Goal: Information Seeking & Learning: Compare options

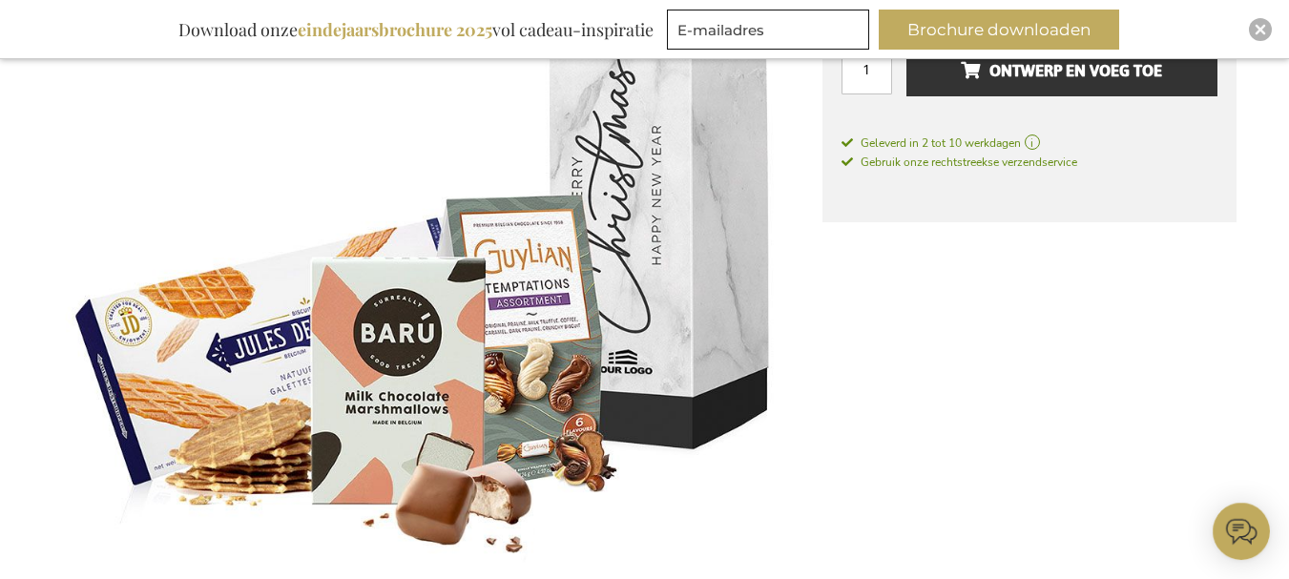
scroll to position [459, 0]
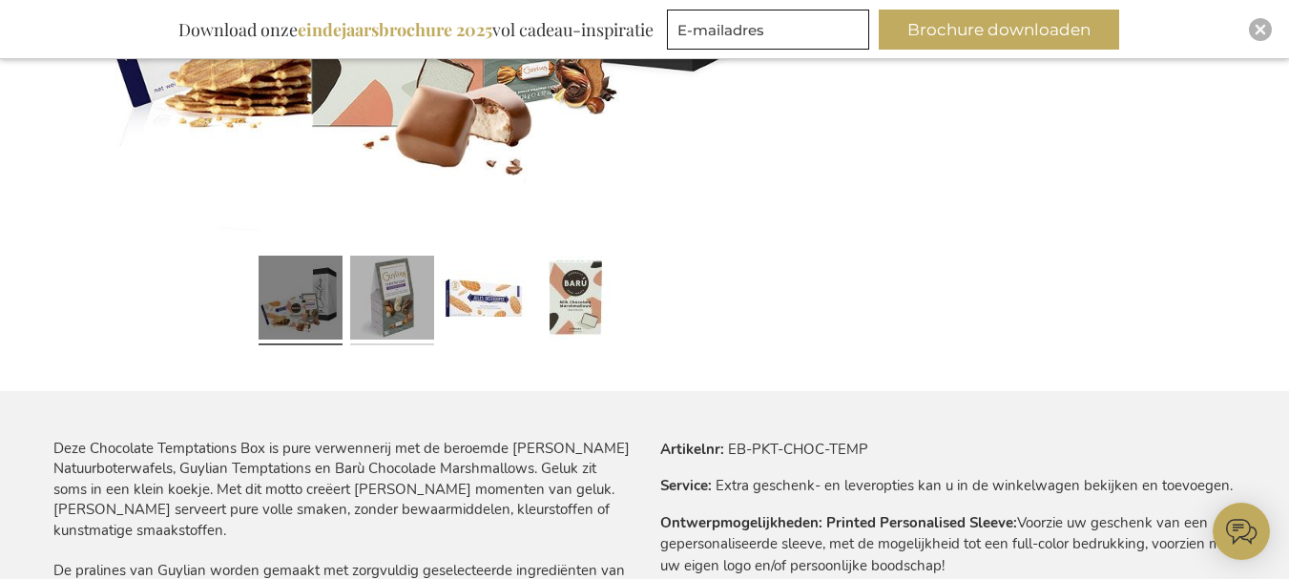
click at [384, 308] on link at bounding box center [392, 300] width 84 height 105
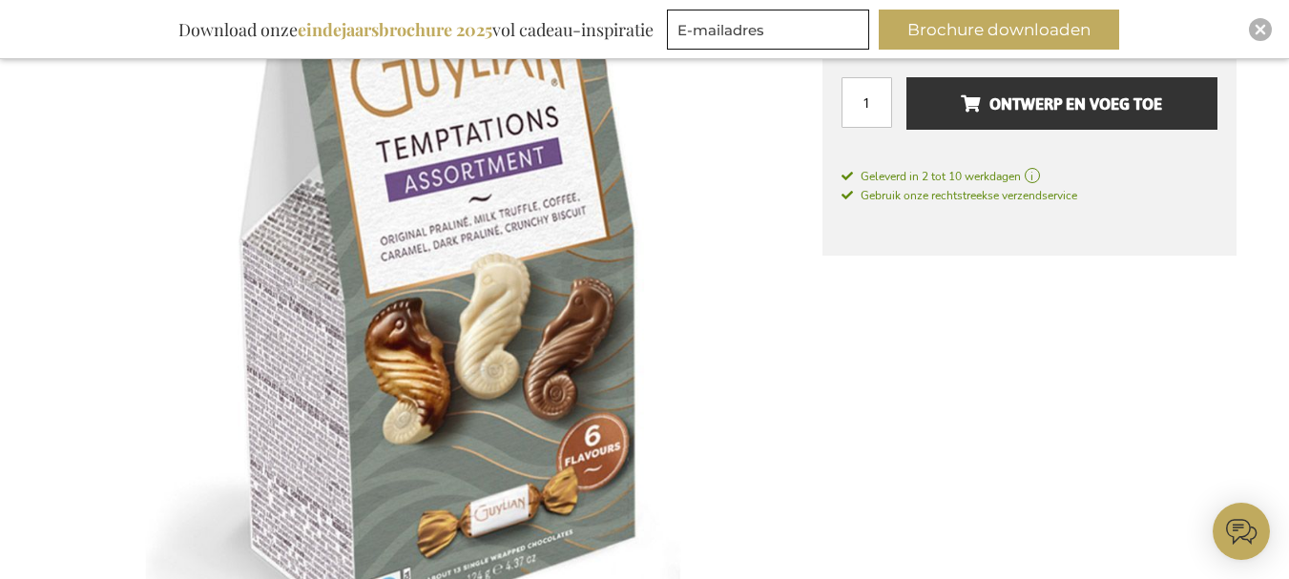
scroll to position [268, 0]
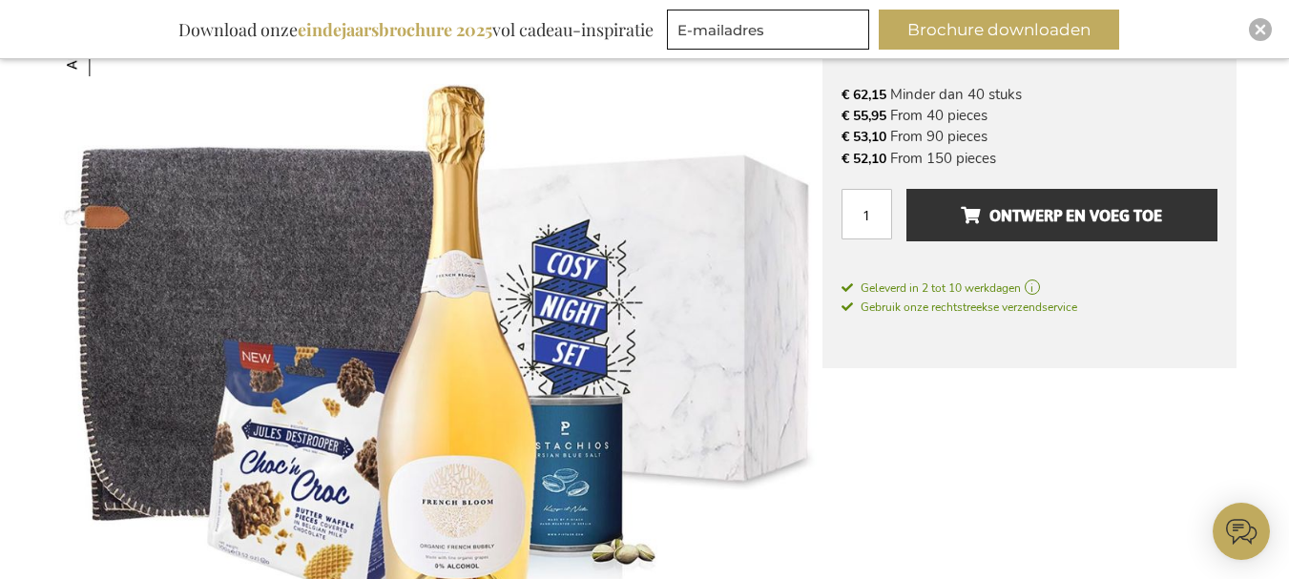
scroll to position [650, 0]
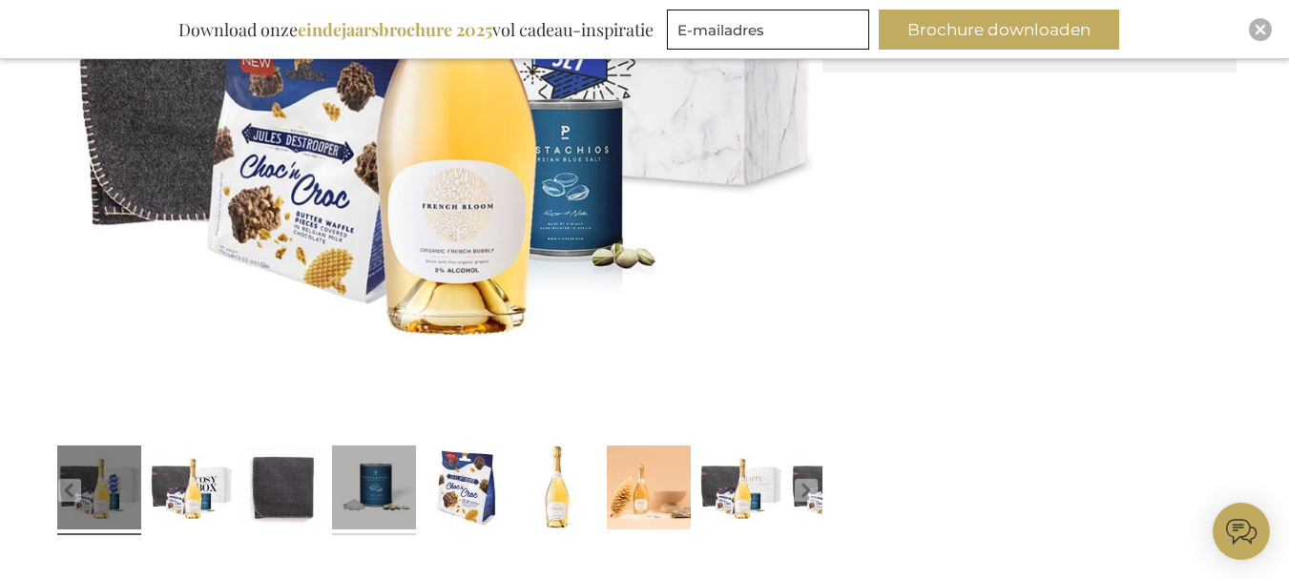
click at [361, 502] on link at bounding box center [374, 490] width 84 height 105
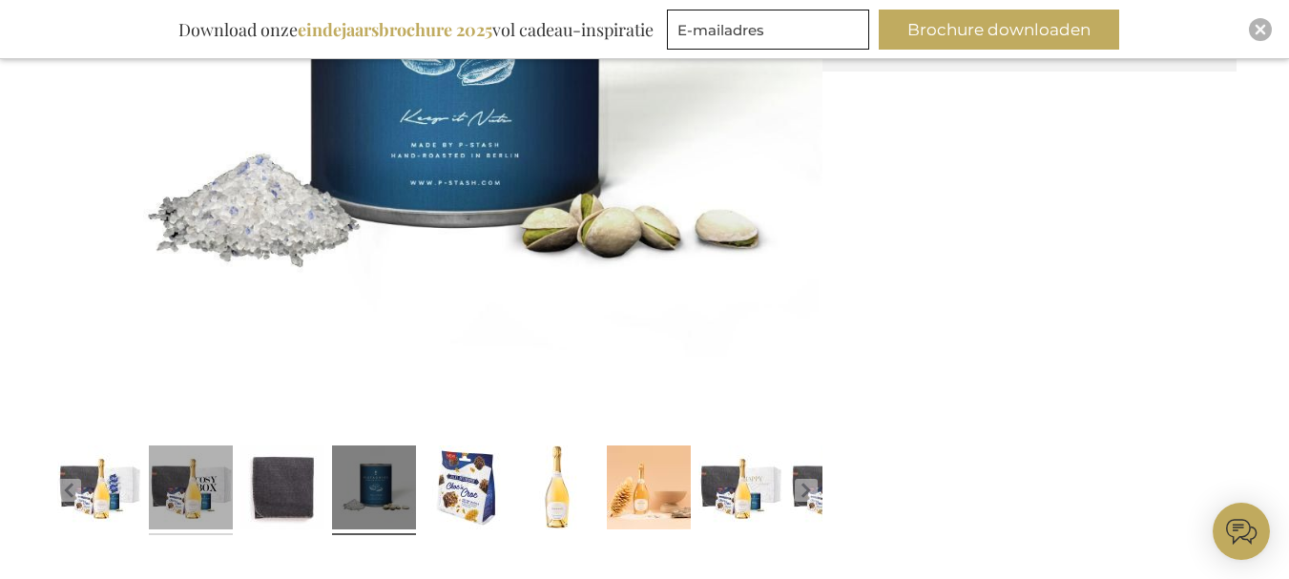
click at [210, 502] on link at bounding box center [191, 490] width 84 height 105
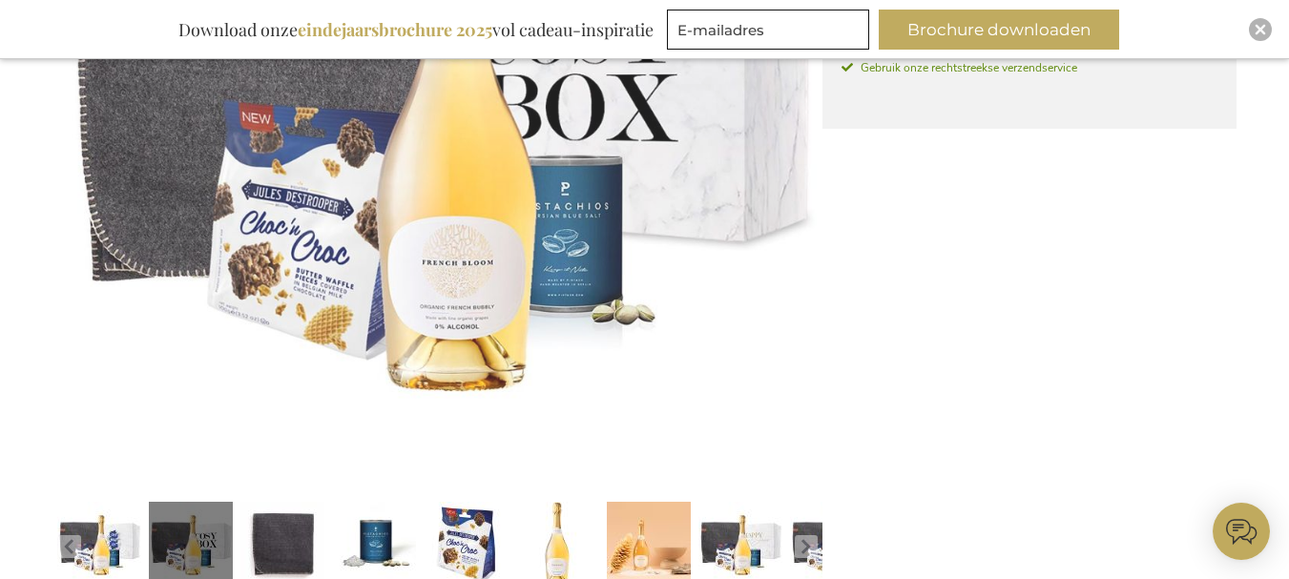
scroll to position [268, 0]
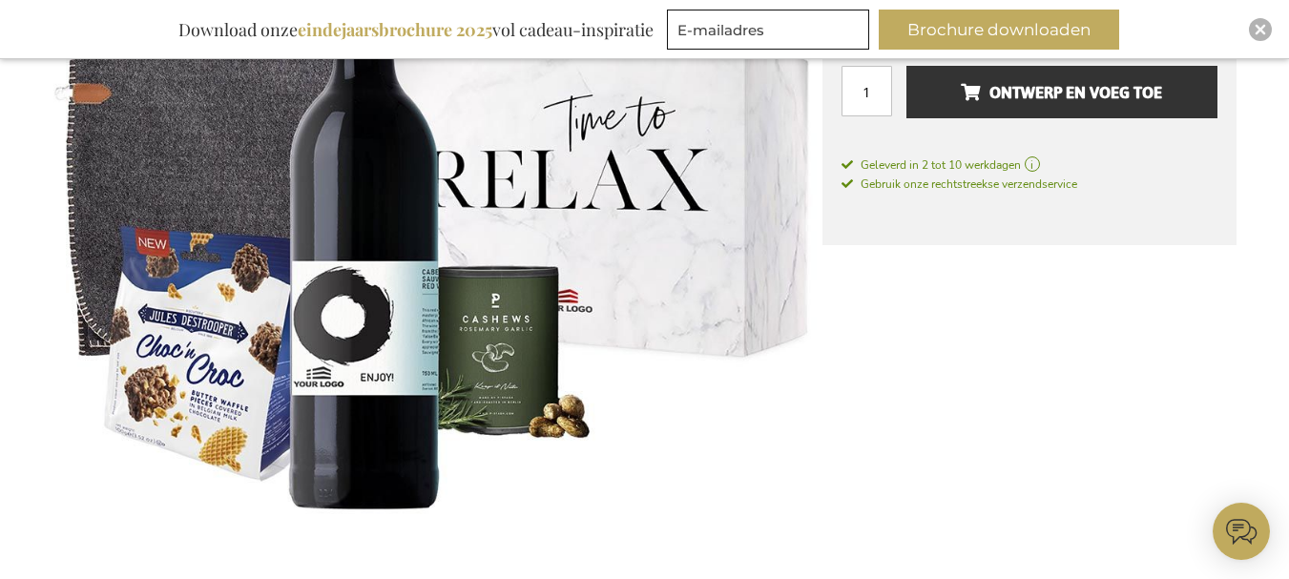
scroll to position [763, 0]
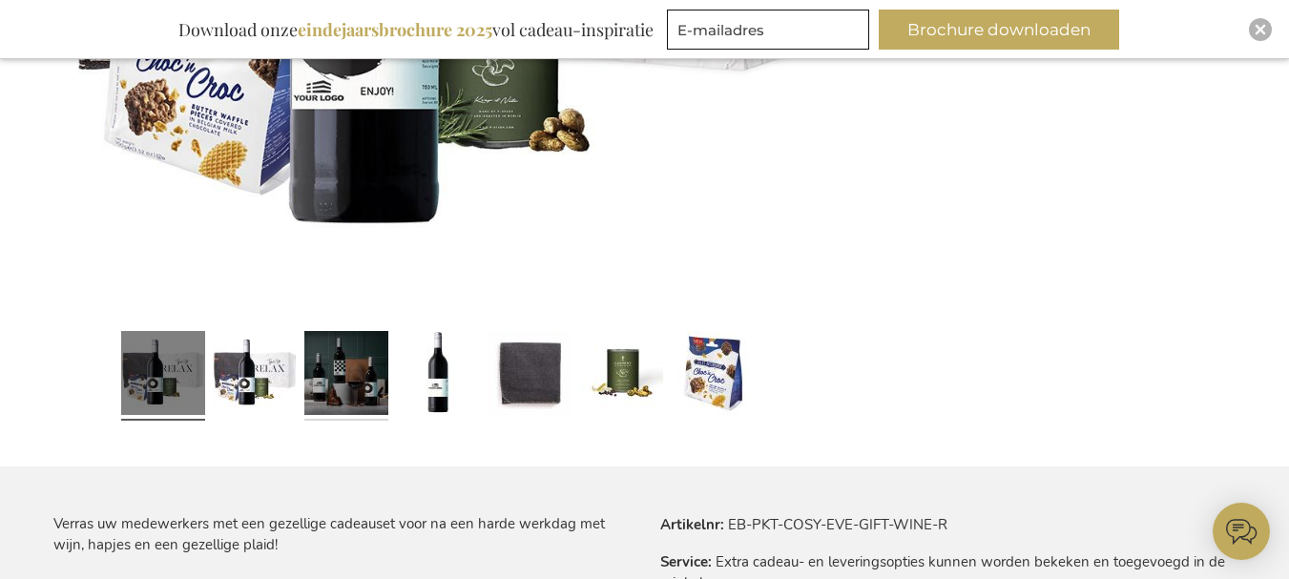
click at [364, 363] on link at bounding box center [346, 375] width 84 height 105
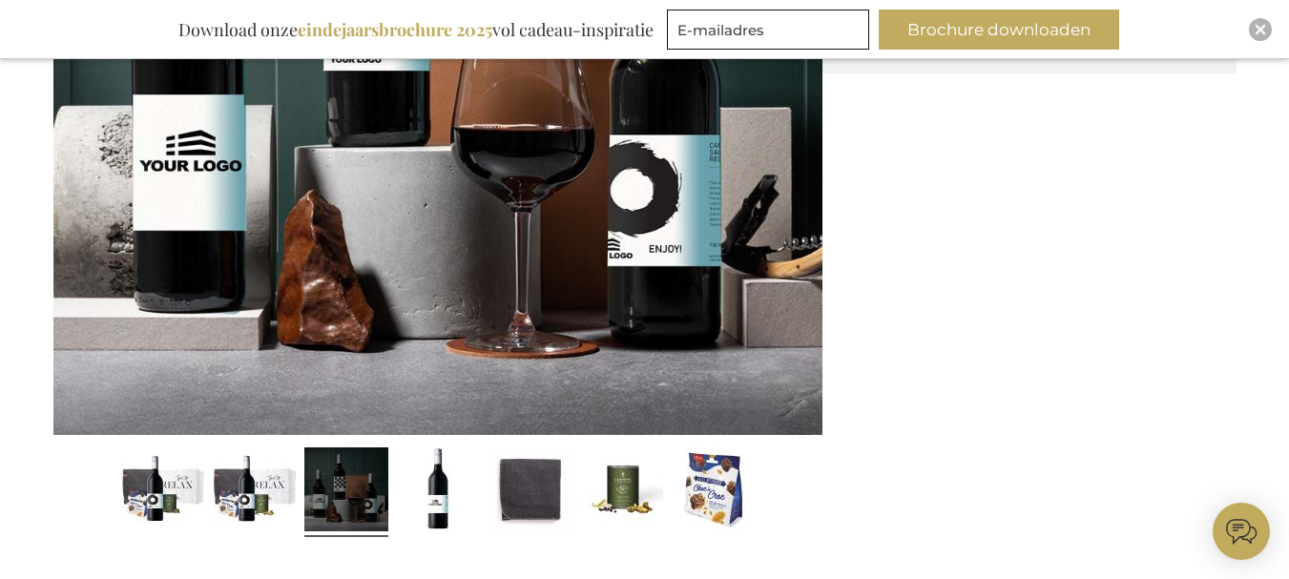
scroll to position [668, 0]
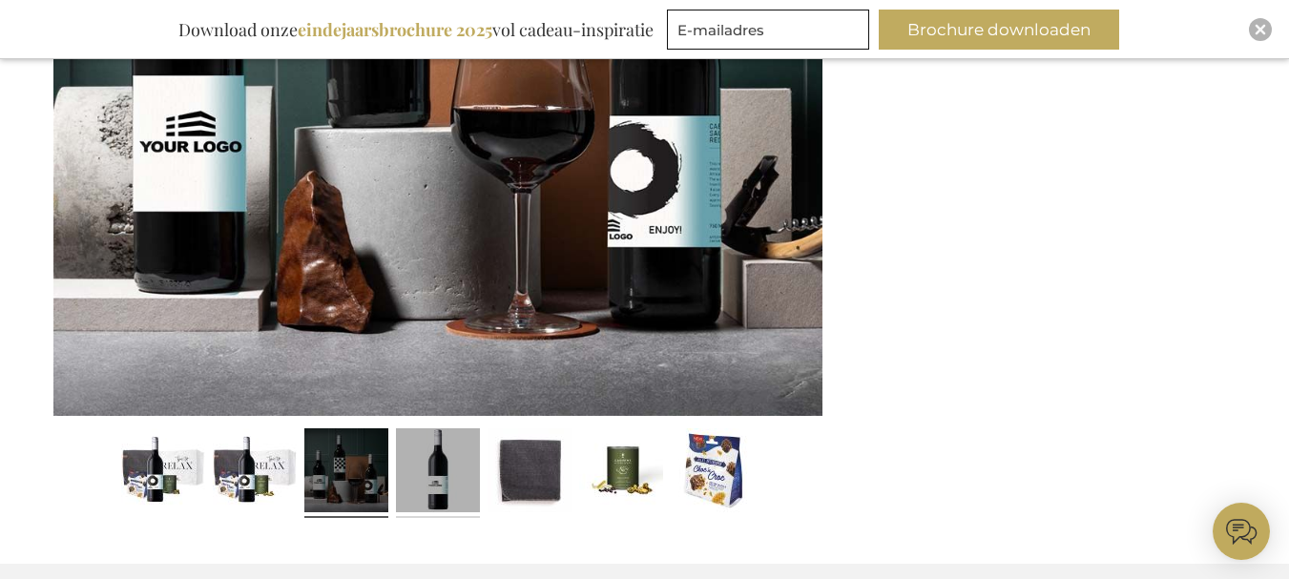
click at [436, 466] on link at bounding box center [438, 473] width 84 height 105
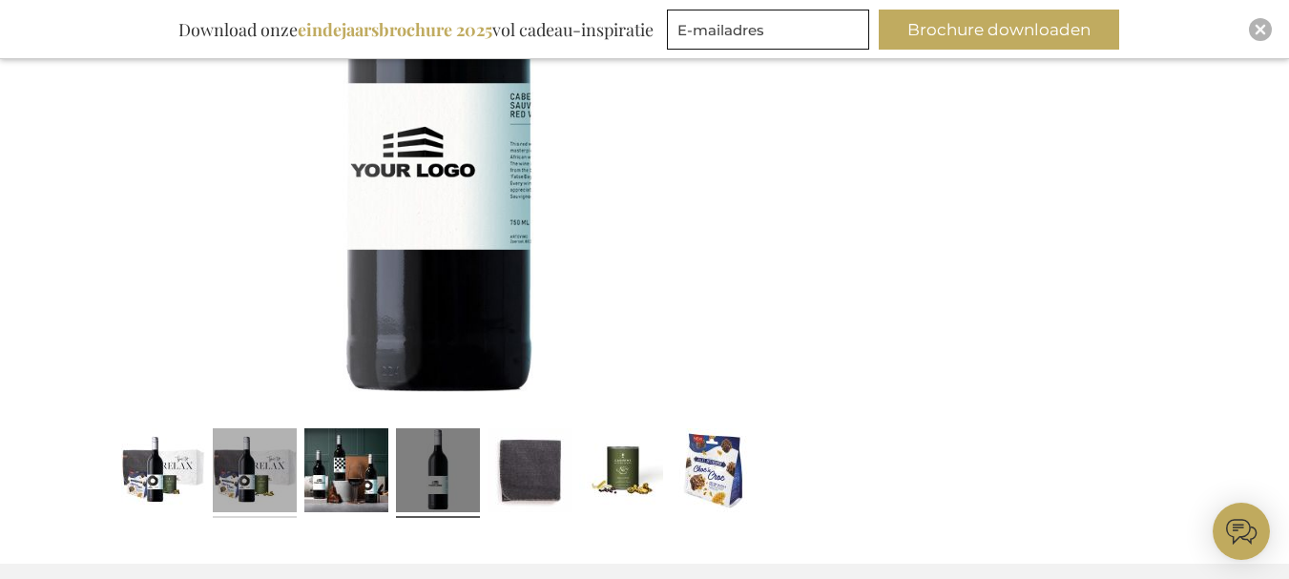
click at [254, 473] on link at bounding box center [255, 473] width 84 height 105
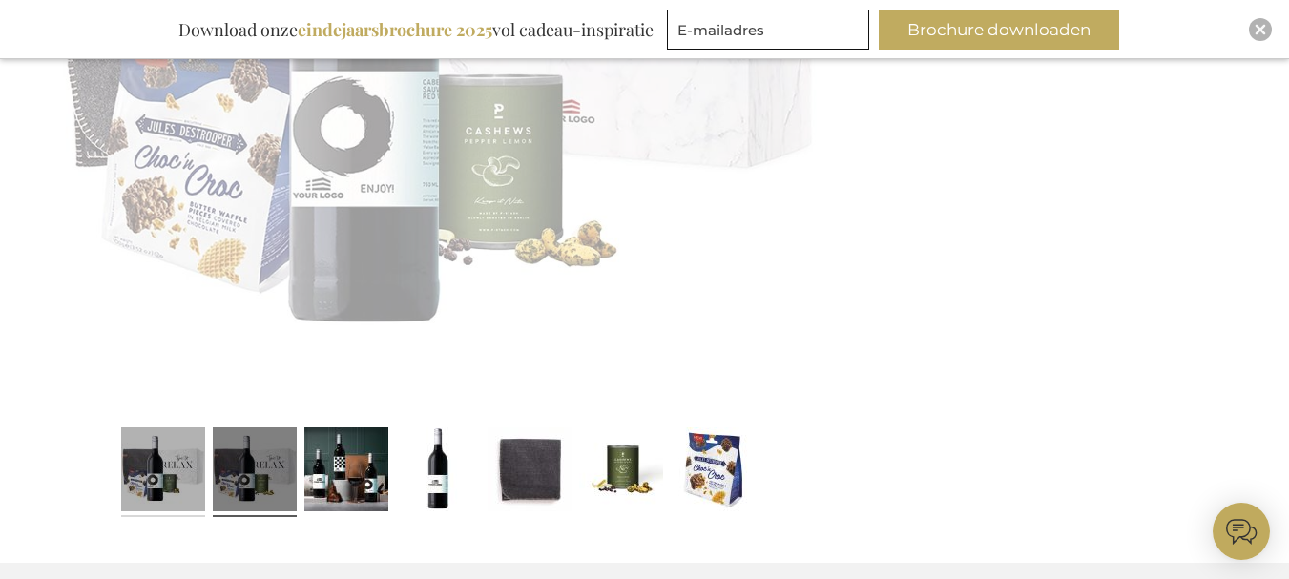
scroll to position [667, 0]
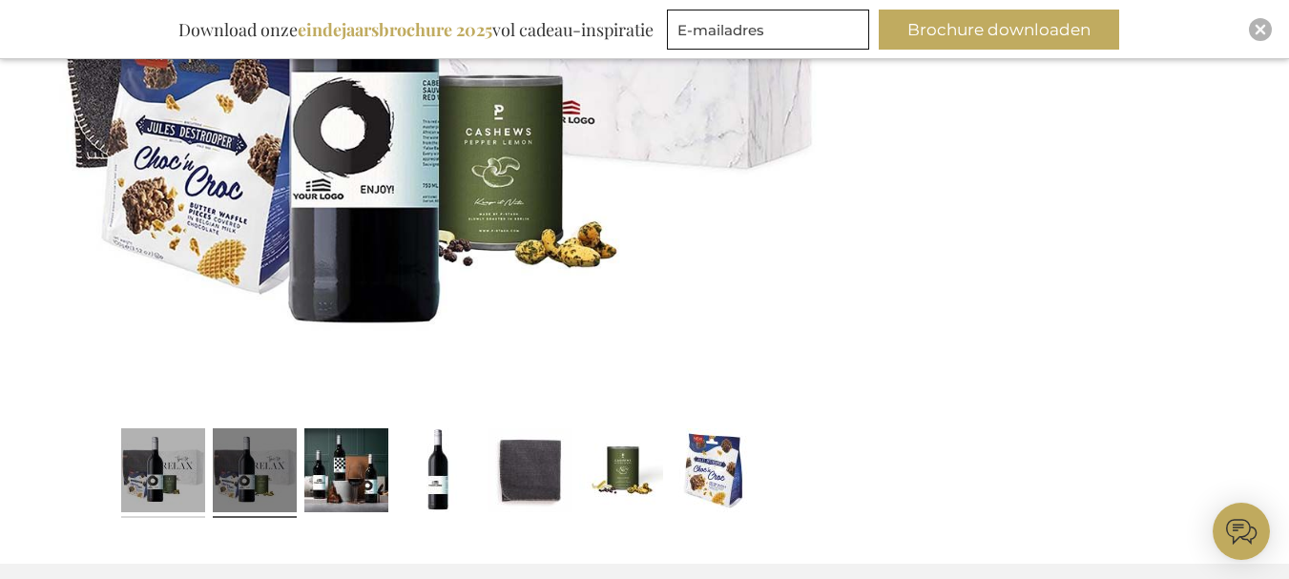
click at [185, 479] on link at bounding box center [163, 473] width 84 height 105
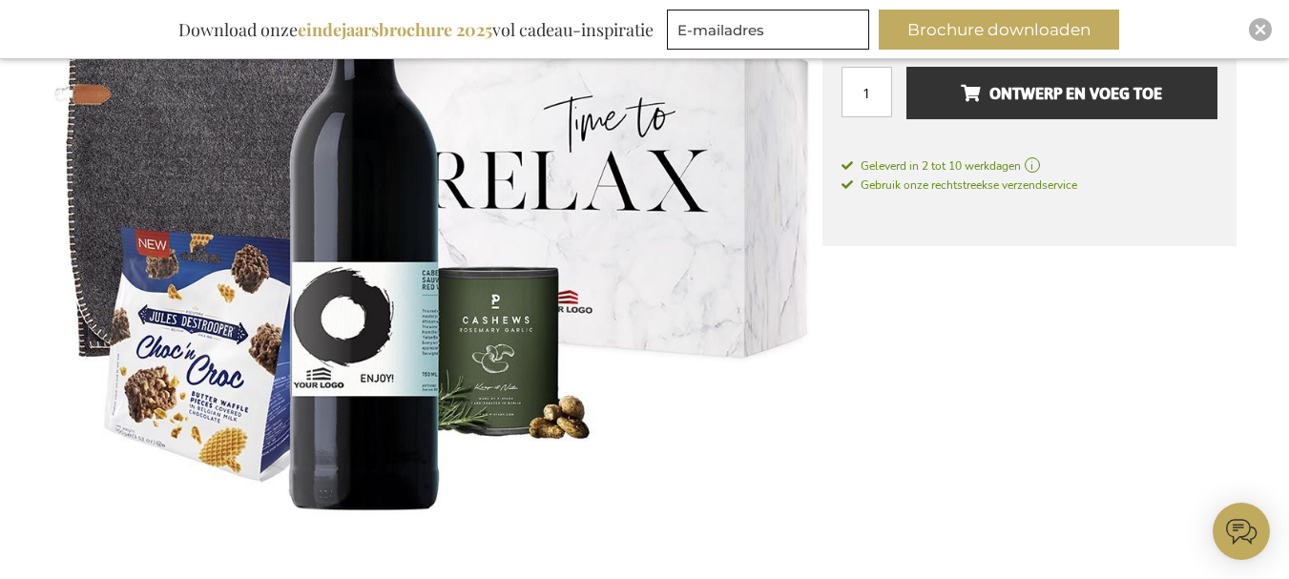
scroll to position [0, 0]
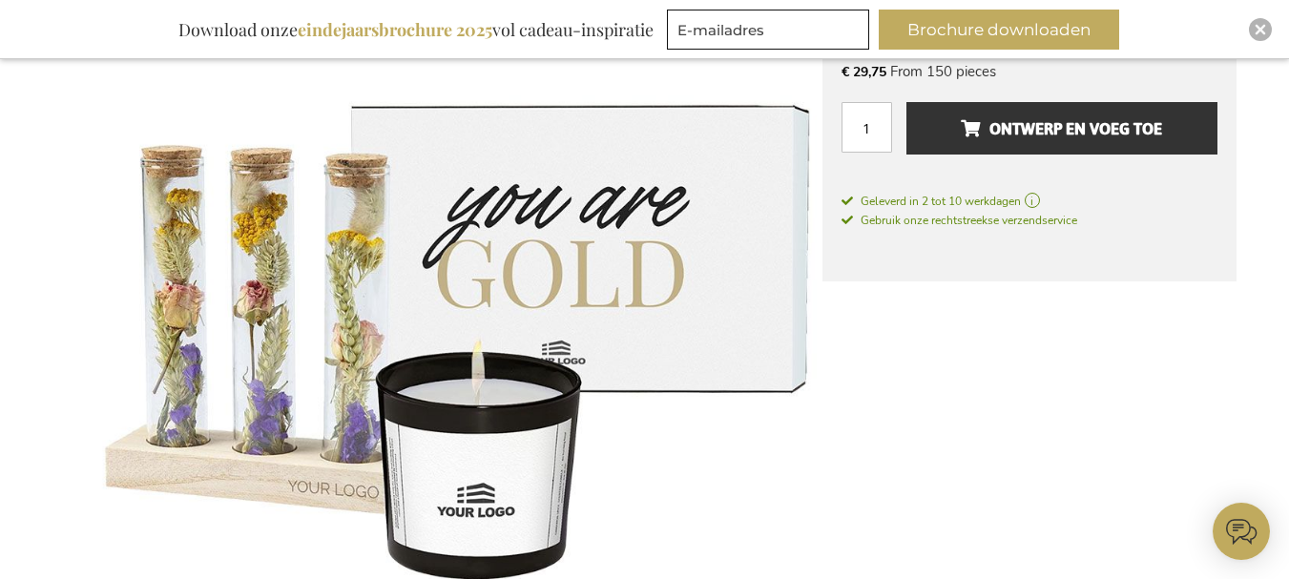
scroll to position [632, 0]
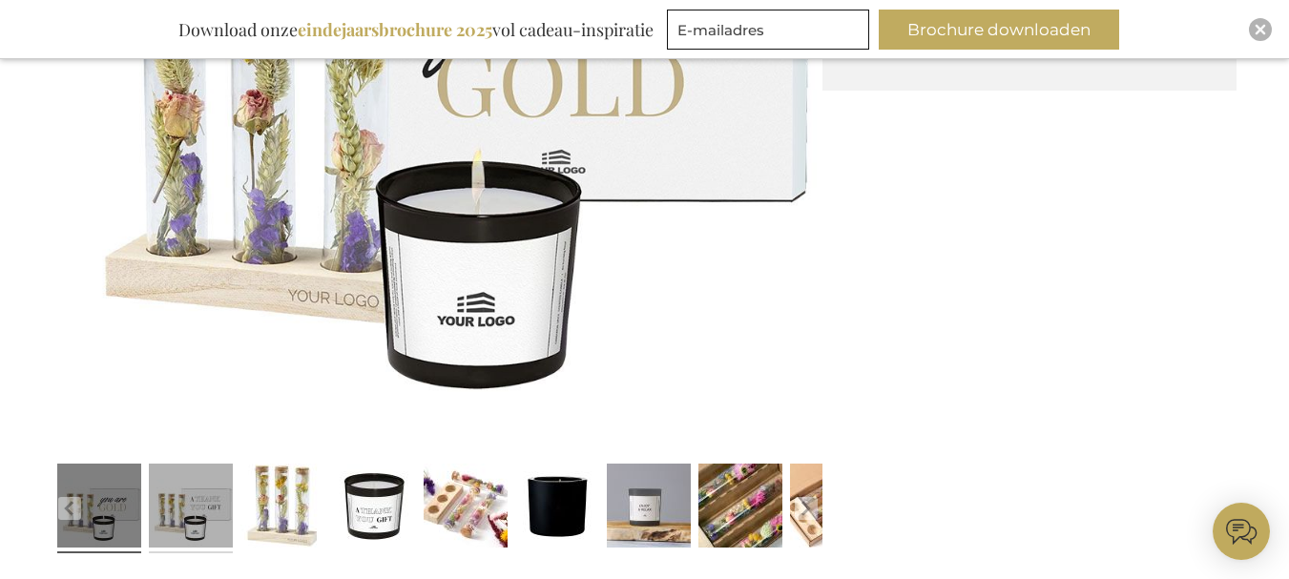
click at [206, 508] on link at bounding box center [191, 508] width 84 height 105
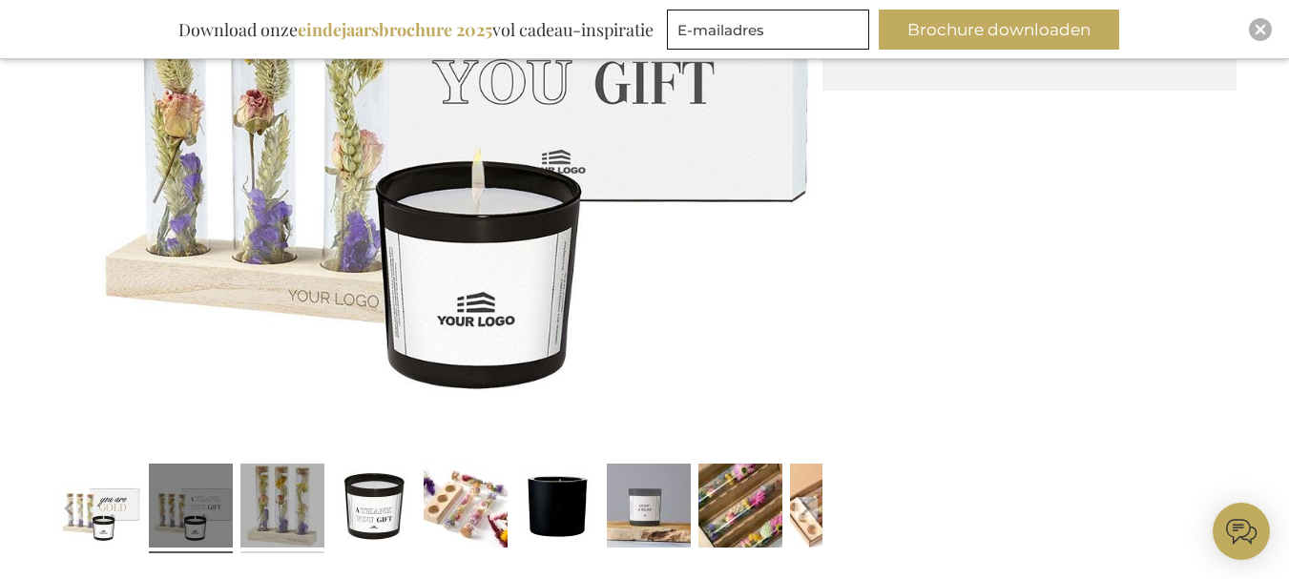
drag, startPoint x: 282, startPoint y: 509, endPoint x: 302, endPoint y: 458, distance: 54.1
click at [284, 509] on link at bounding box center [282, 508] width 84 height 105
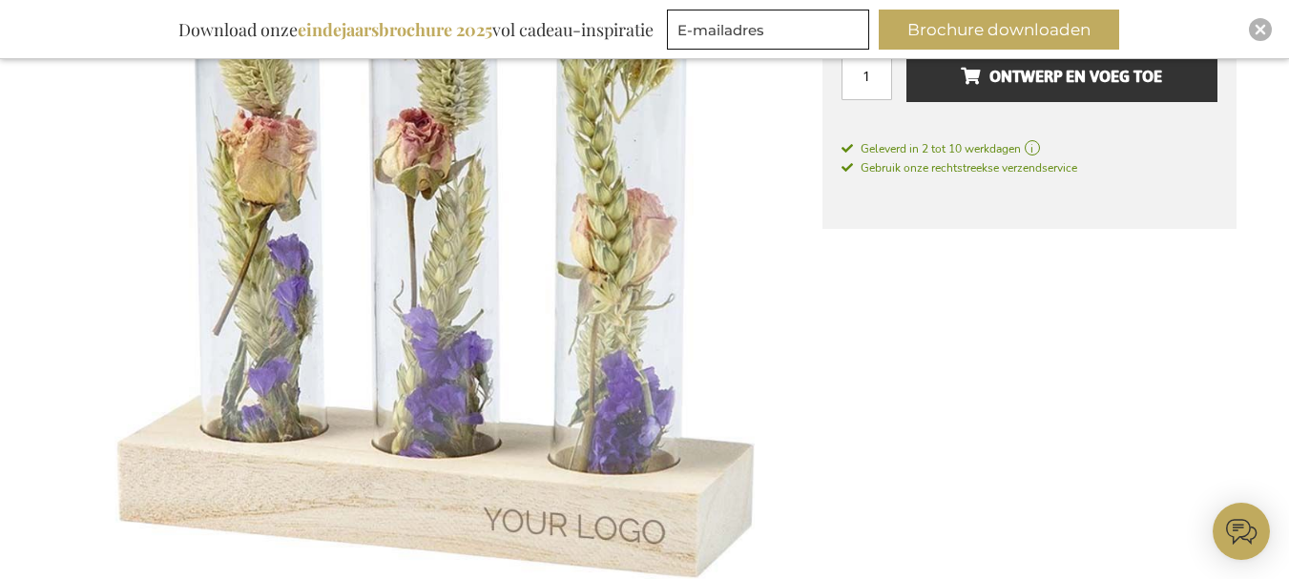
scroll to position [346, 0]
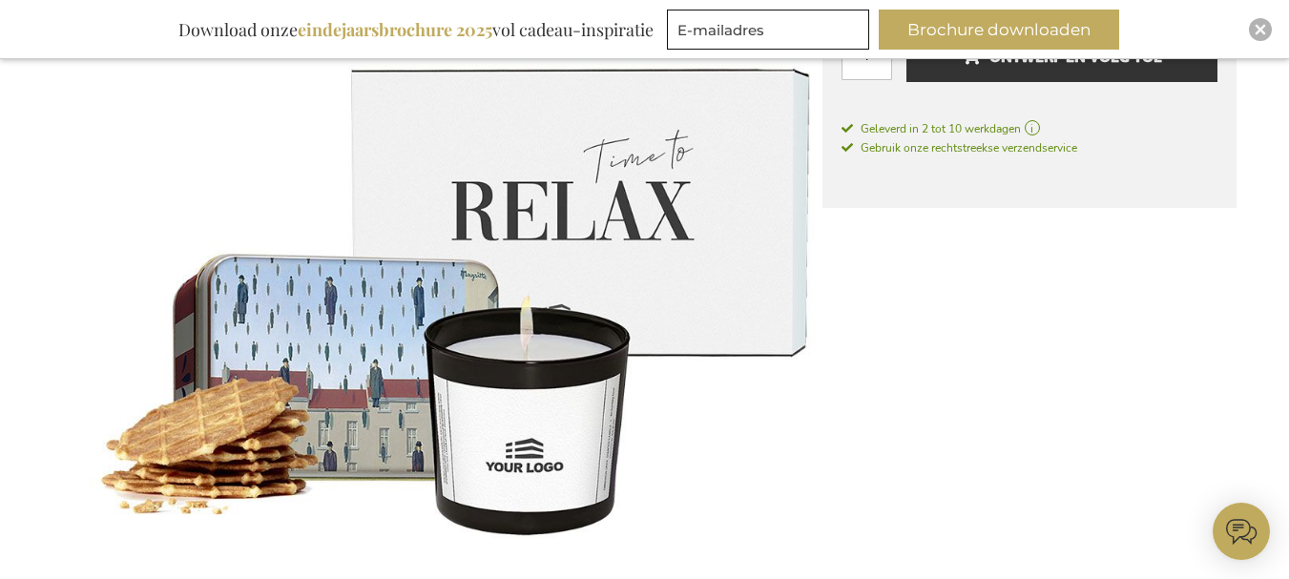
scroll to position [763, 0]
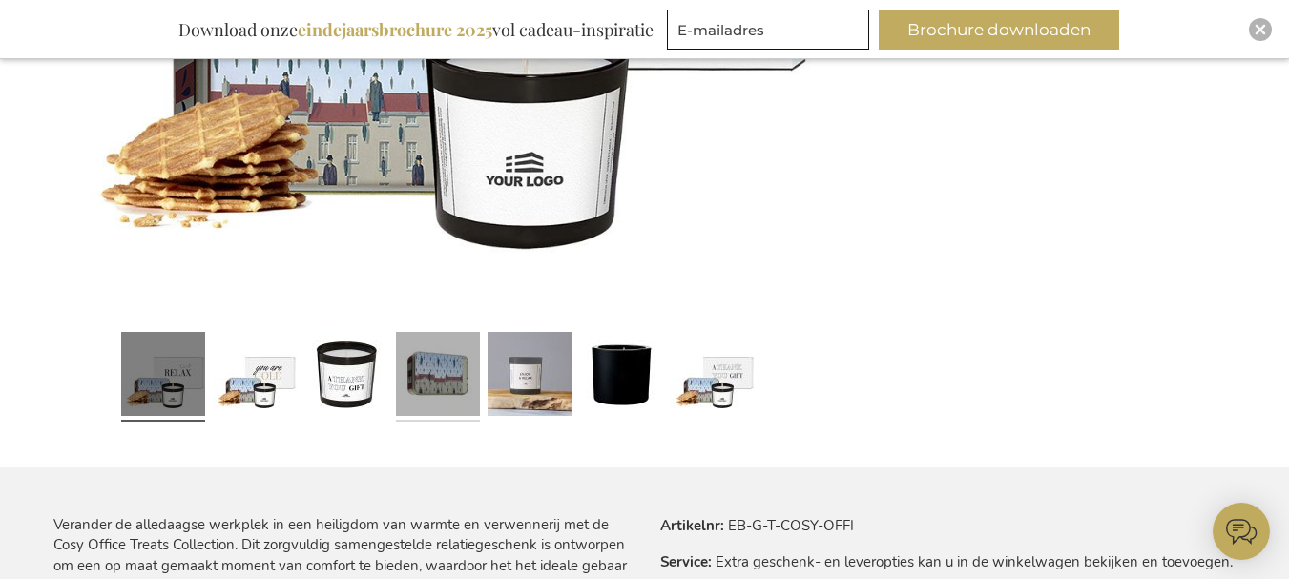
click at [449, 409] on link at bounding box center [438, 376] width 84 height 105
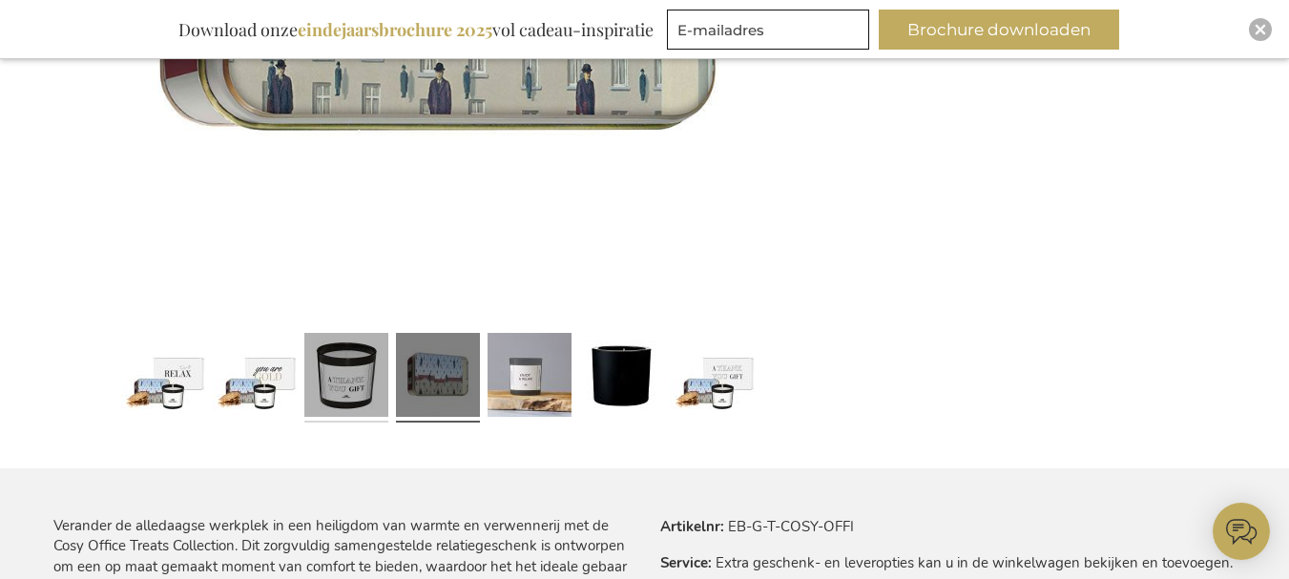
click at [352, 405] on link at bounding box center [346, 377] width 84 height 105
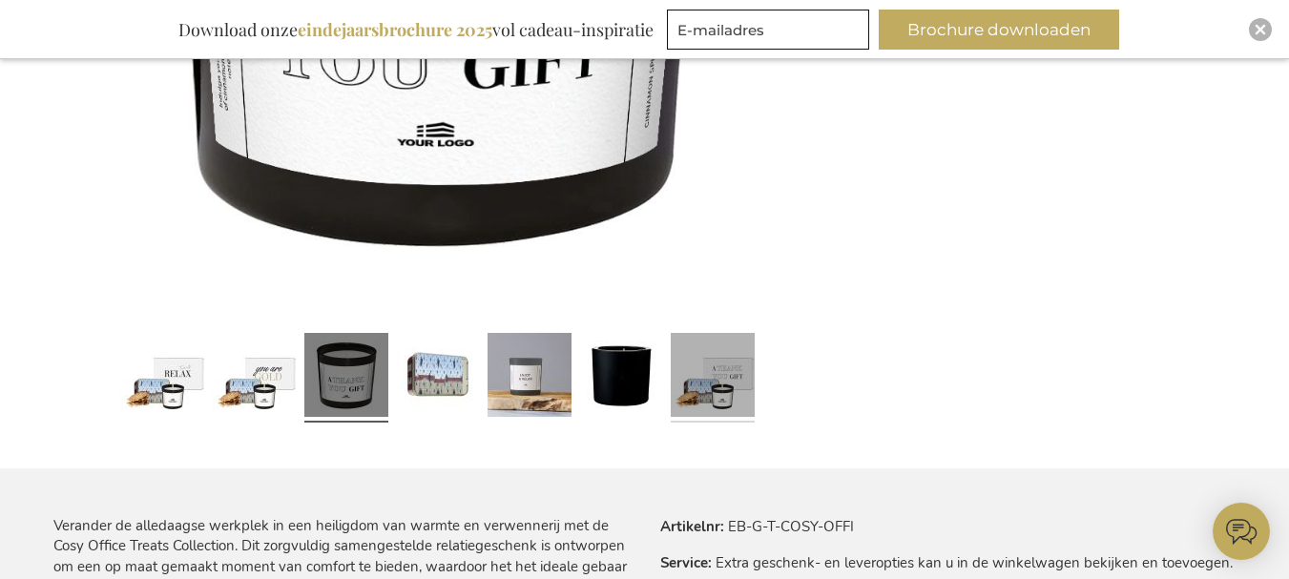
click at [698, 399] on link at bounding box center [713, 377] width 84 height 105
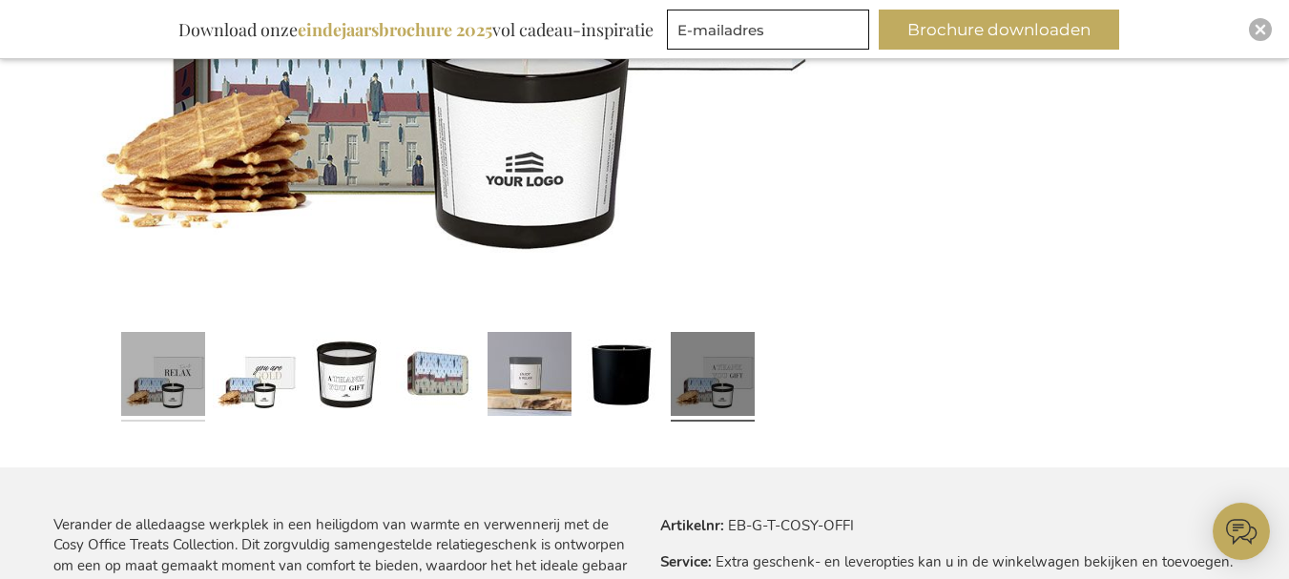
click at [178, 402] on link at bounding box center [163, 376] width 84 height 105
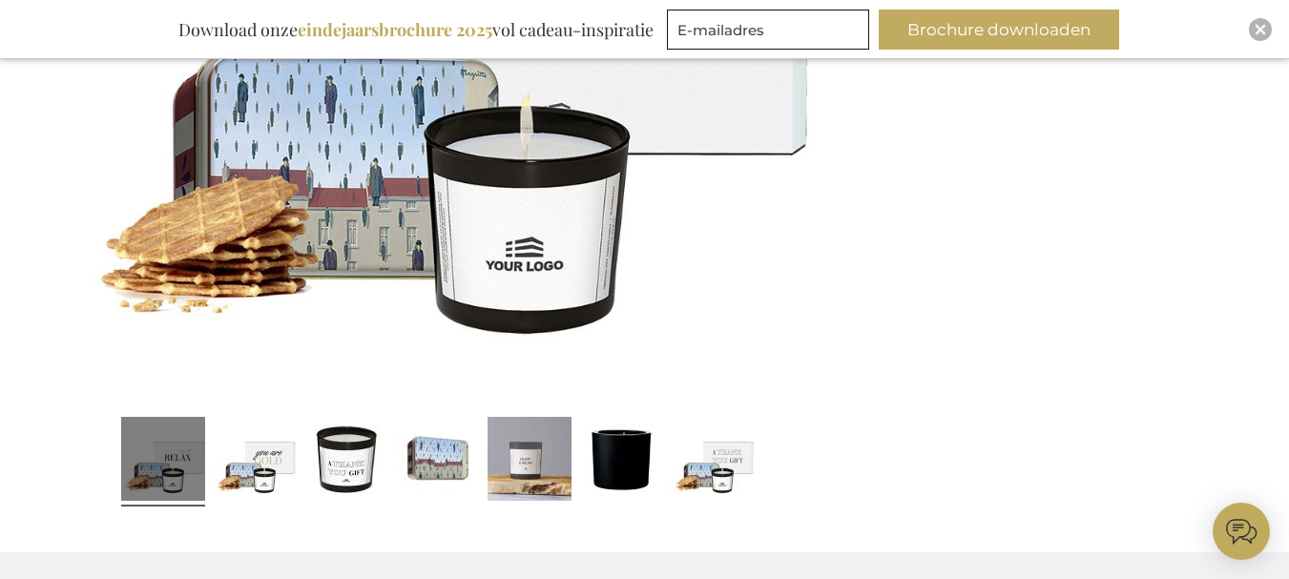
scroll to position [859, 0]
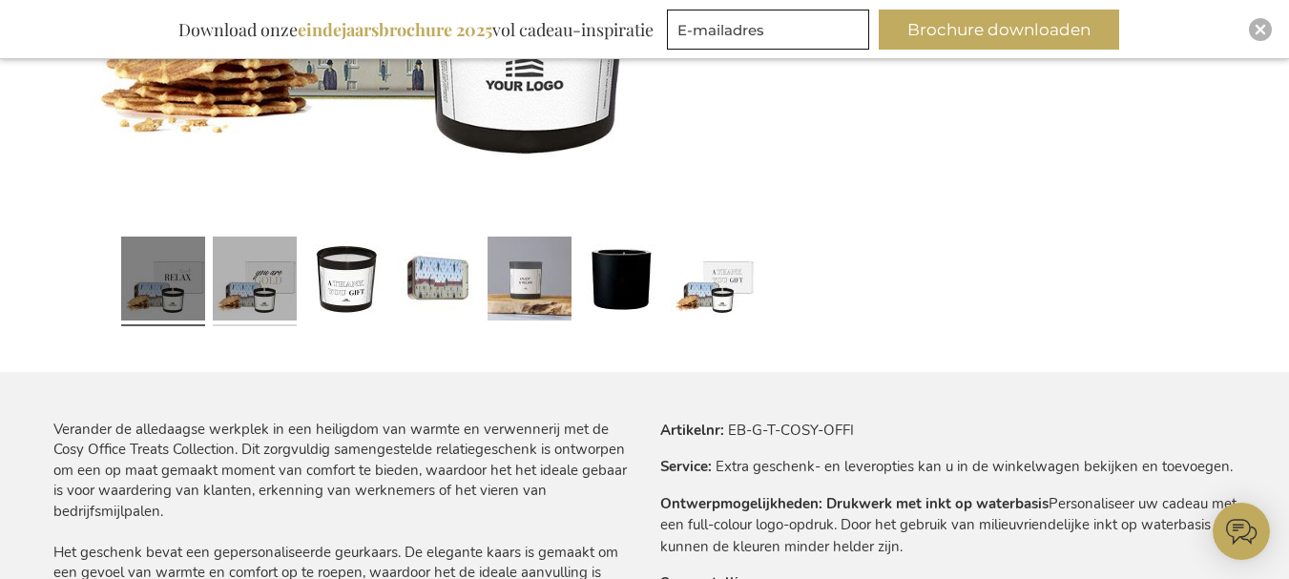
click at [240, 261] on link at bounding box center [255, 281] width 84 height 105
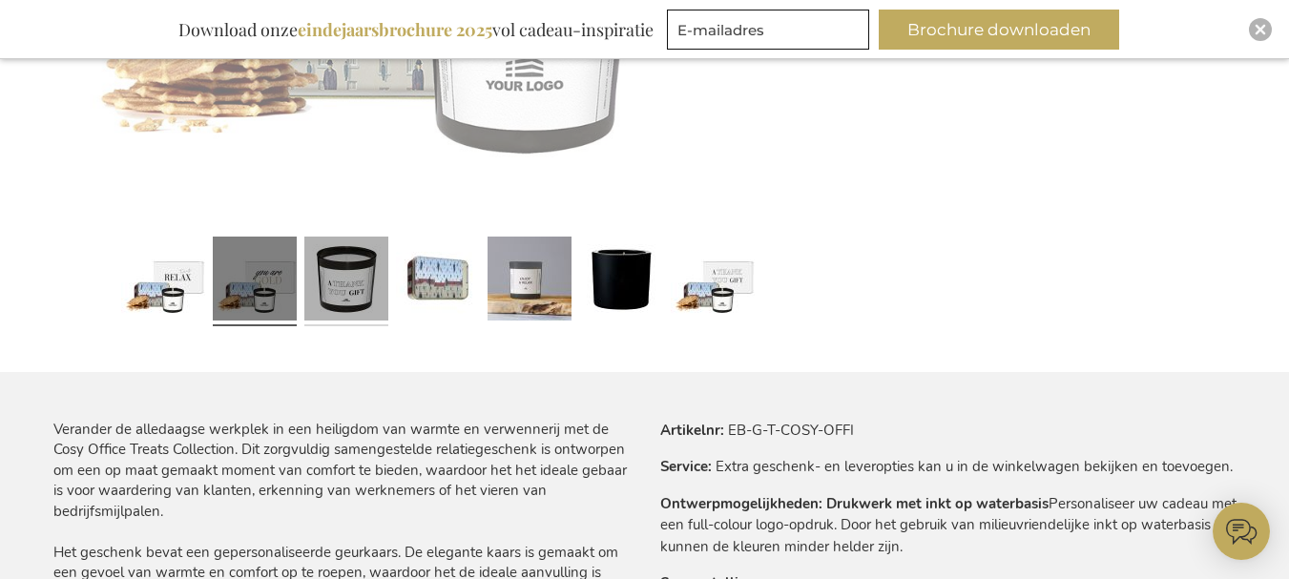
click at [365, 294] on link at bounding box center [346, 281] width 84 height 105
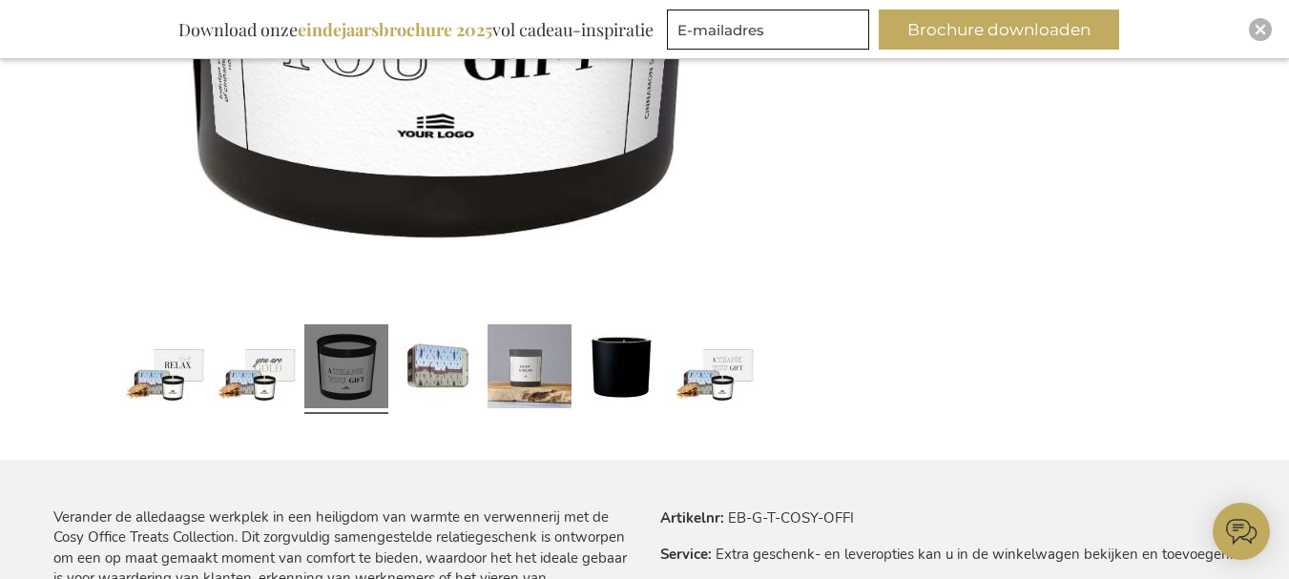
scroll to position [668, 0]
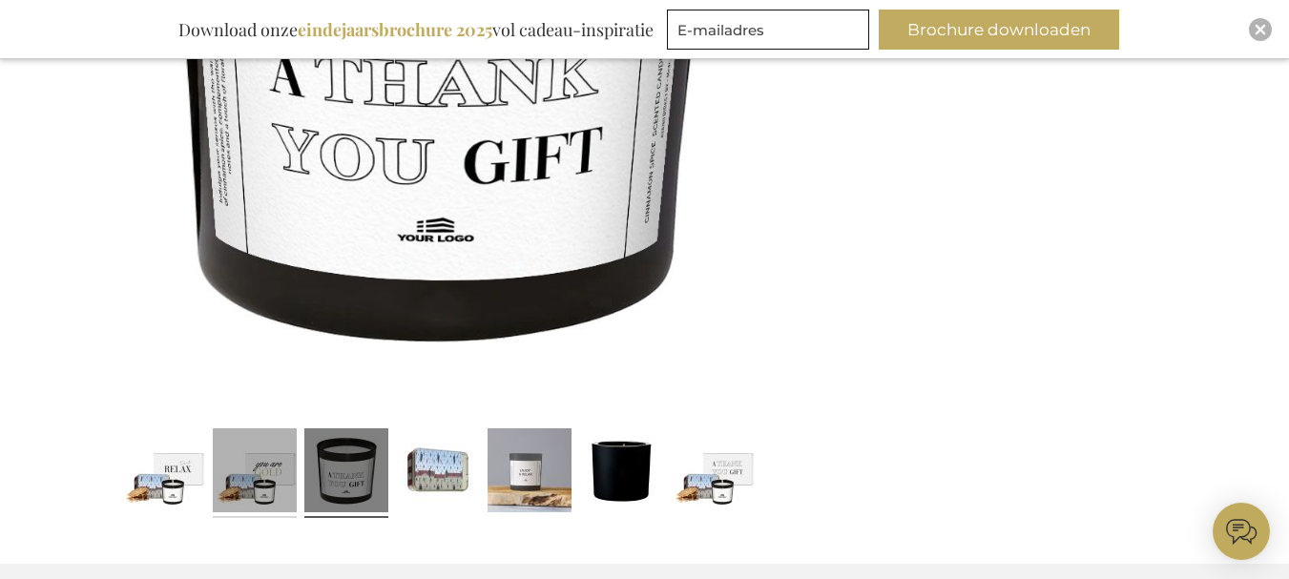
click at [296, 473] on link at bounding box center [255, 473] width 84 height 105
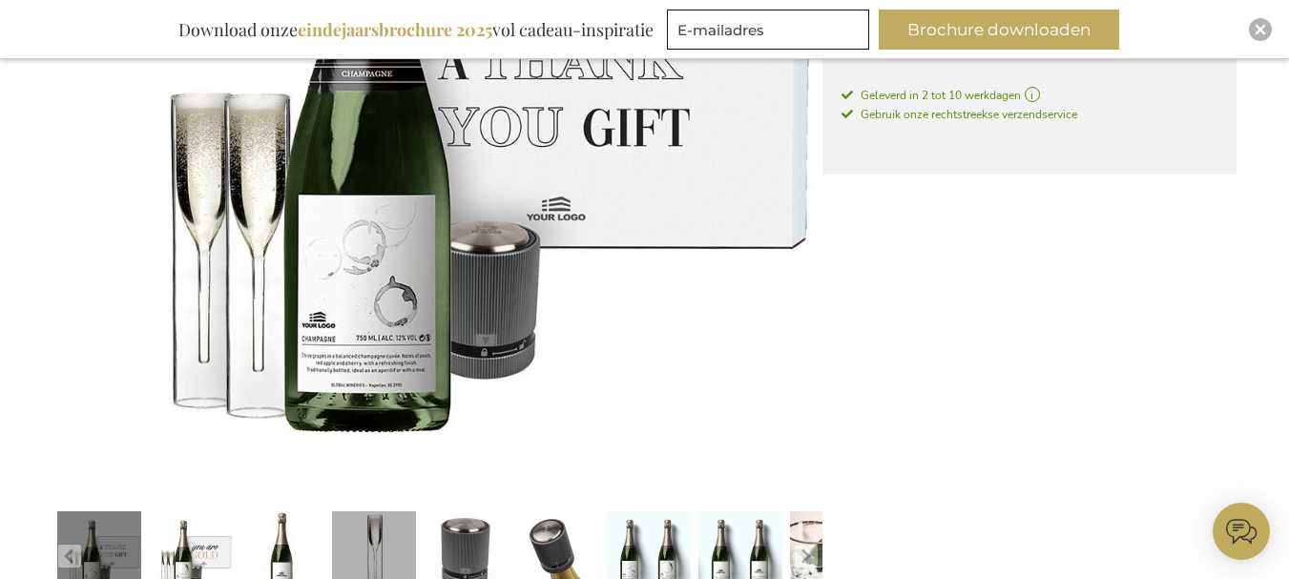
scroll to position [763, 0]
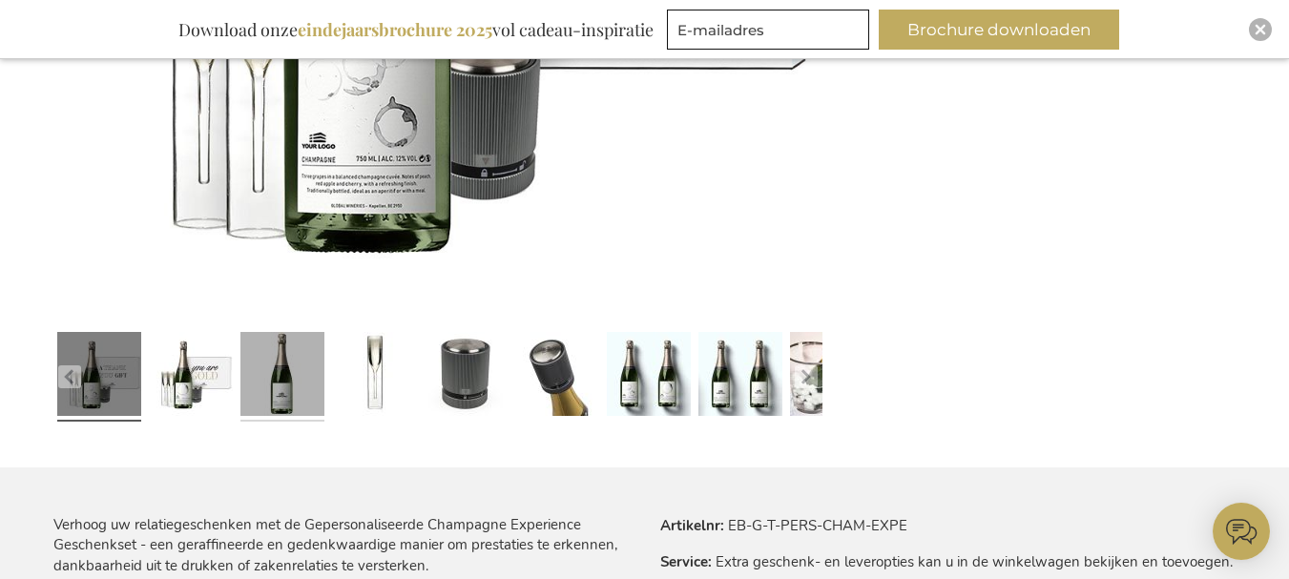
click at [290, 396] on link at bounding box center [282, 376] width 84 height 105
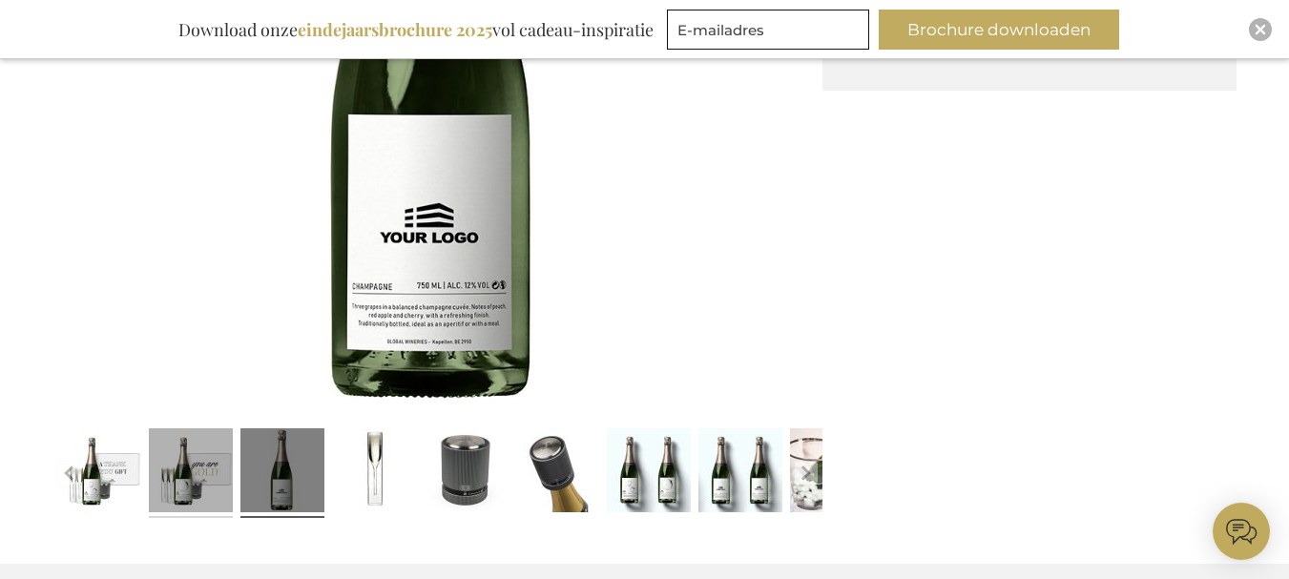
click at [185, 478] on link at bounding box center [191, 473] width 84 height 105
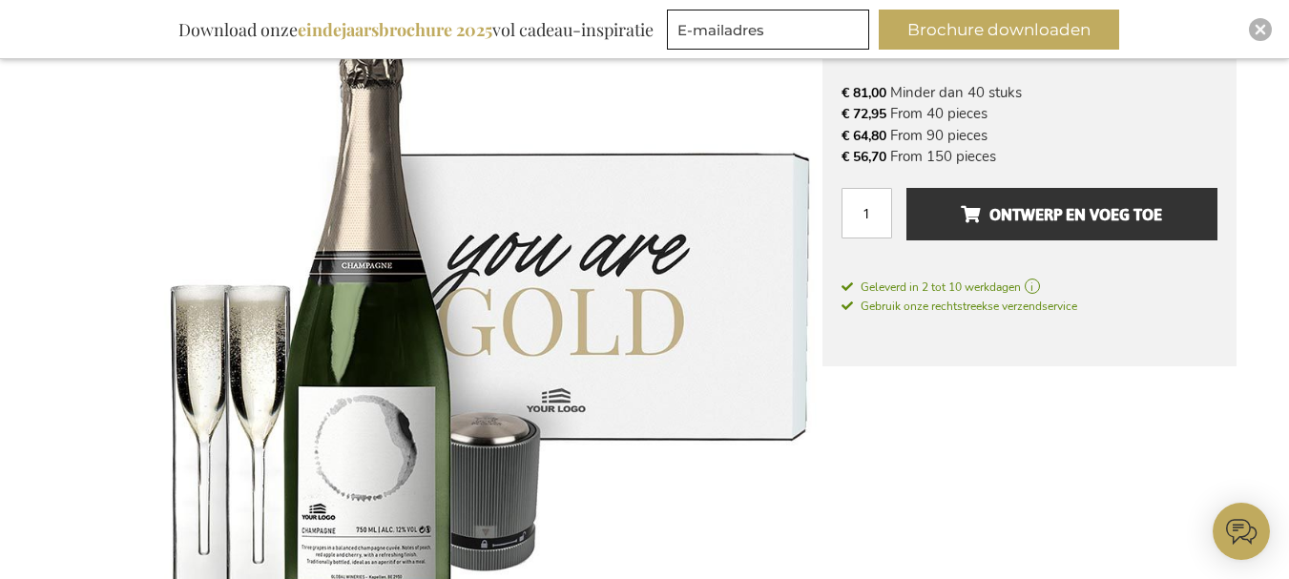
scroll to position [381, 0]
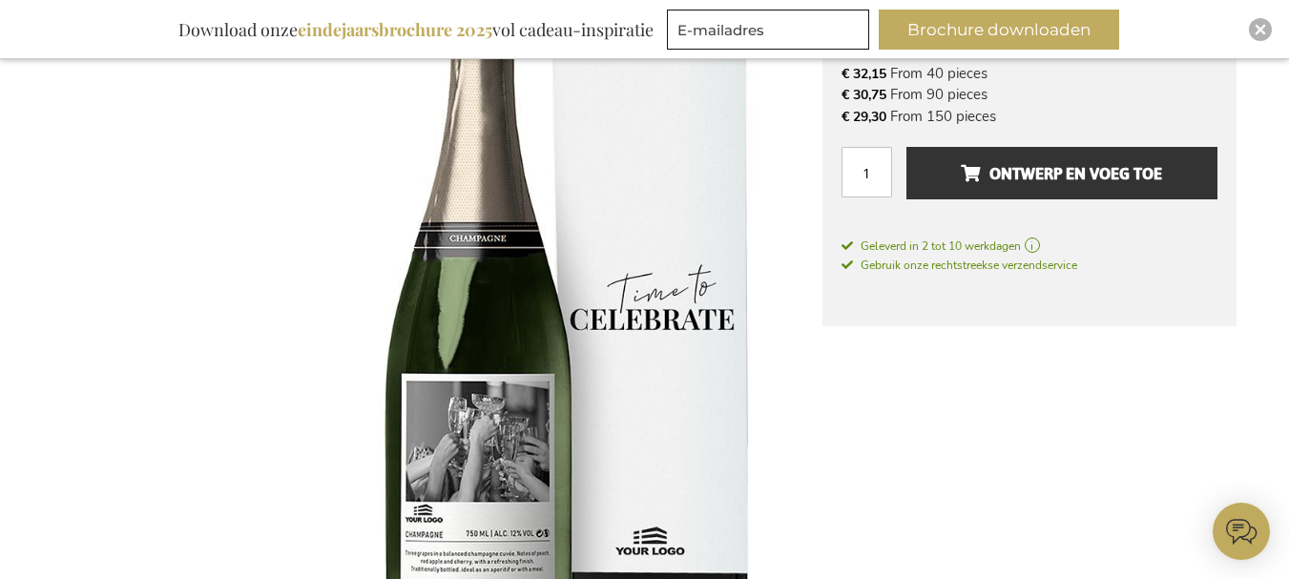
scroll to position [477, 0]
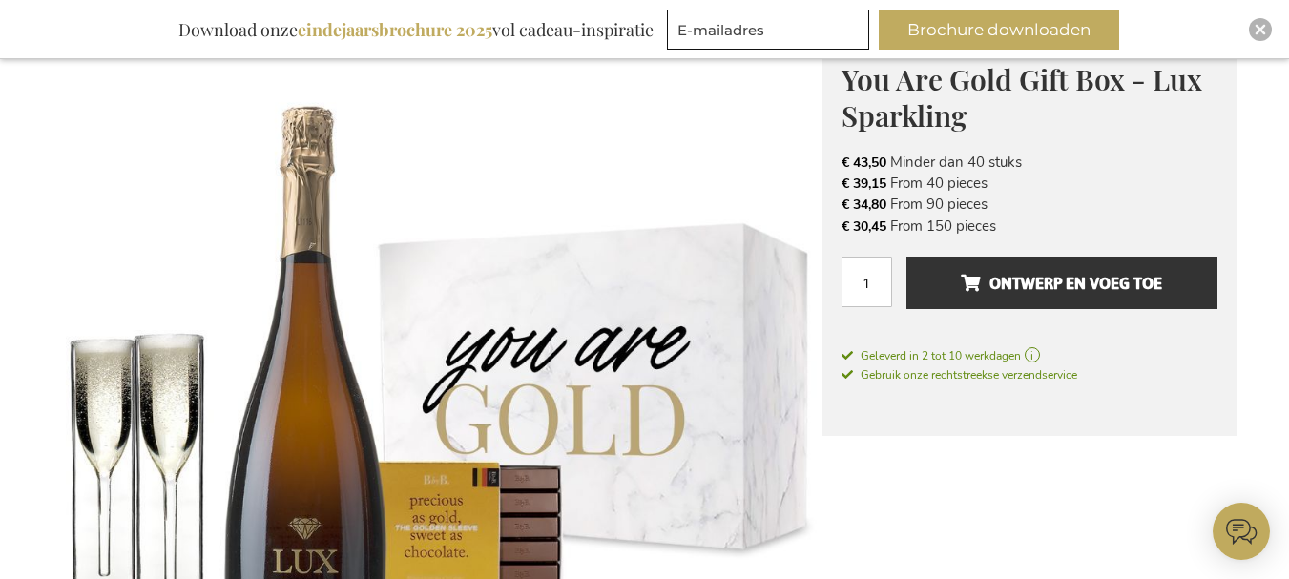
scroll to position [668, 0]
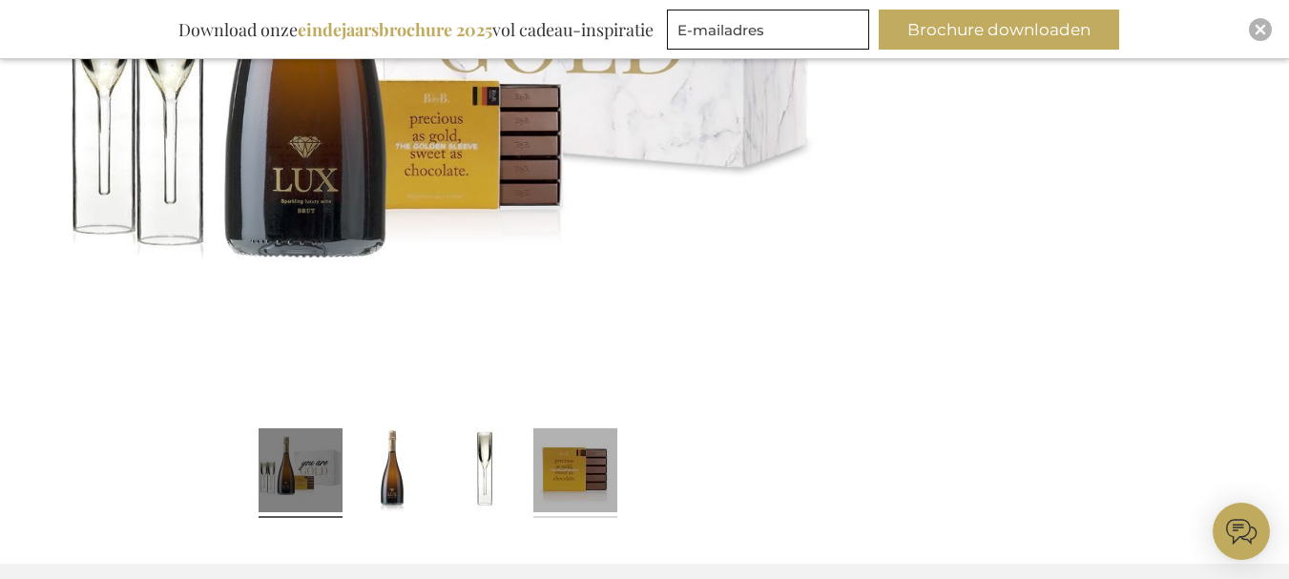
click at [575, 474] on link at bounding box center [575, 473] width 84 height 105
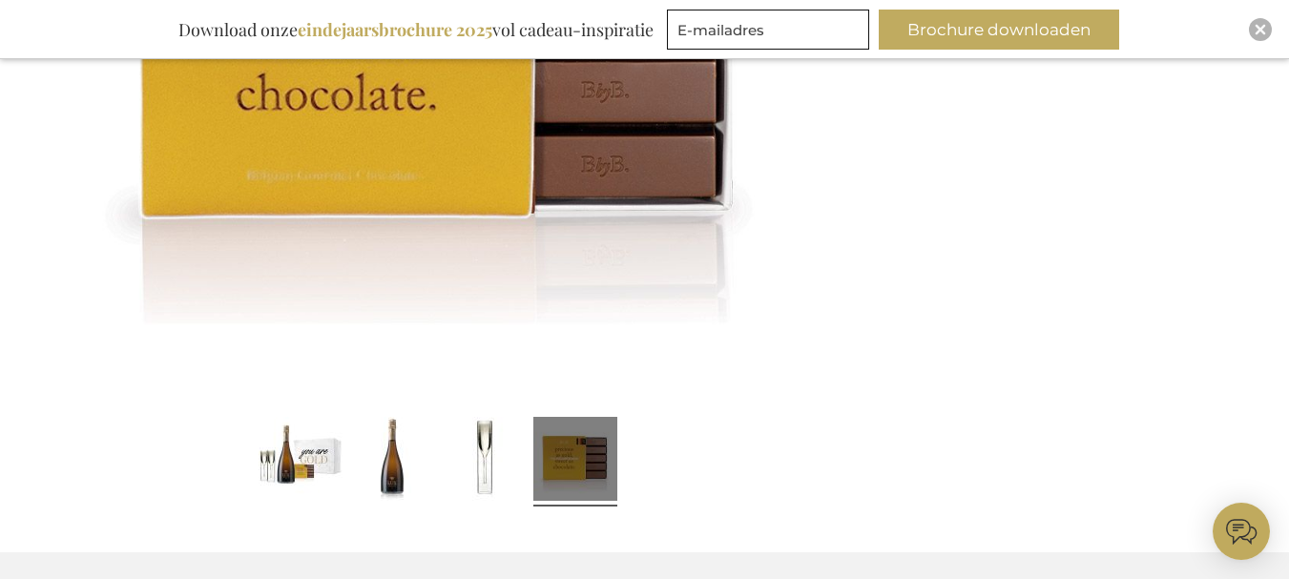
scroll to position [859, 0]
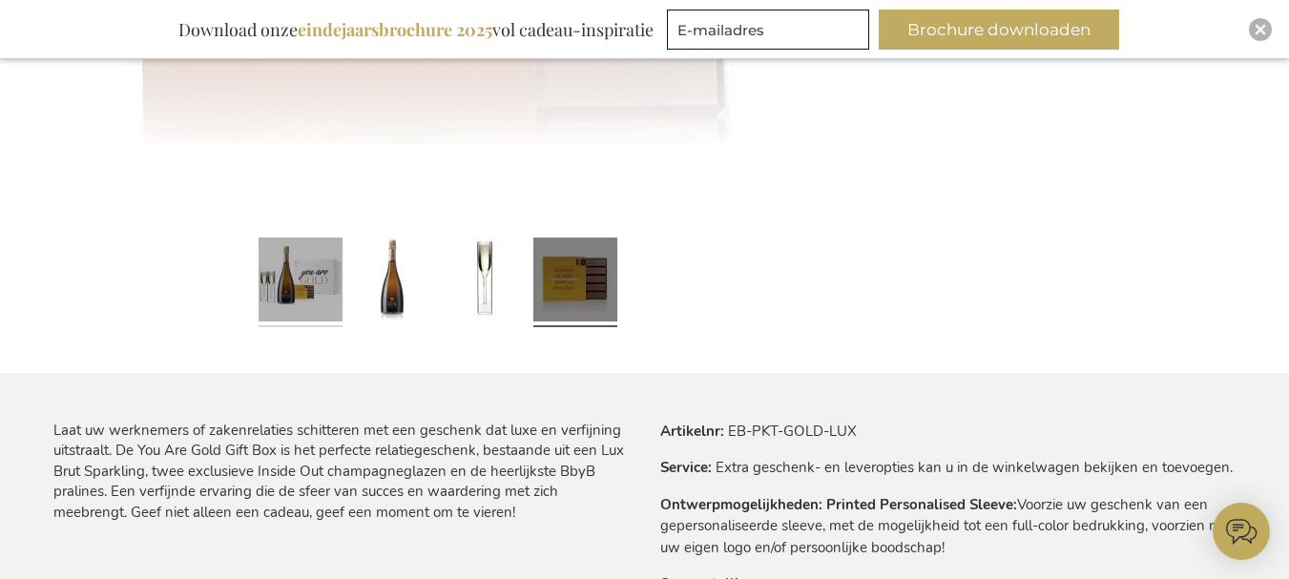
click at [277, 302] on link at bounding box center [301, 282] width 84 height 105
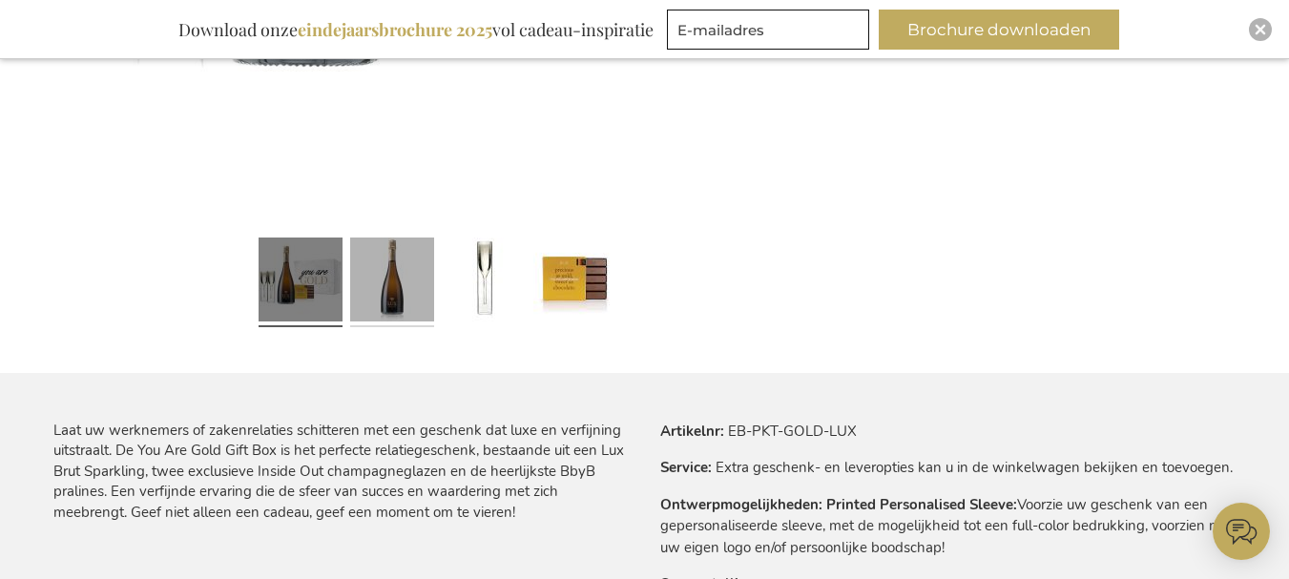
click at [376, 319] on link at bounding box center [392, 282] width 84 height 105
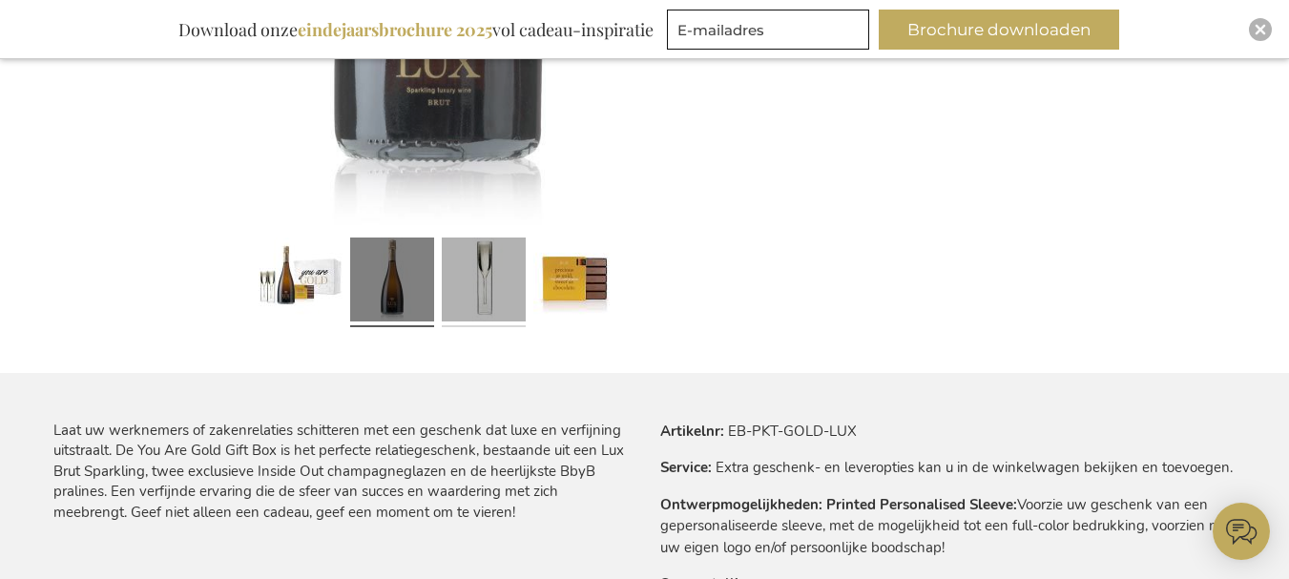
click at [490, 297] on link at bounding box center [484, 282] width 84 height 105
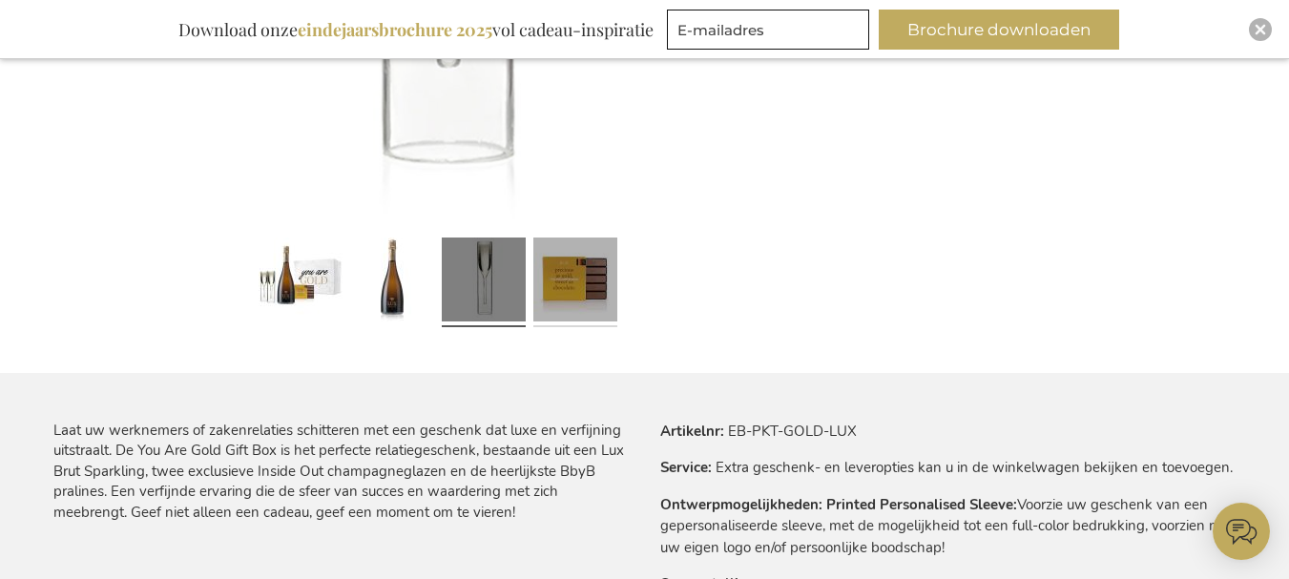
click at [567, 300] on link at bounding box center [575, 282] width 84 height 105
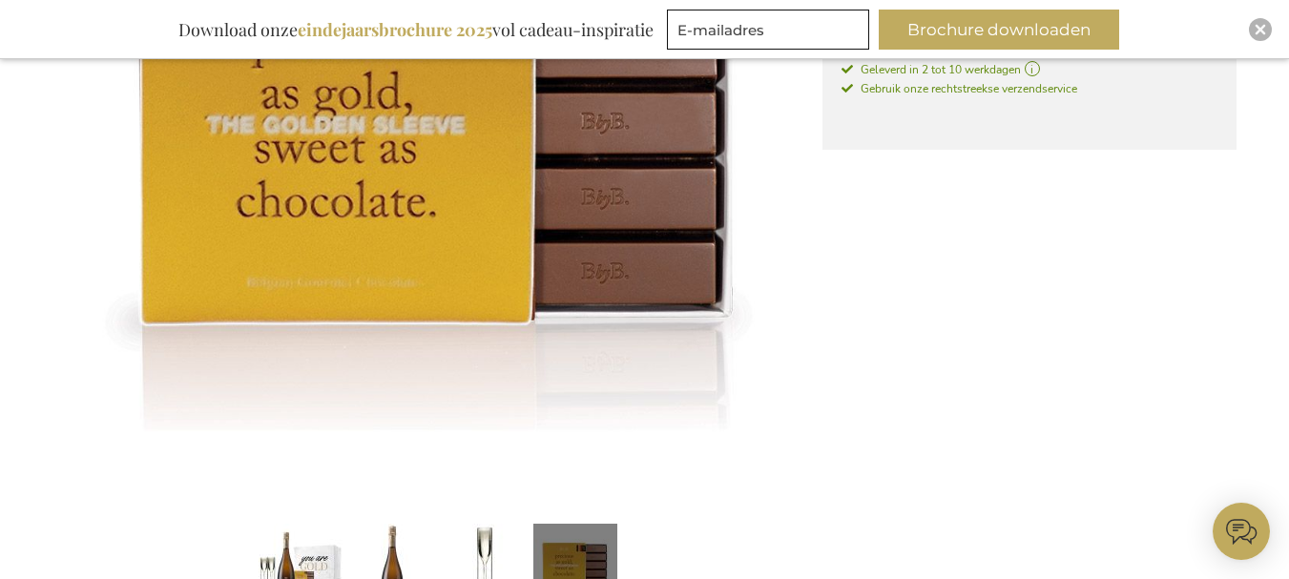
scroll to position [763, 0]
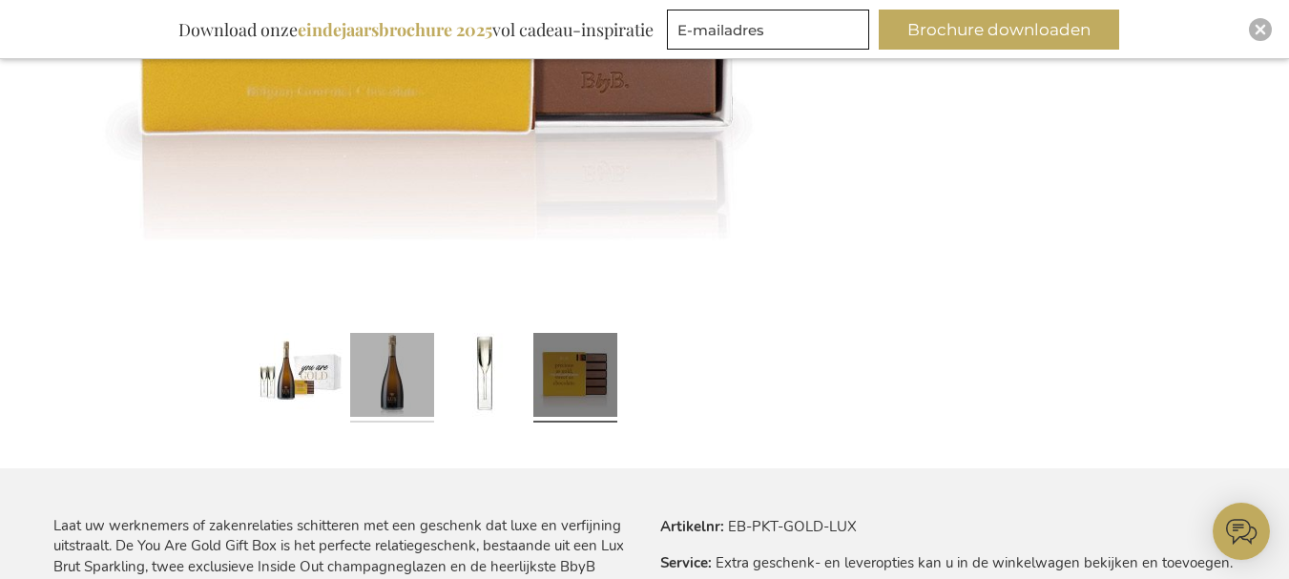
click at [387, 393] on link at bounding box center [392, 377] width 84 height 105
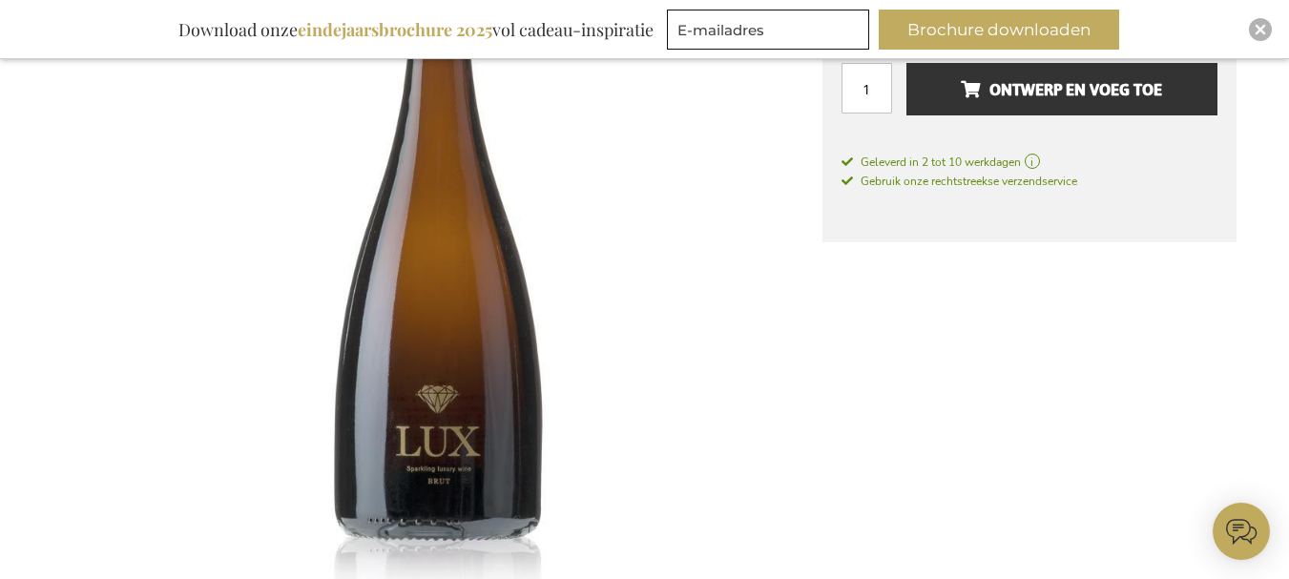
scroll to position [668, 0]
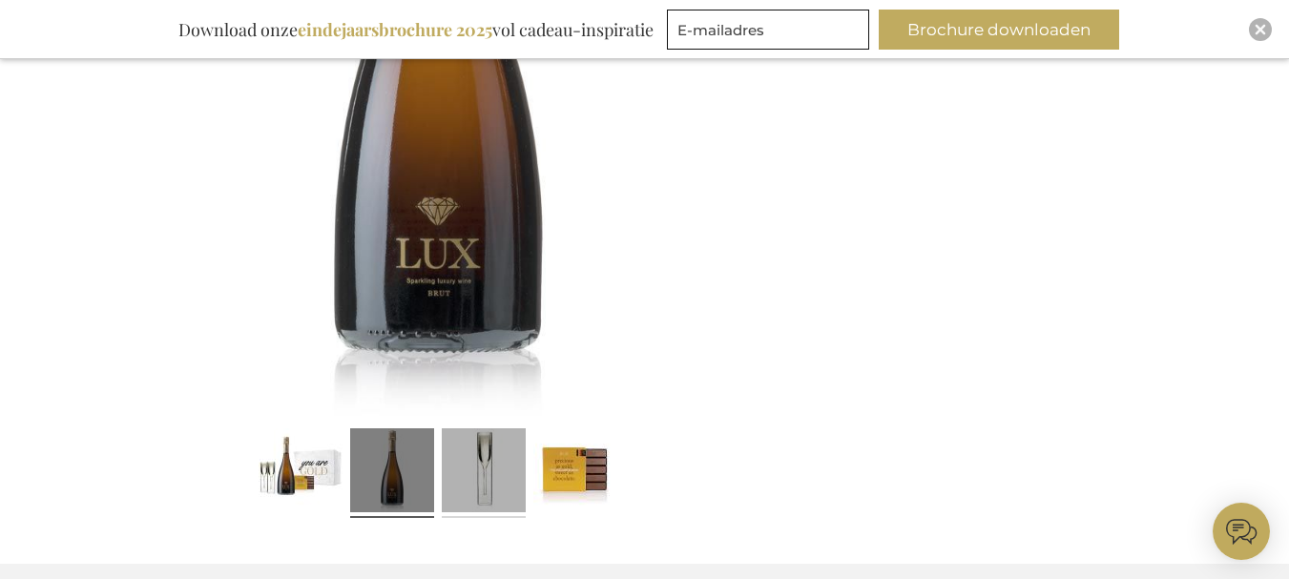
click at [471, 457] on link at bounding box center [484, 473] width 84 height 105
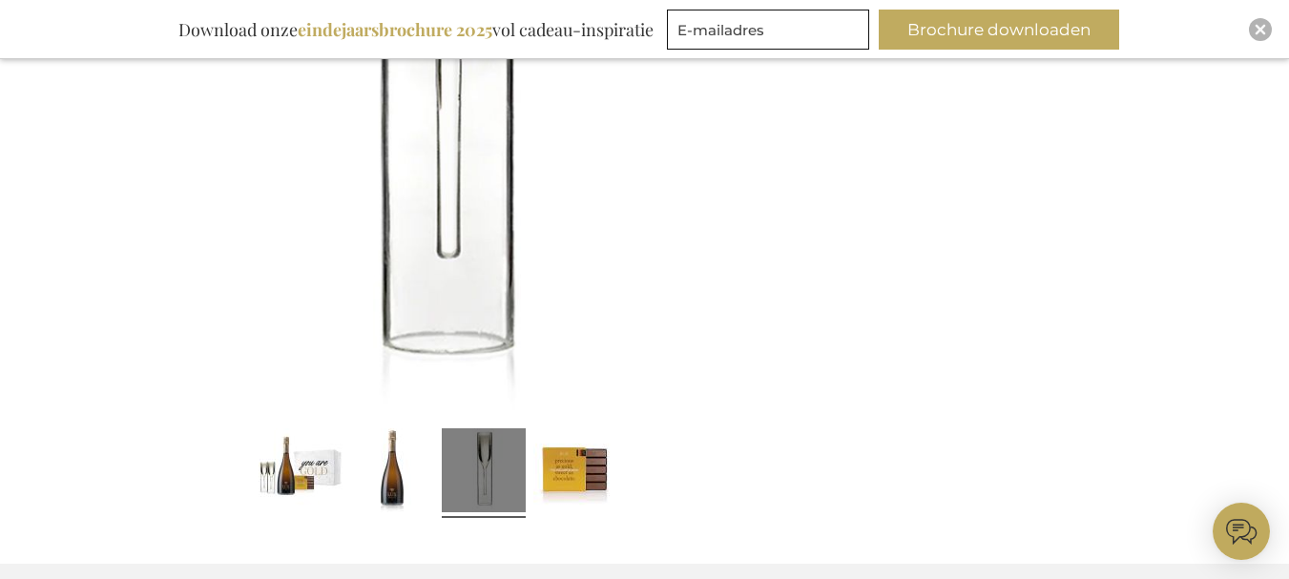
drag, startPoint x: 573, startPoint y: 500, endPoint x: 506, endPoint y: 312, distance: 199.8
click at [506, 312] on img at bounding box center [437, 31] width 769 height 769
click at [573, 460] on link at bounding box center [575, 473] width 84 height 105
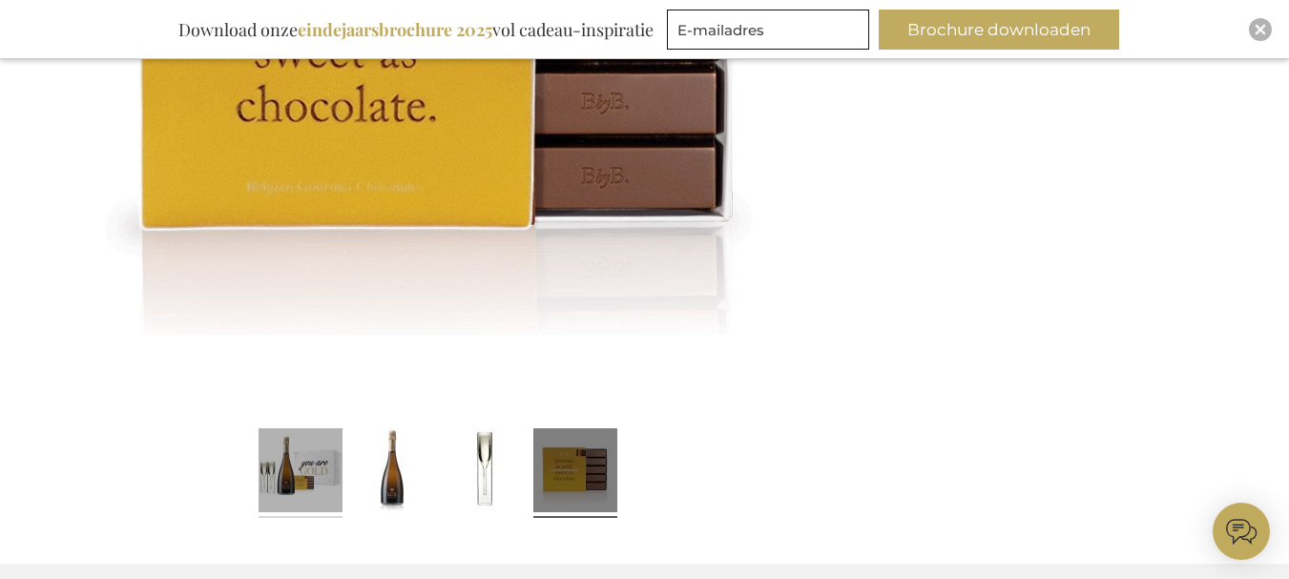
click at [312, 447] on link at bounding box center [301, 473] width 84 height 105
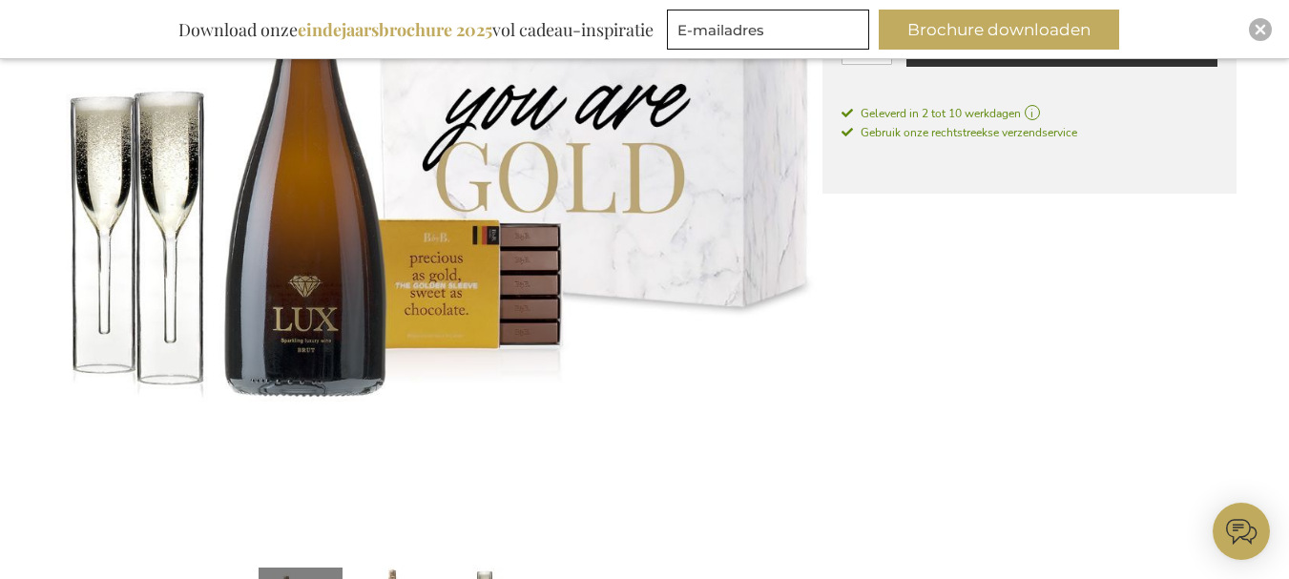
scroll to position [286, 0]
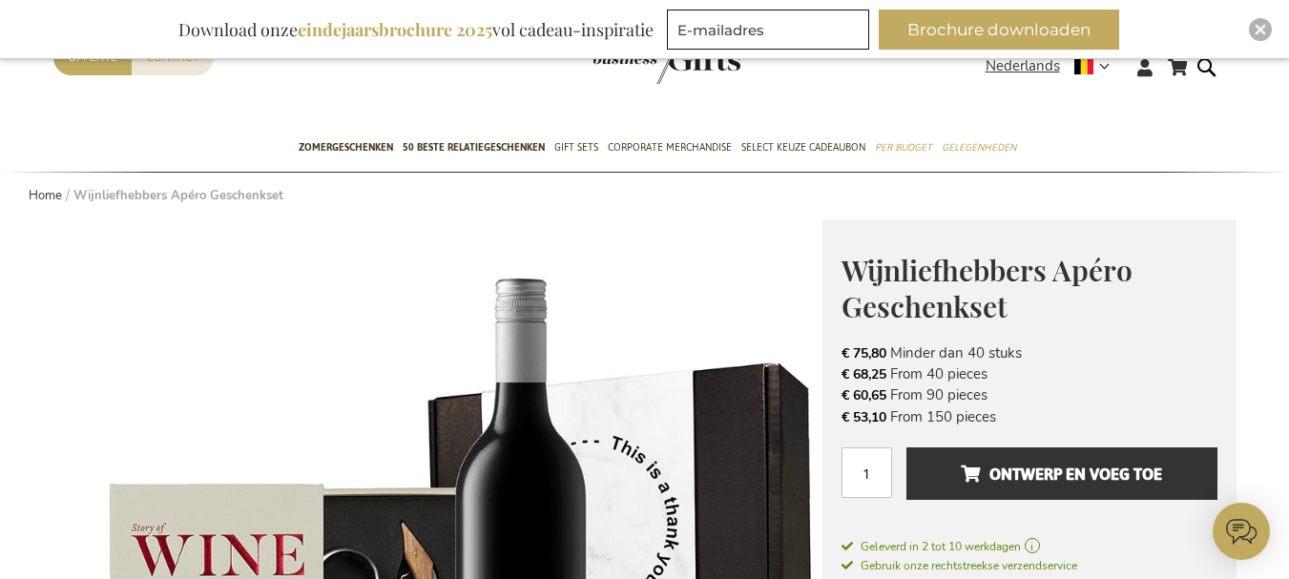
scroll to position [477, 0]
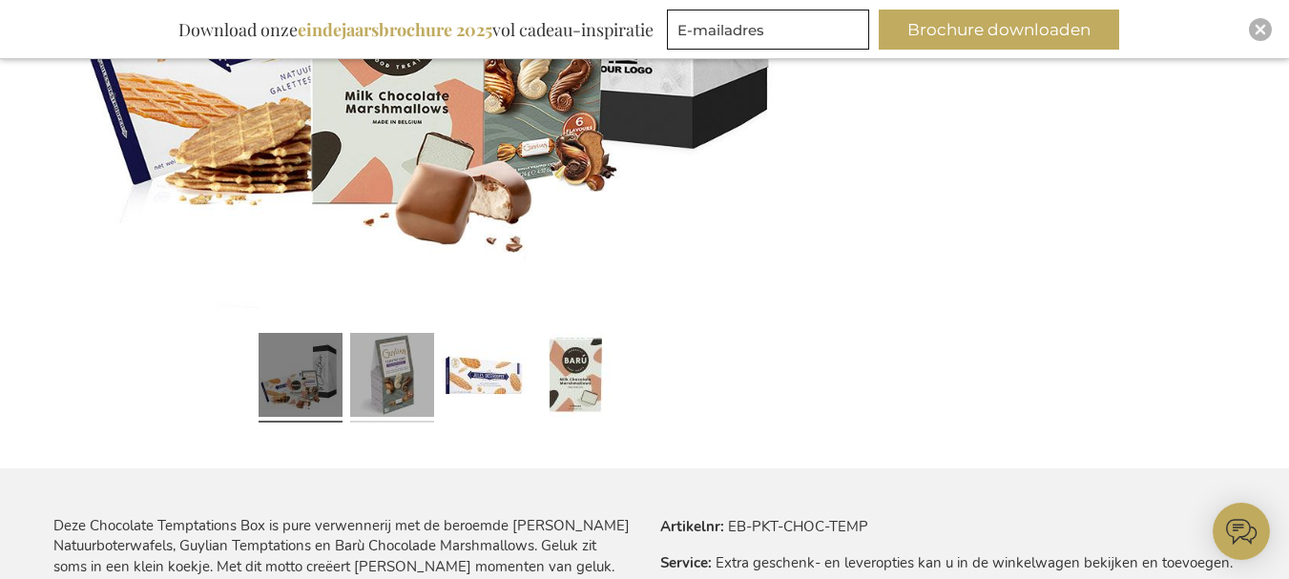
click at [355, 386] on link at bounding box center [392, 377] width 84 height 105
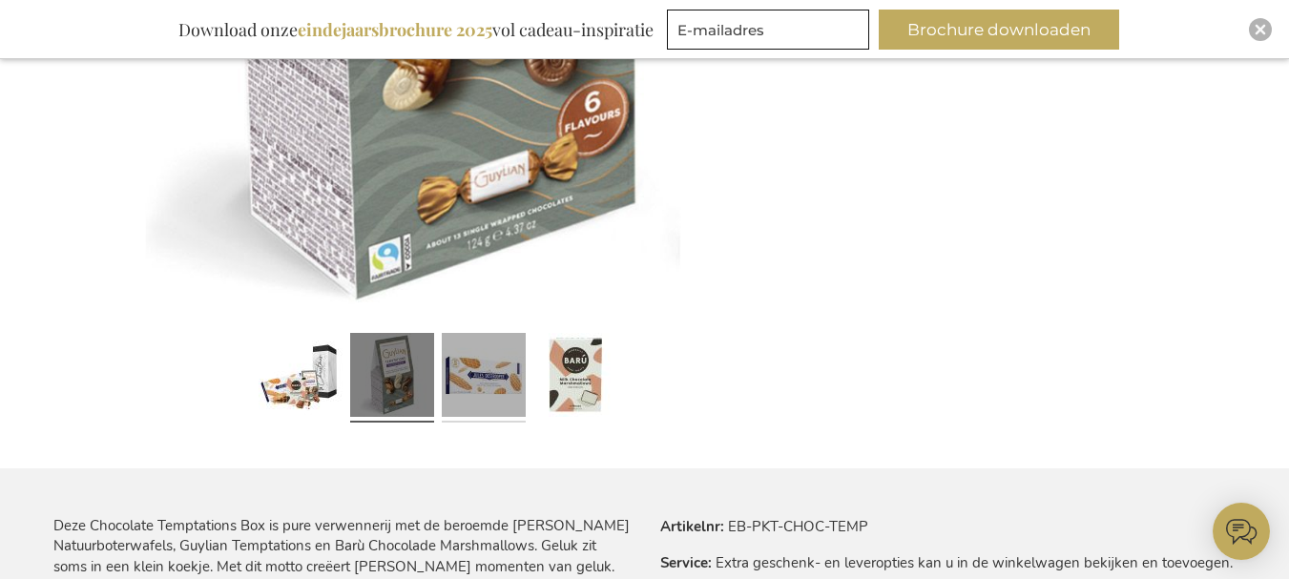
click at [479, 342] on link at bounding box center [484, 377] width 84 height 105
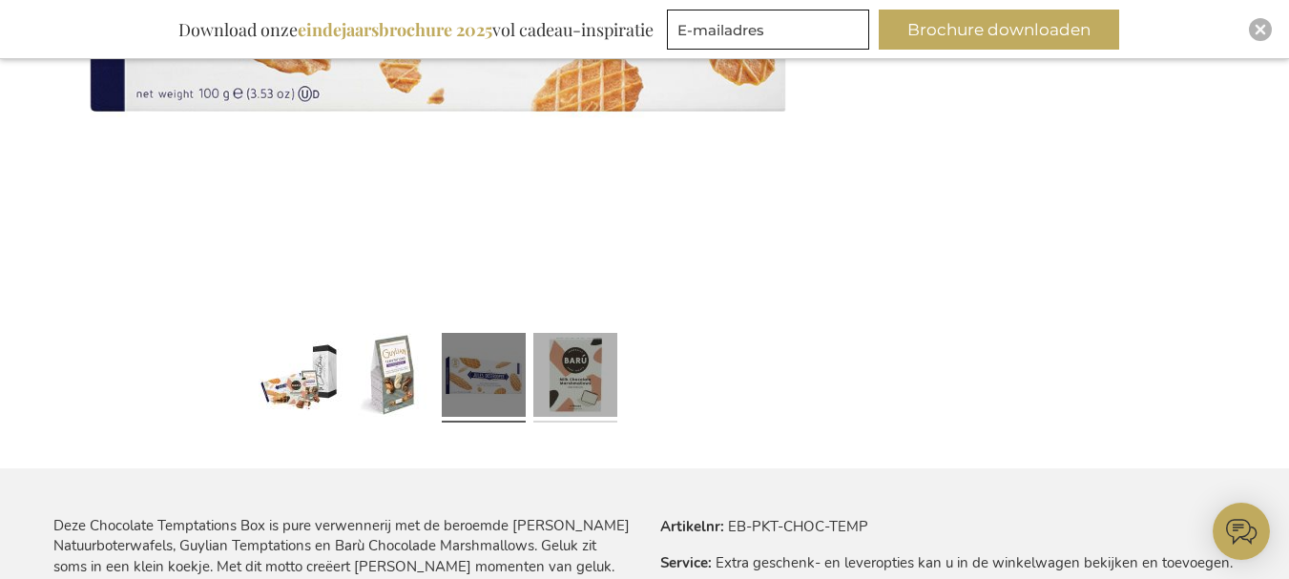
click at [577, 361] on link at bounding box center [575, 377] width 84 height 105
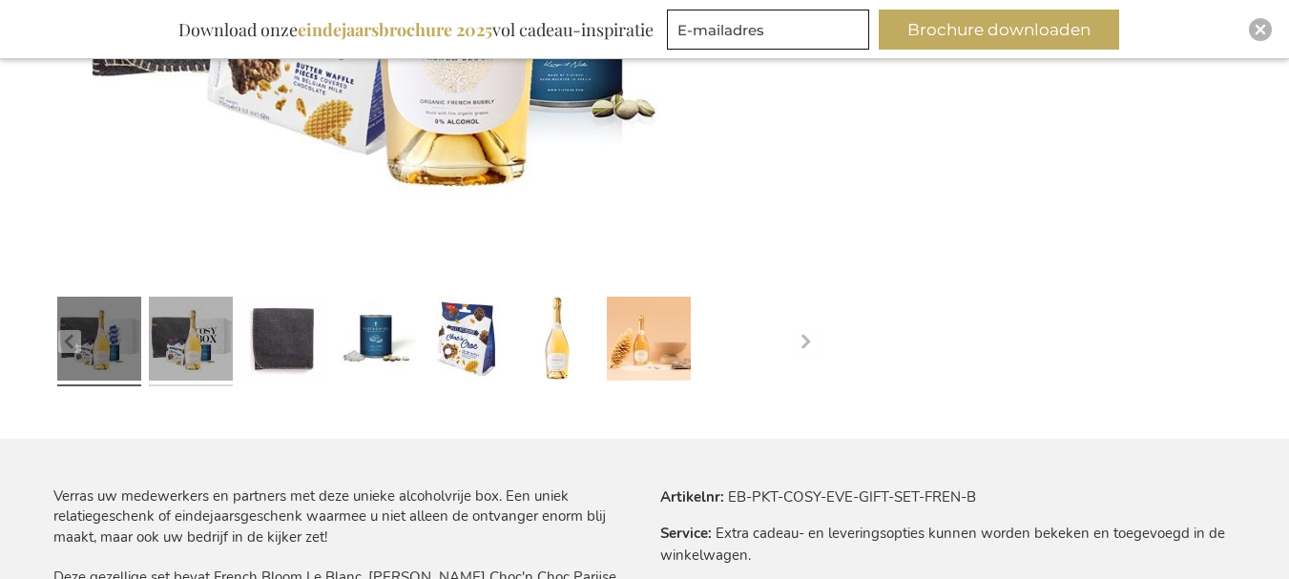
click at [199, 394] on link at bounding box center [191, 341] width 84 height 105
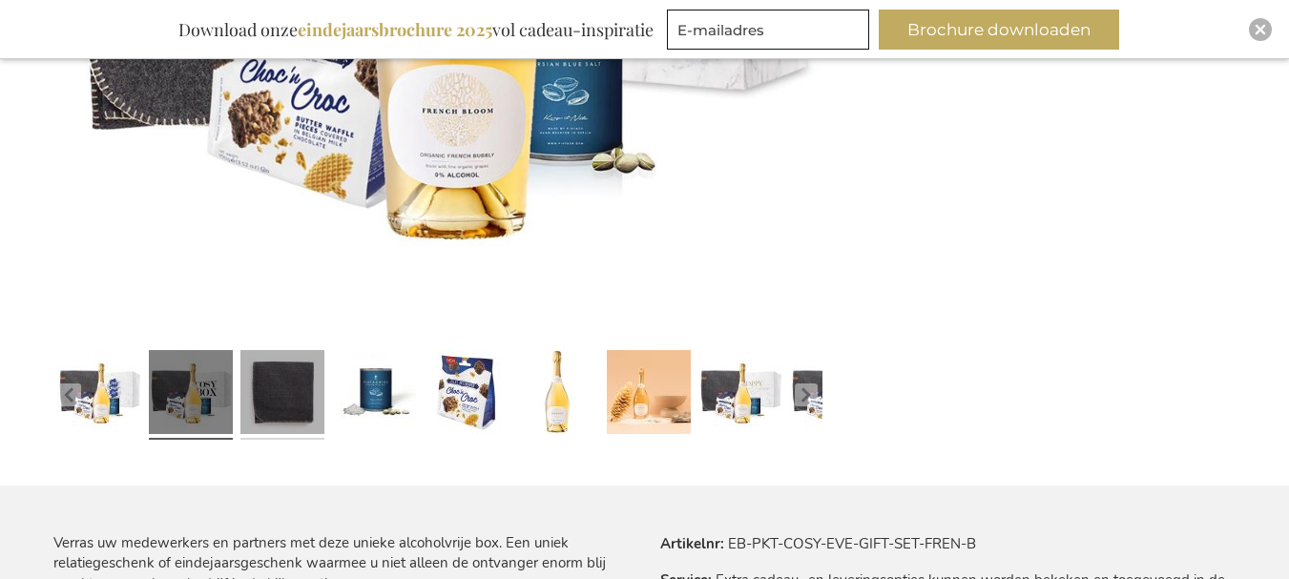
click at [302, 421] on link at bounding box center [282, 395] width 84 height 105
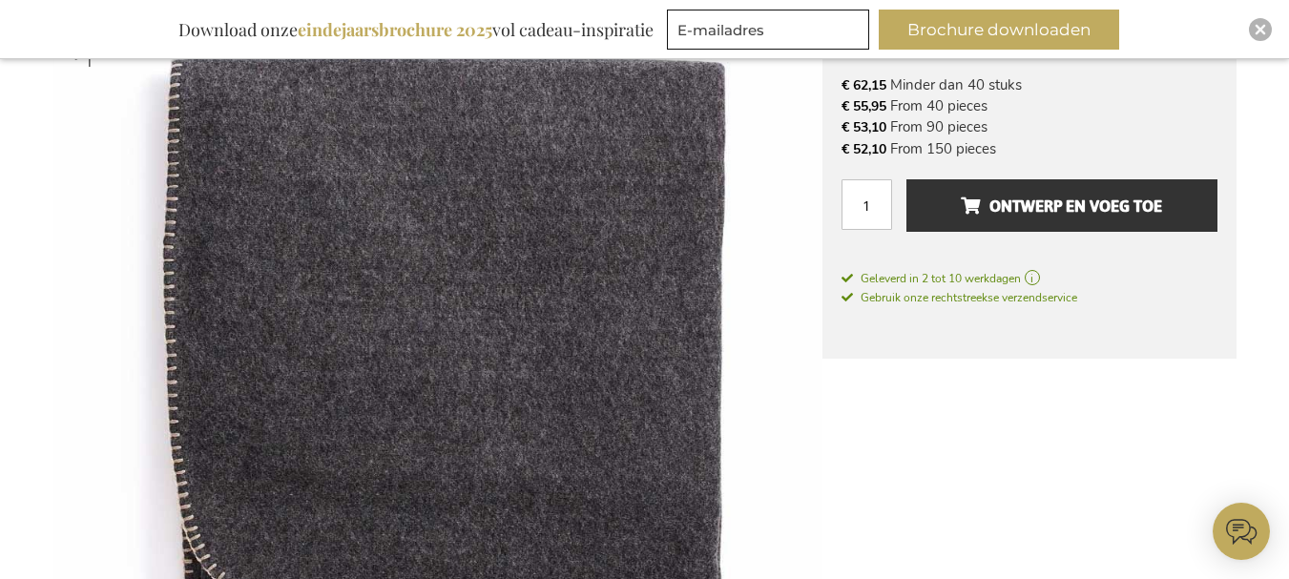
scroll to position [650, 0]
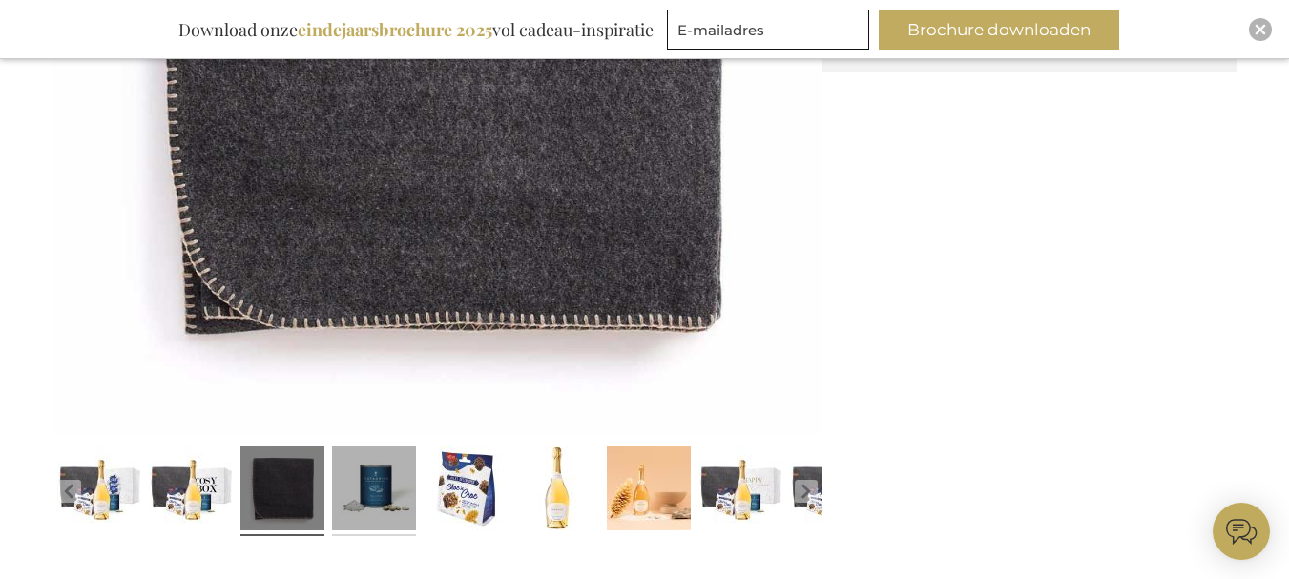
click at [371, 497] on link at bounding box center [374, 491] width 84 height 105
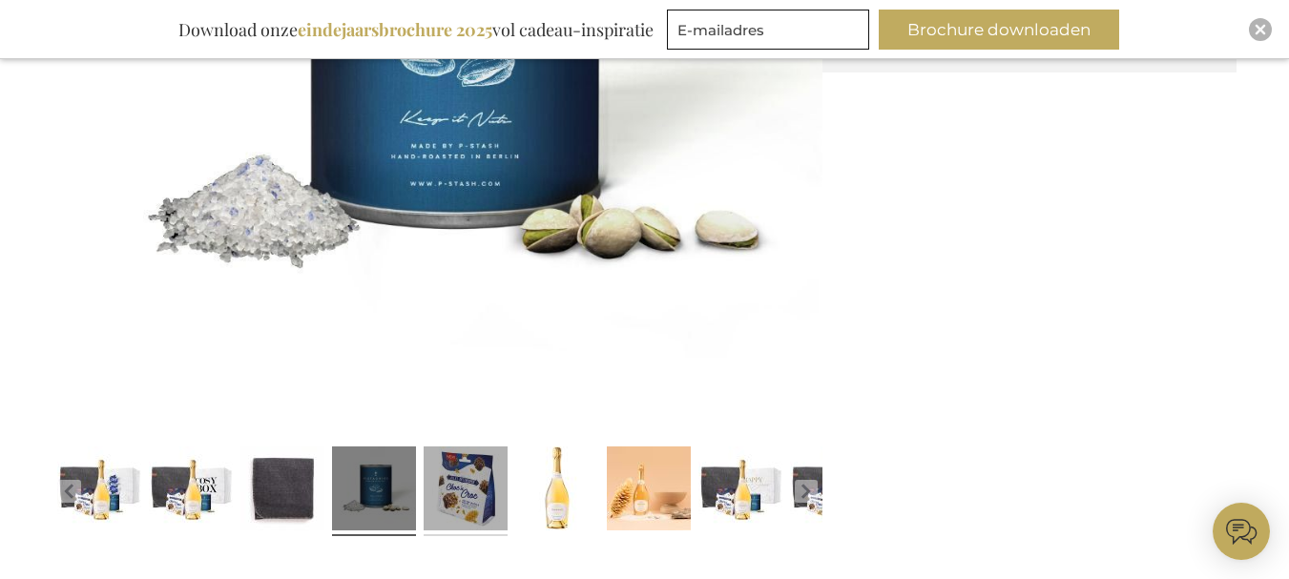
click at [494, 509] on link at bounding box center [466, 491] width 84 height 105
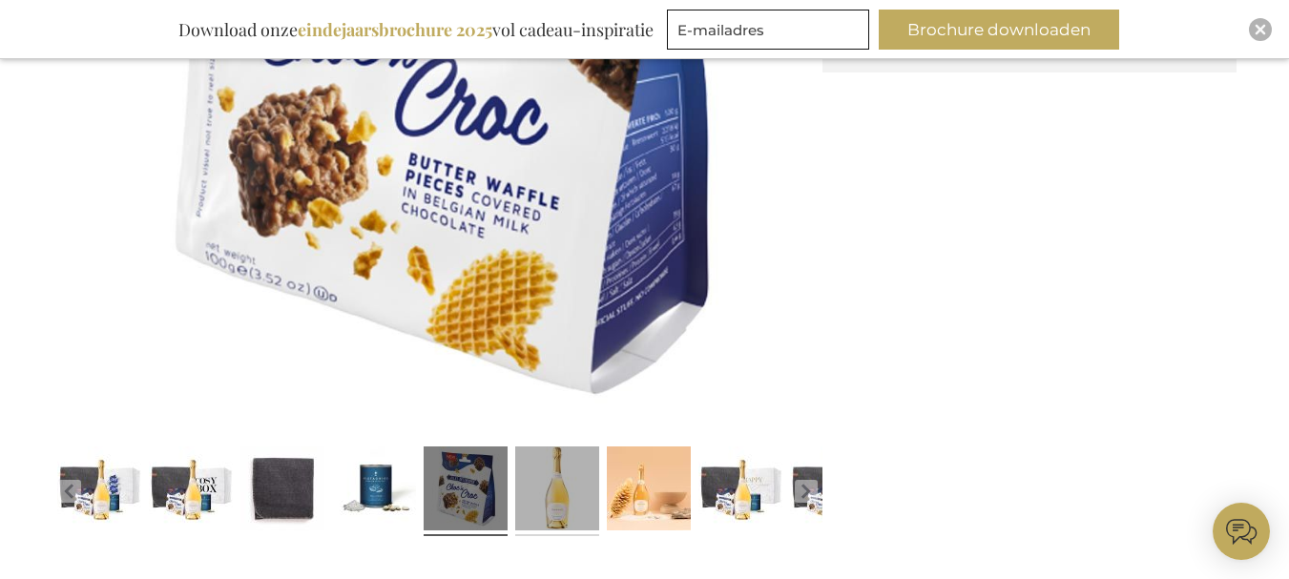
click at [573, 534] on link at bounding box center [557, 491] width 84 height 105
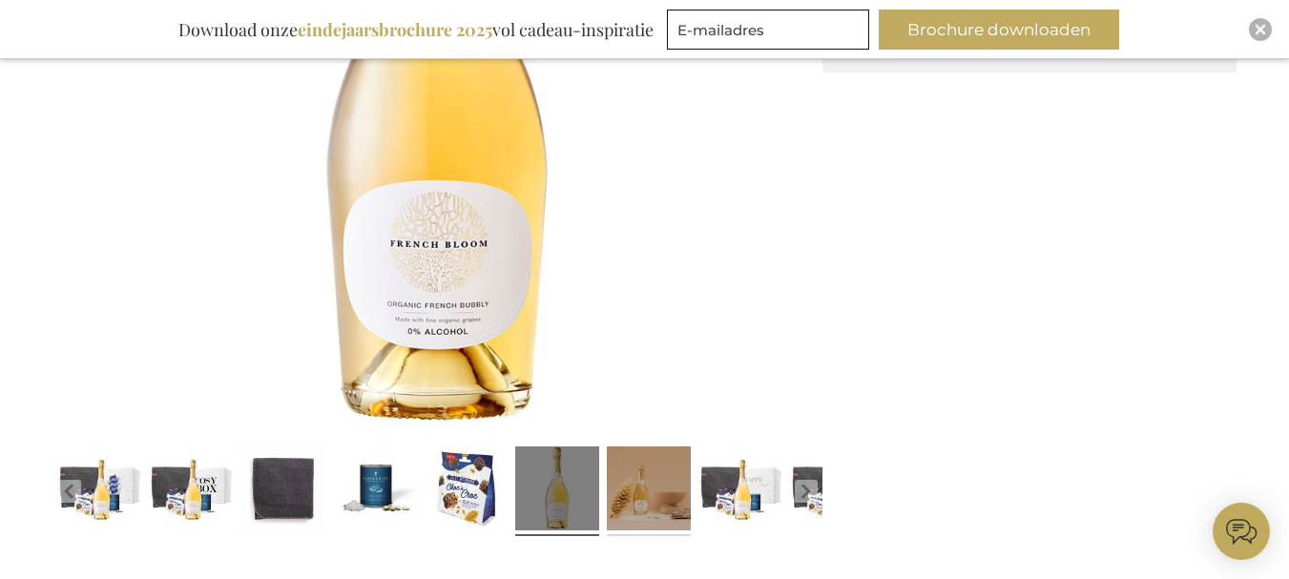
click at [630, 510] on link at bounding box center [649, 491] width 84 height 105
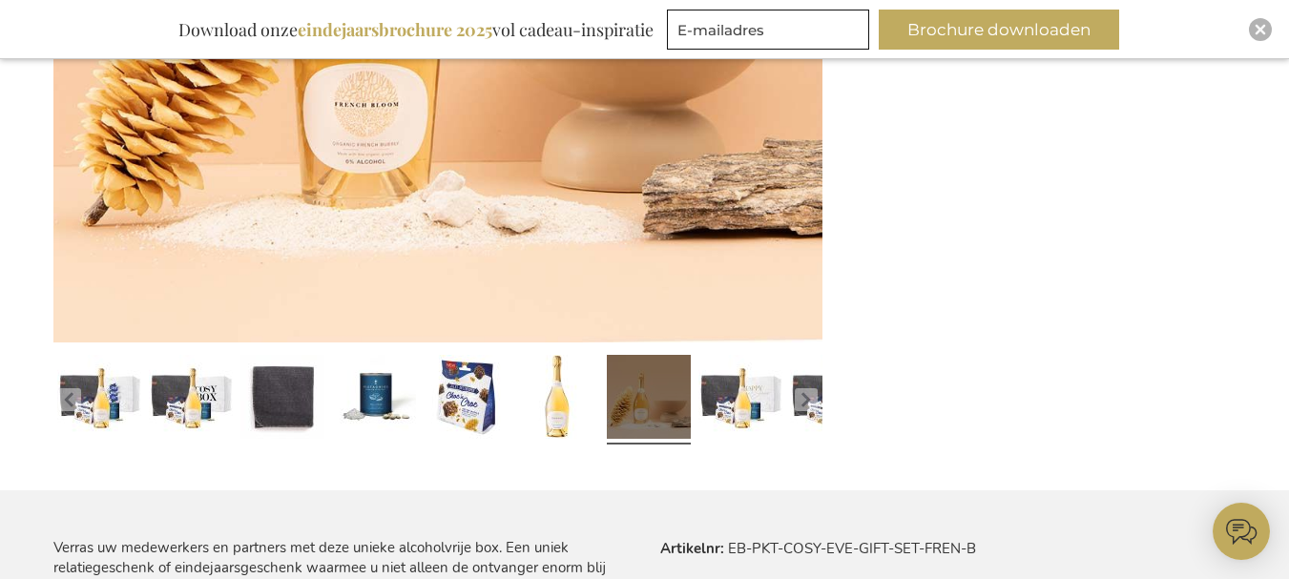
scroll to position [841, 0]
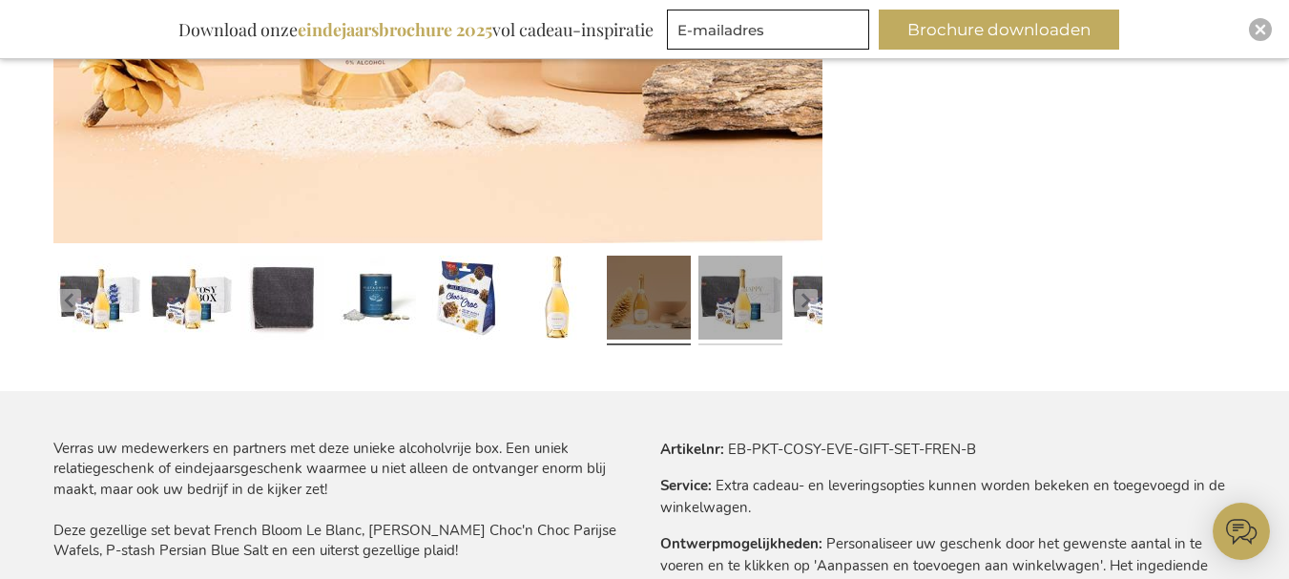
click at [726, 334] on link at bounding box center [741, 300] width 84 height 105
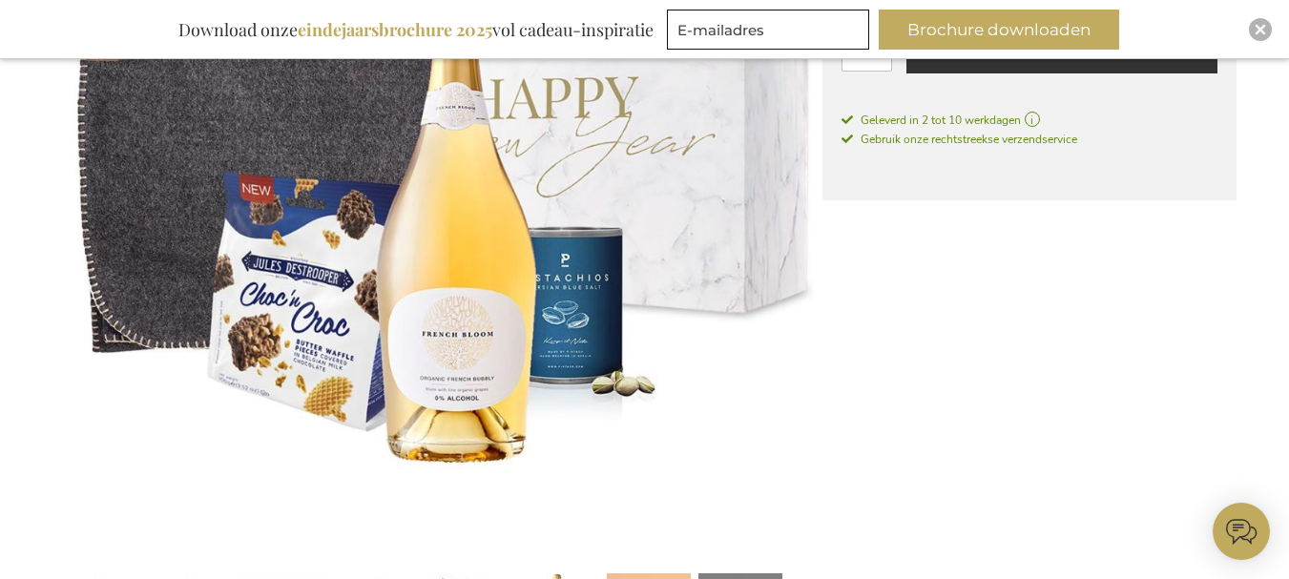
scroll to position [745, 0]
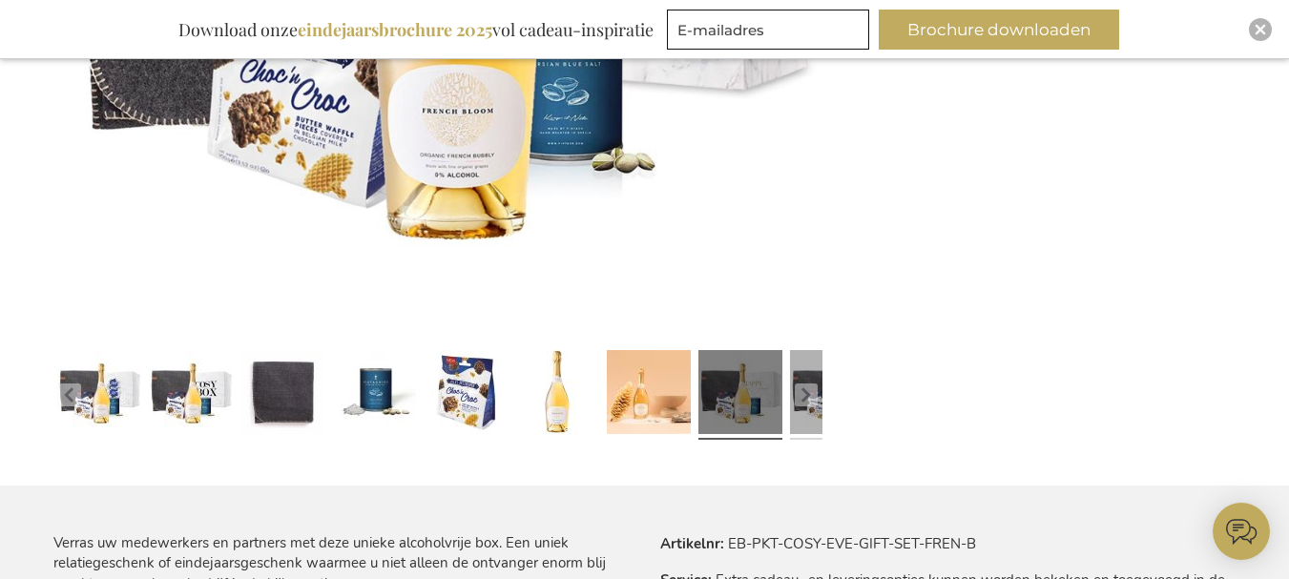
click at [818, 416] on link at bounding box center [832, 395] width 84 height 105
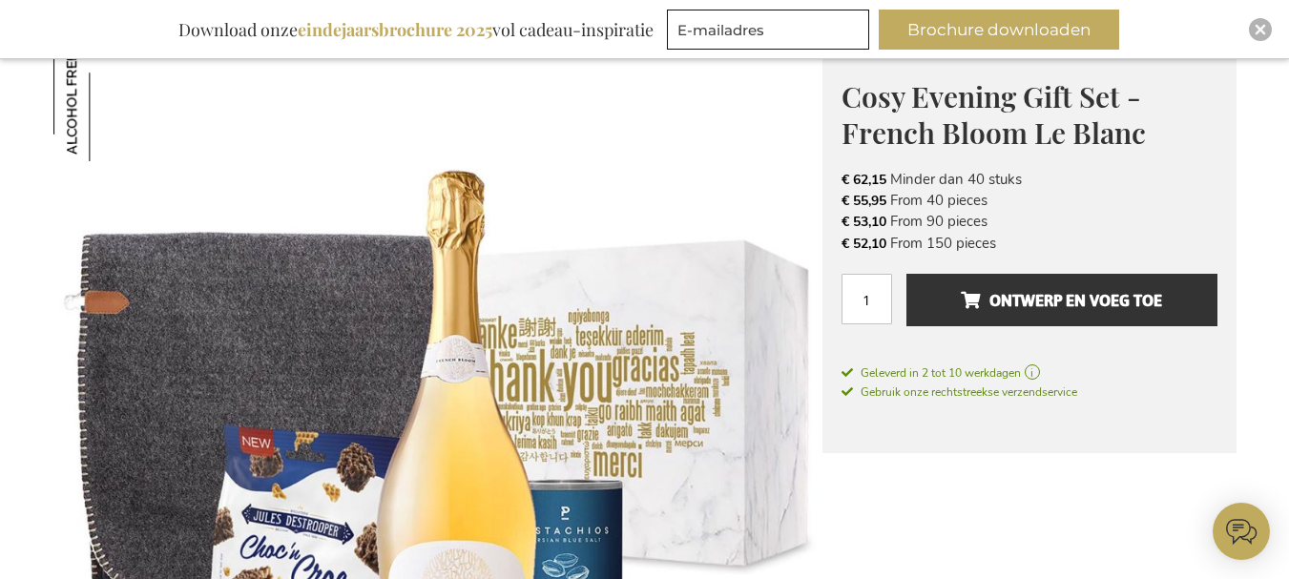
scroll to position [268, 0]
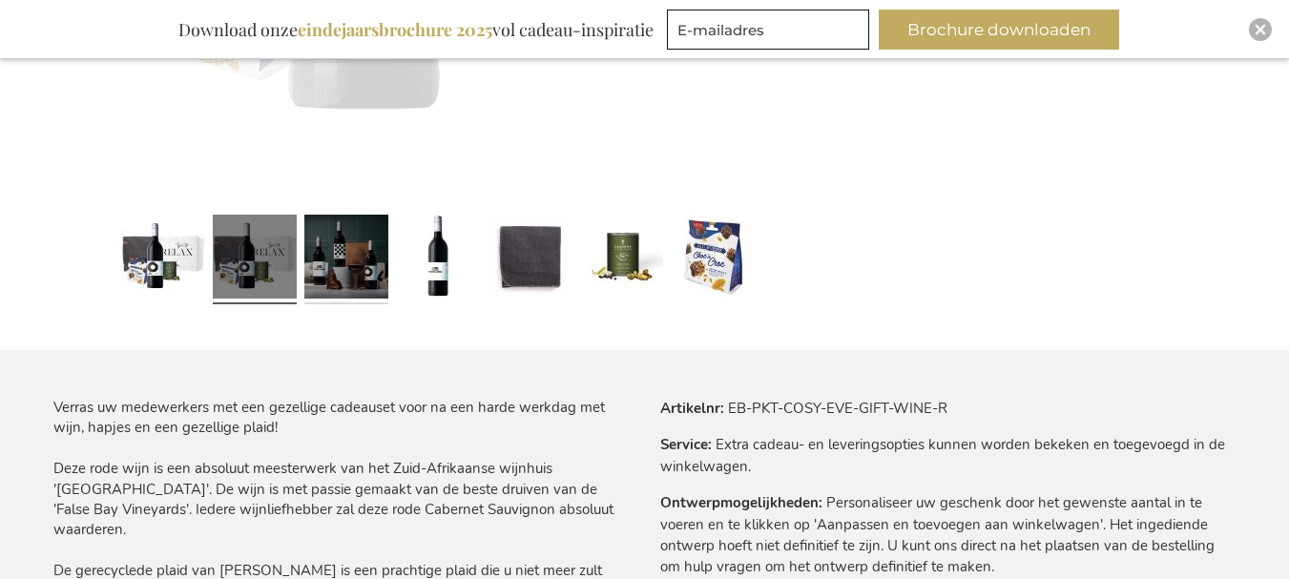
click at [344, 307] on link at bounding box center [346, 259] width 84 height 105
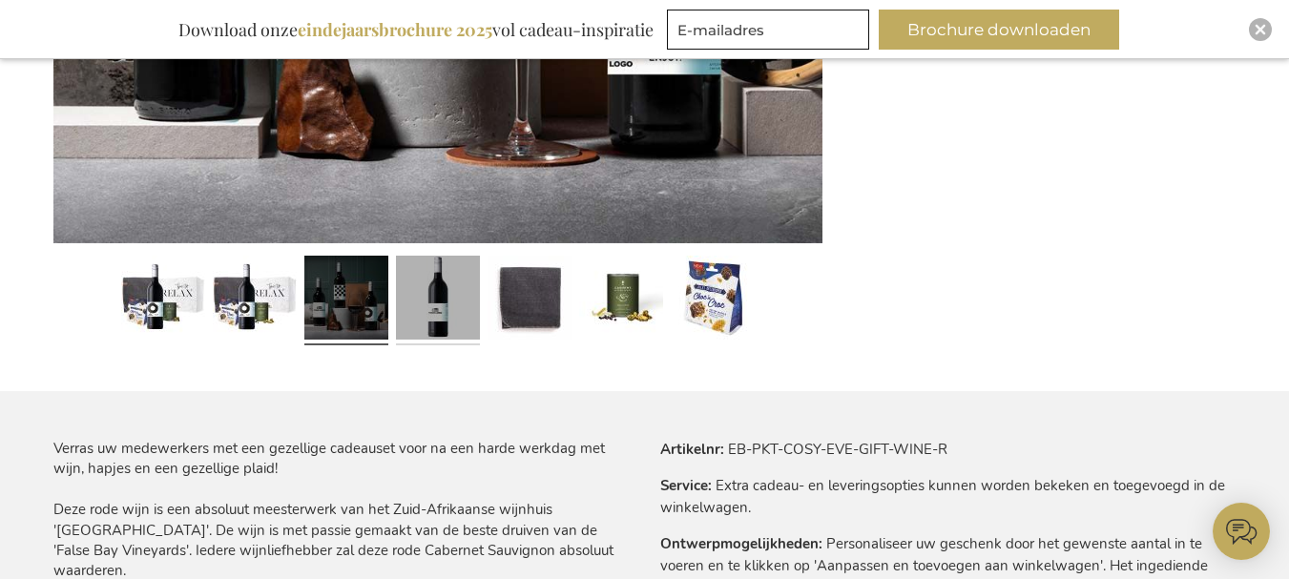
click at [427, 307] on link at bounding box center [438, 300] width 84 height 105
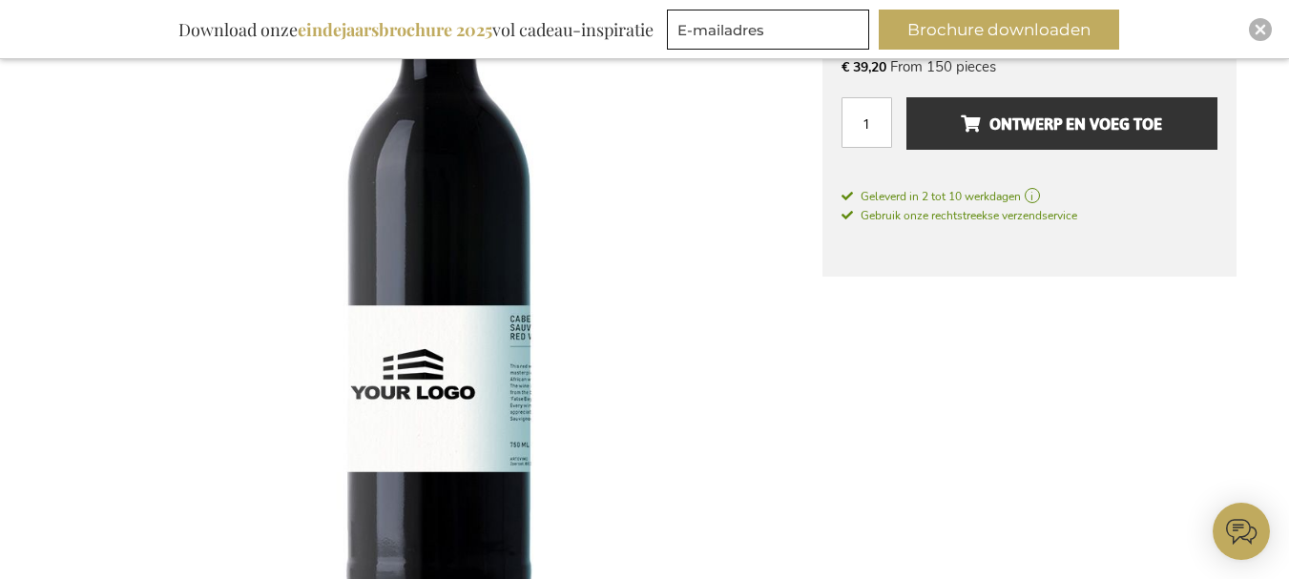
scroll to position [650, 0]
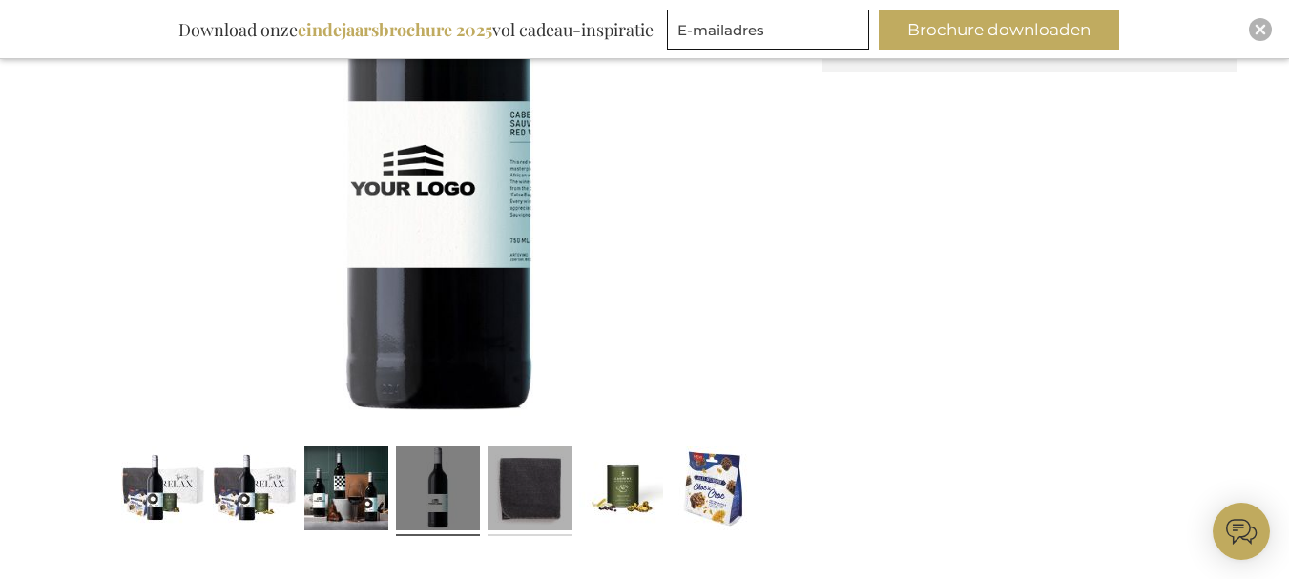
click at [514, 481] on link at bounding box center [530, 491] width 84 height 105
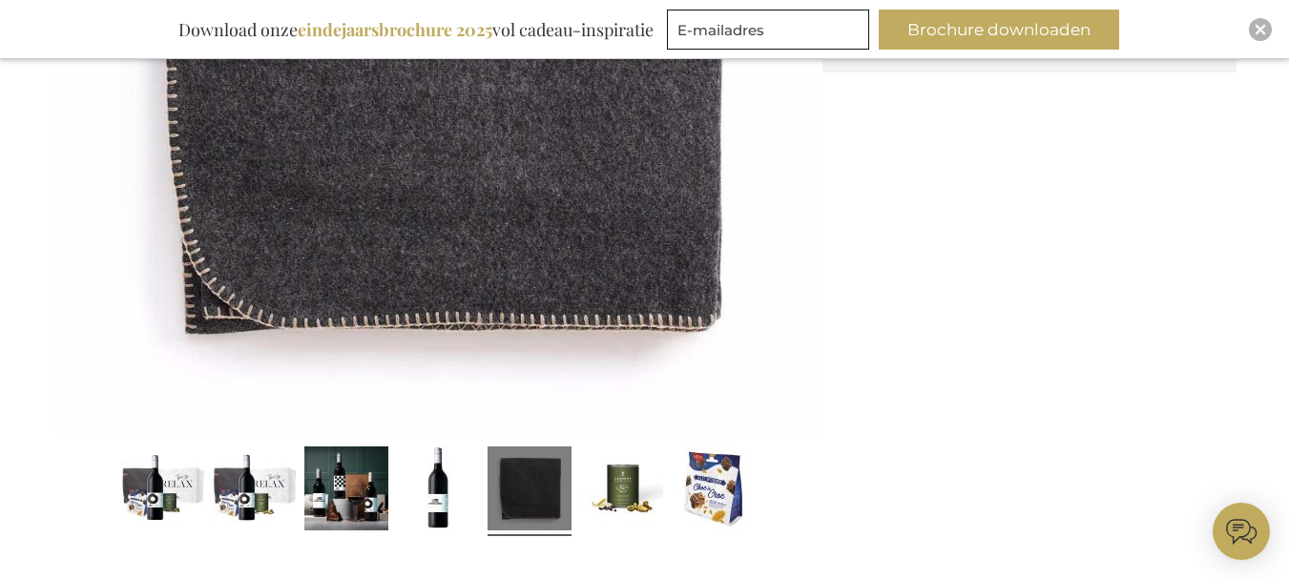
drag, startPoint x: 625, startPoint y: 470, endPoint x: 513, endPoint y: 255, distance: 242.8
click at [513, 255] on img at bounding box center [437, 49] width 769 height 769
drag, startPoint x: 624, startPoint y: 494, endPoint x: 590, endPoint y: 396, distance: 104.1
click at [623, 487] on link at bounding box center [621, 491] width 84 height 105
drag, startPoint x: 633, startPoint y: 468, endPoint x: 621, endPoint y: 434, distance: 35.3
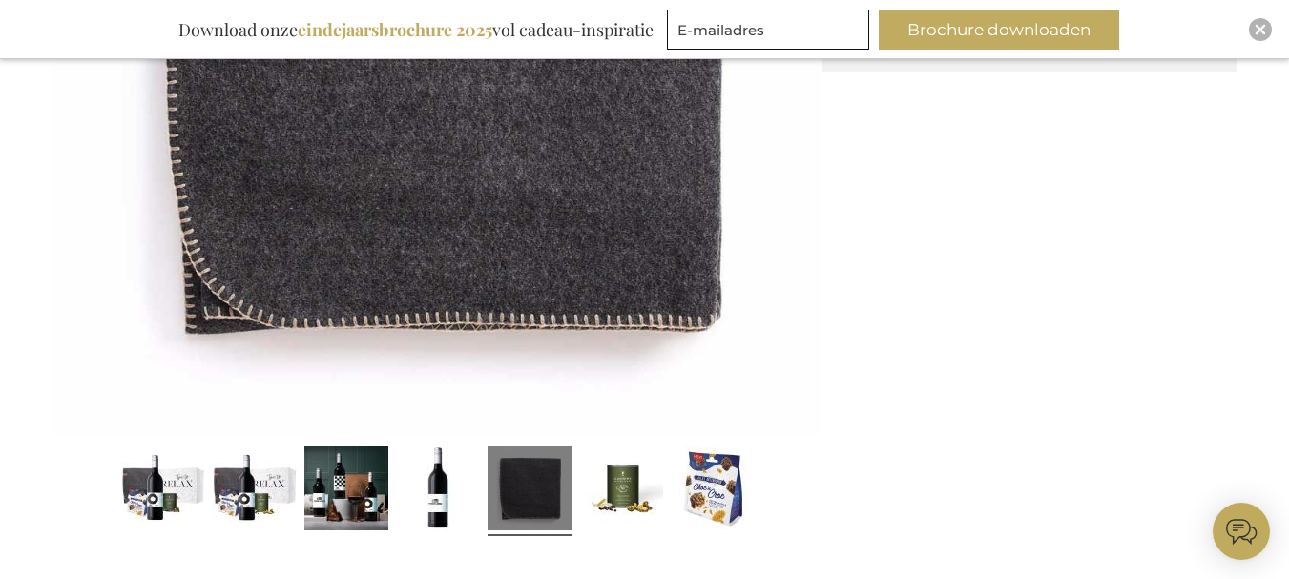
click at [633, 469] on link at bounding box center [621, 491] width 84 height 105
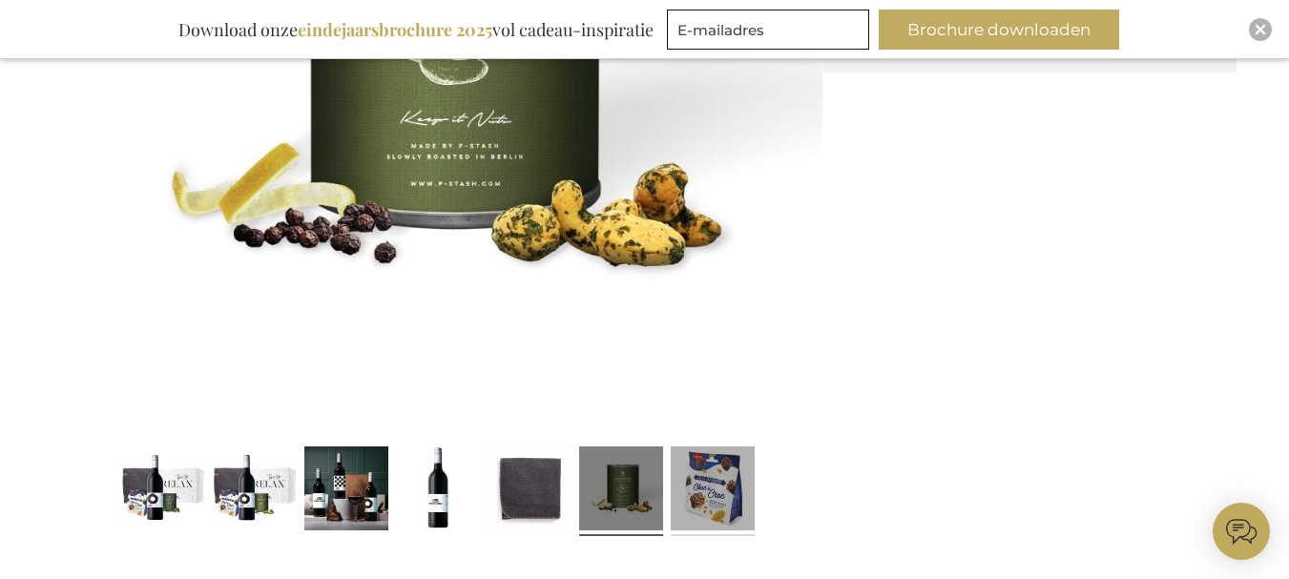
click at [690, 500] on link at bounding box center [713, 491] width 84 height 105
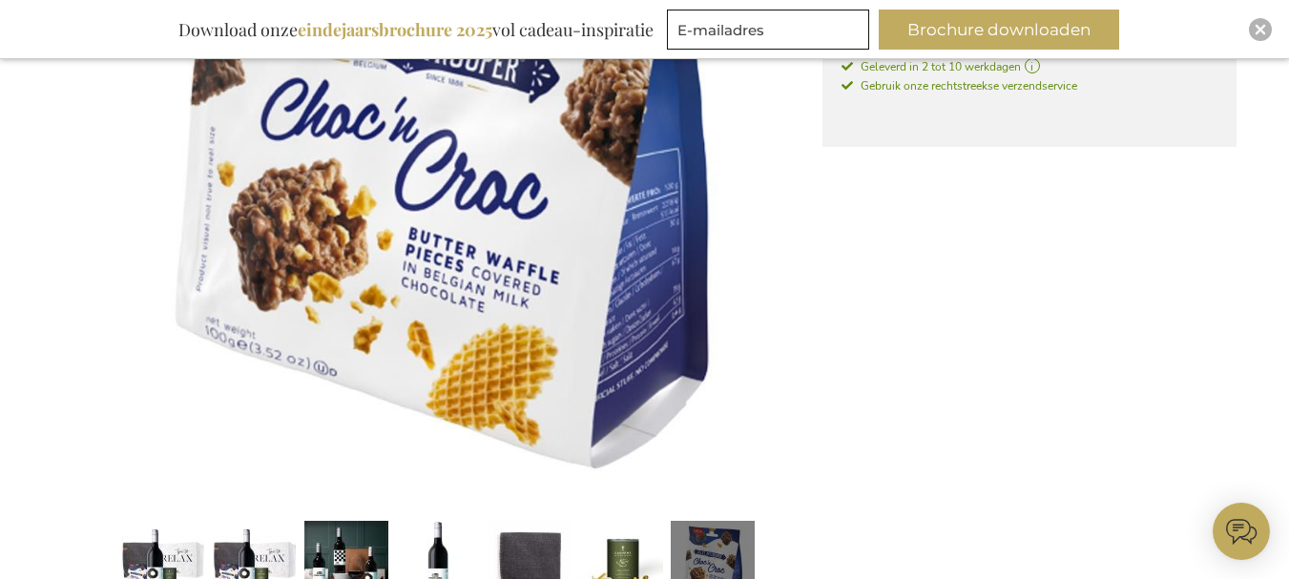
scroll to position [554, 0]
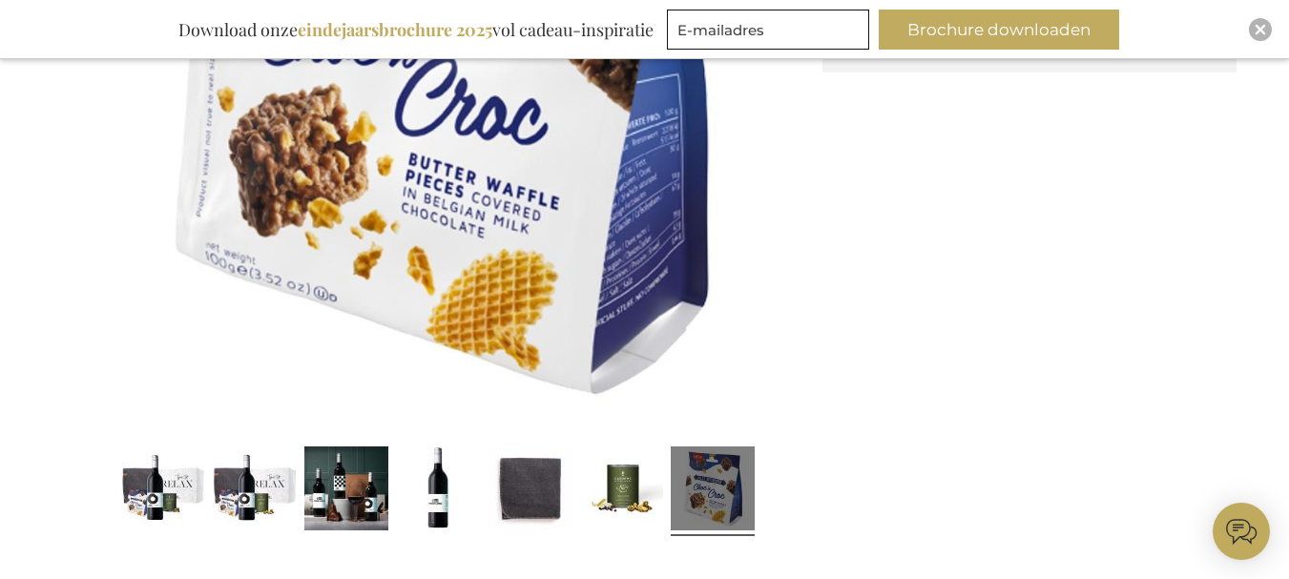
click at [206, 500] on div at bounding box center [163, 491] width 92 height 105
click at [167, 500] on link at bounding box center [163, 491] width 84 height 105
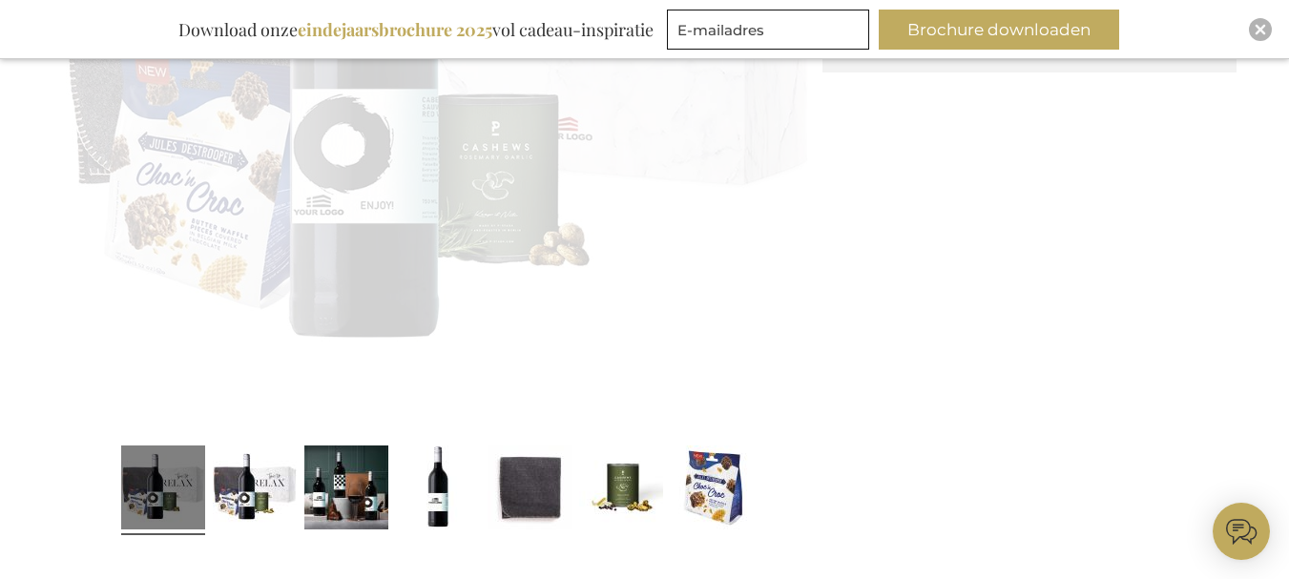
scroll to position [649, 0]
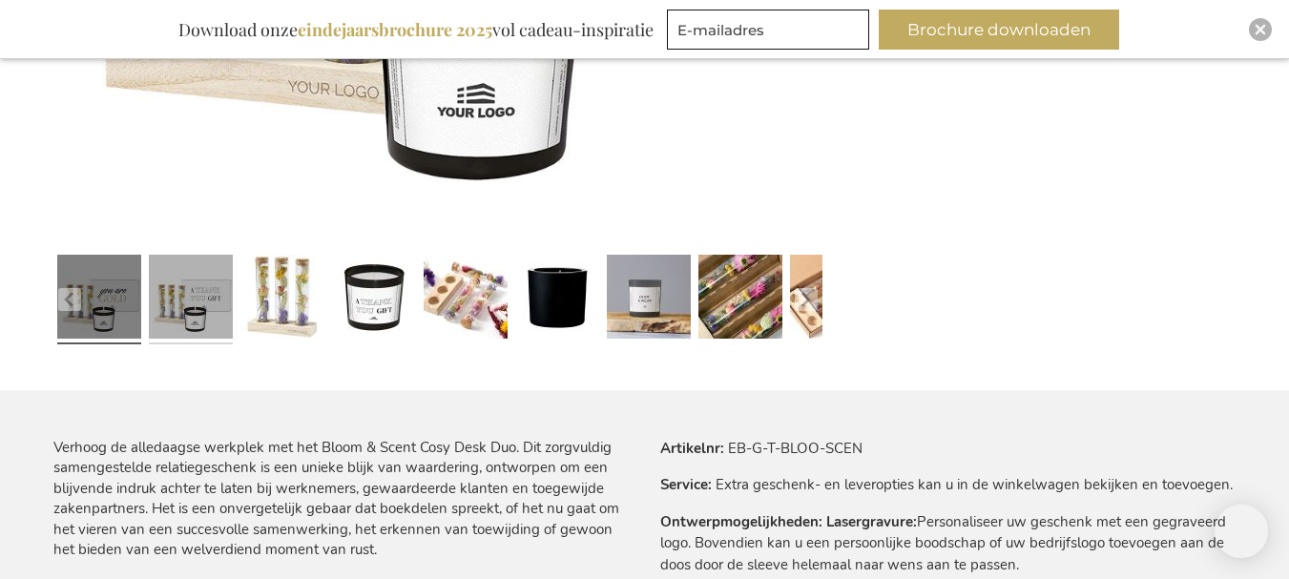
click at [203, 315] on link at bounding box center [191, 299] width 84 height 105
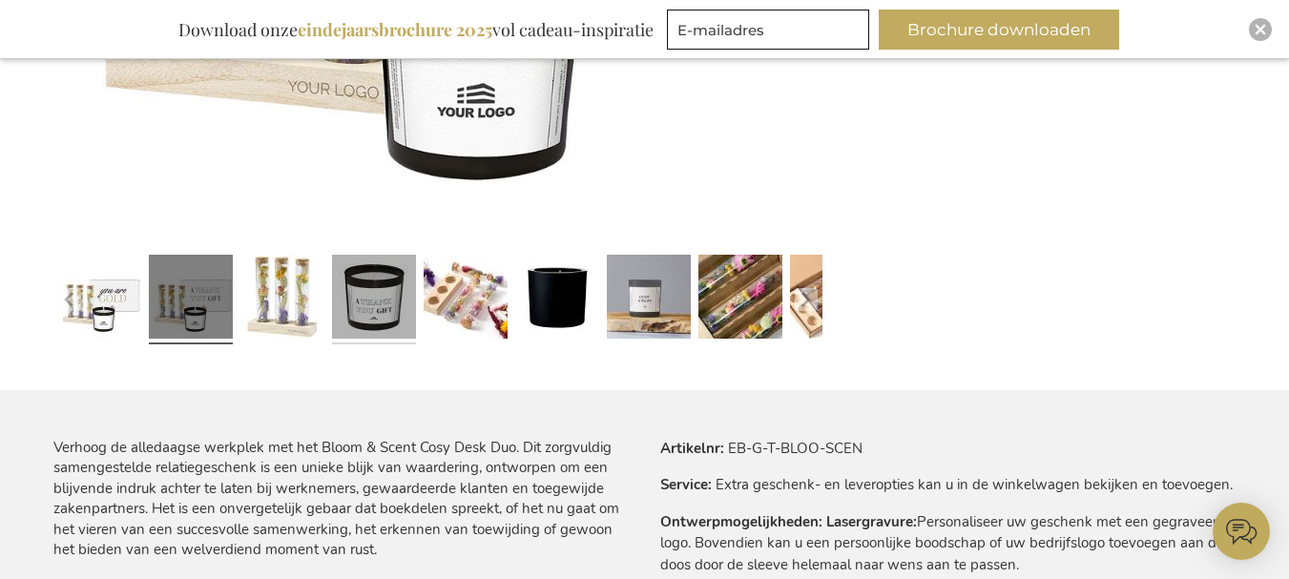
click at [347, 311] on link at bounding box center [374, 299] width 84 height 105
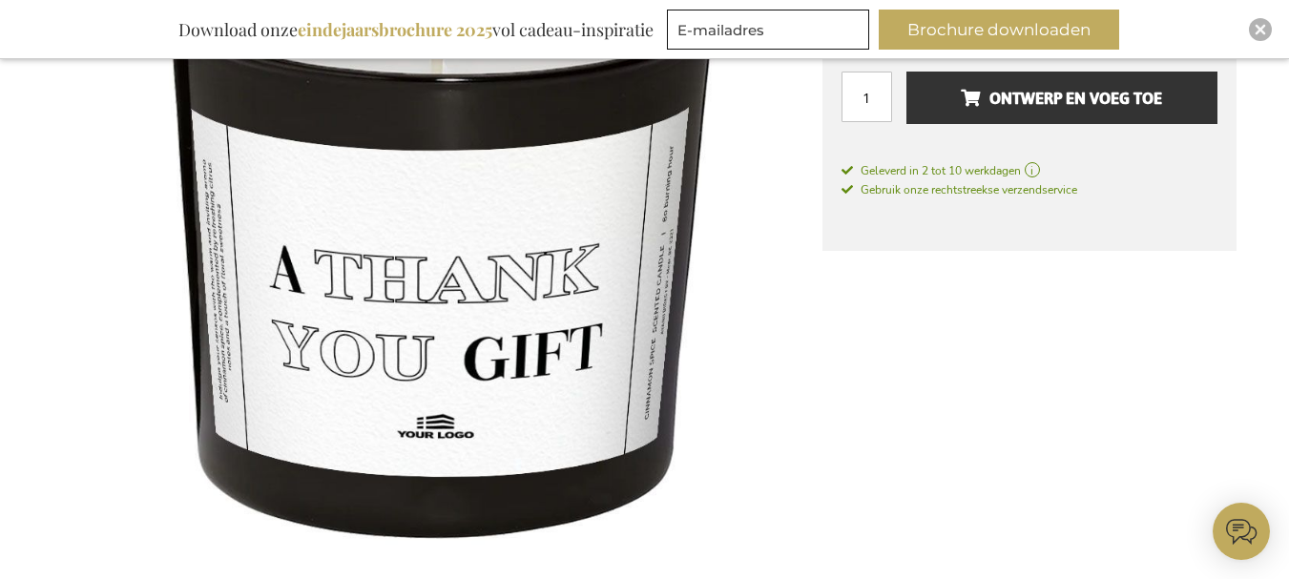
scroll to position [936, 0]
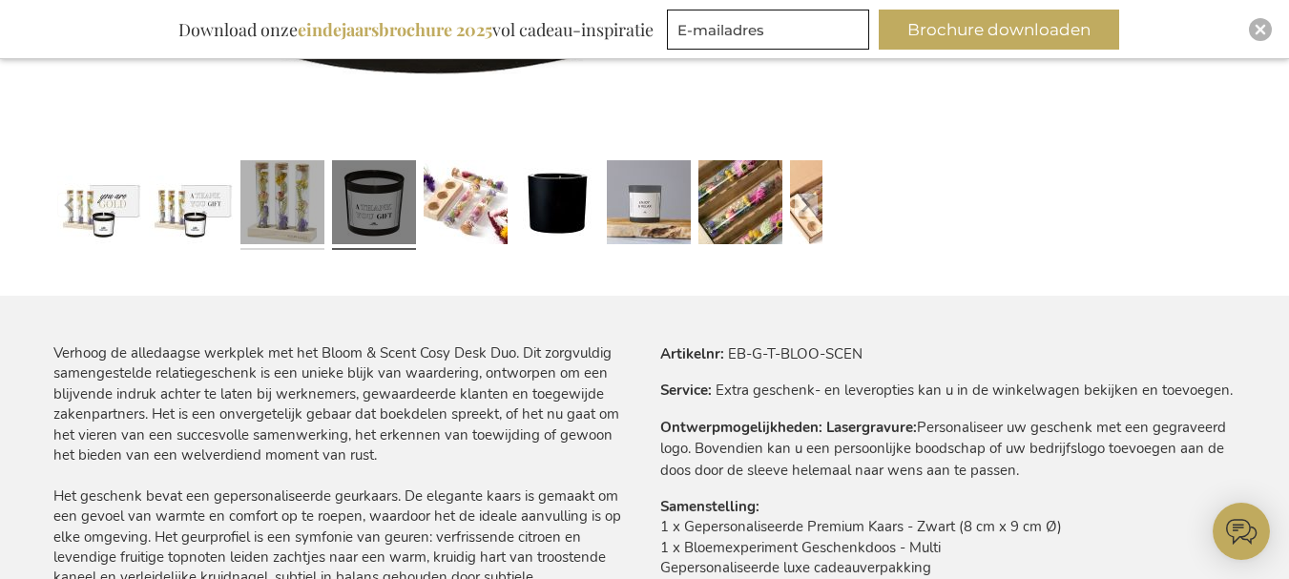
click at [272, 205] on link at bounding box center [282, 205] width 84 height 105
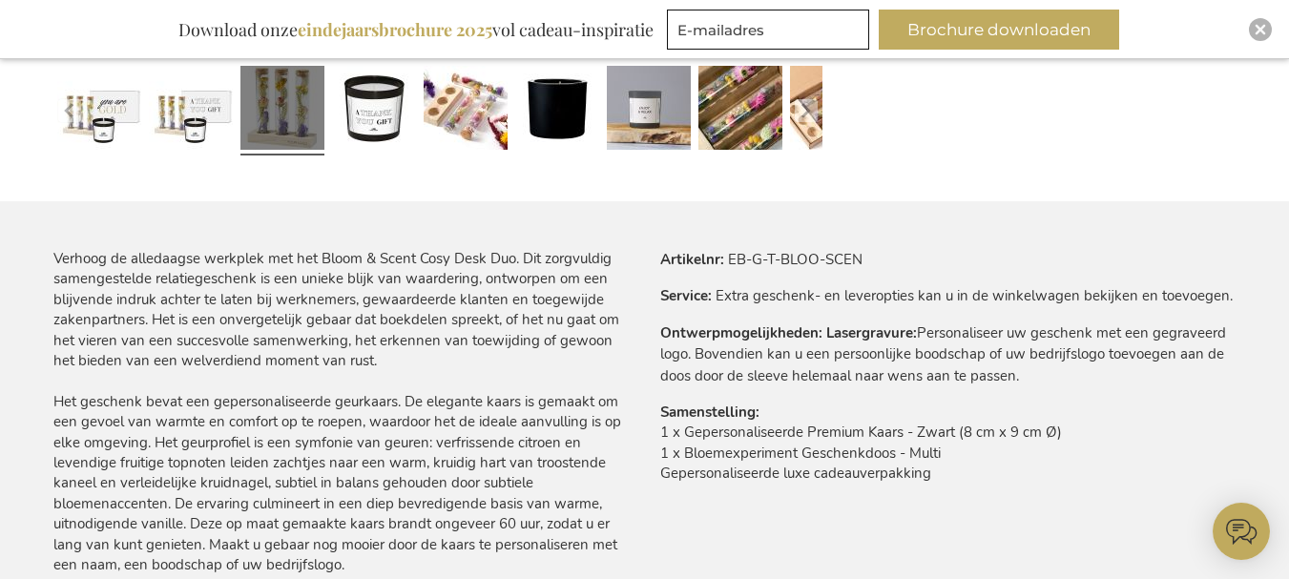
scroll to position [1032, 0]
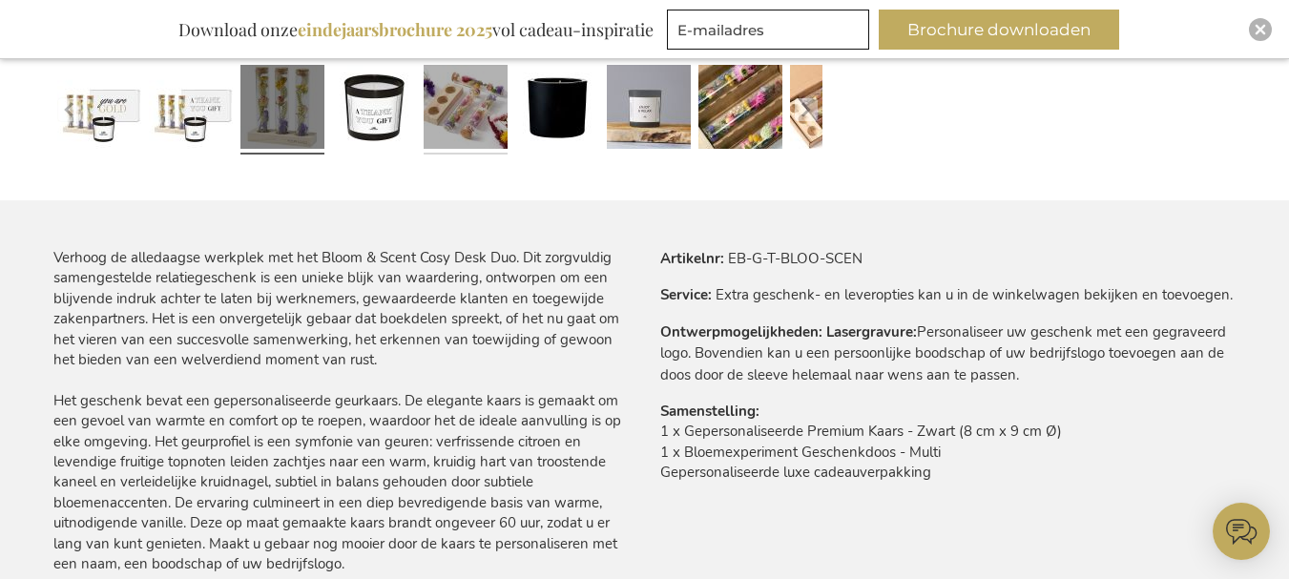
click at [483, 64] on link at bounding box center [466, 109] width 84 height 105
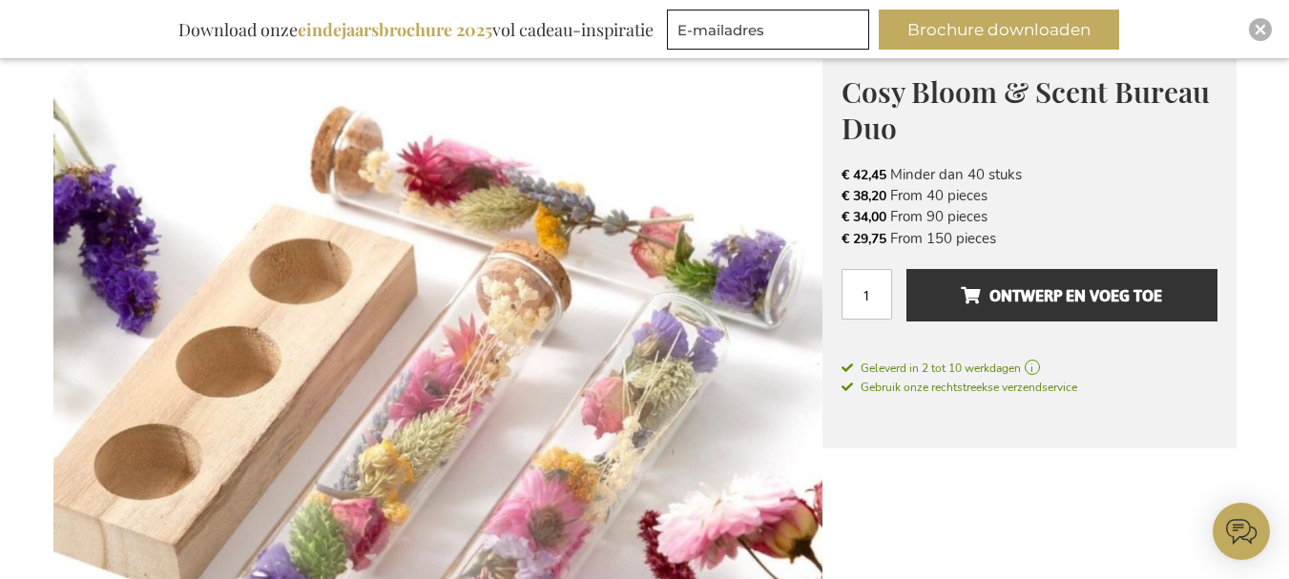
scroll to position [268, 0]
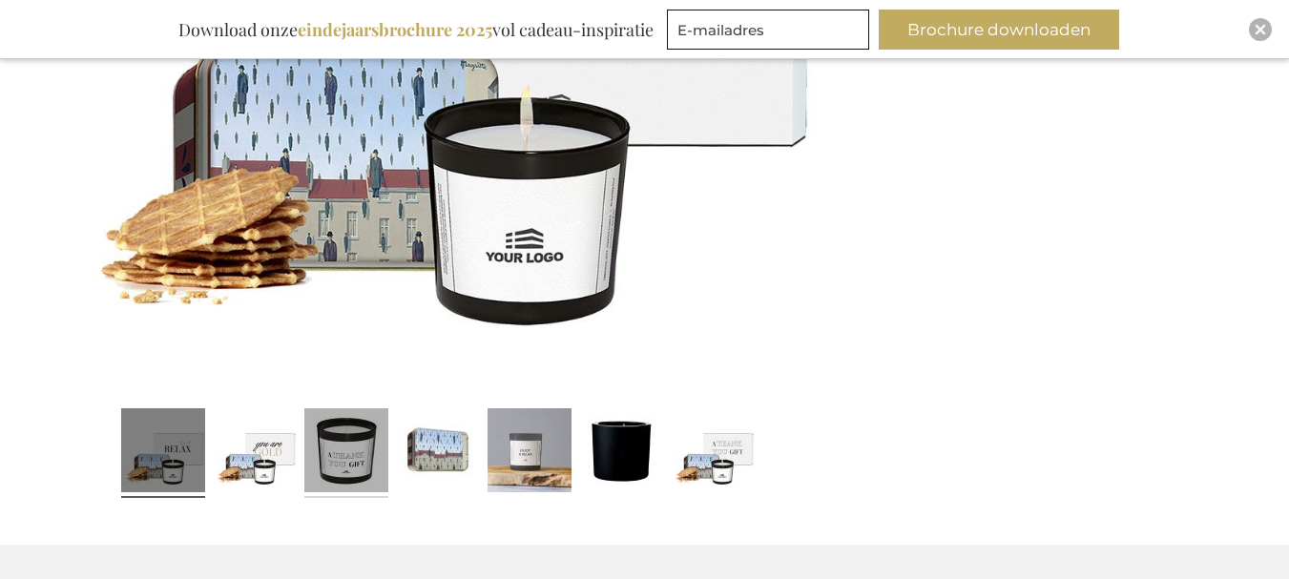
drag, startPoint x: 0, startPoint y: 0, endPoint x: 346, endPoint y: 483, distance: 594.2
click at [292, 482] on link at bounding box center [255, 453] width 84 height 105
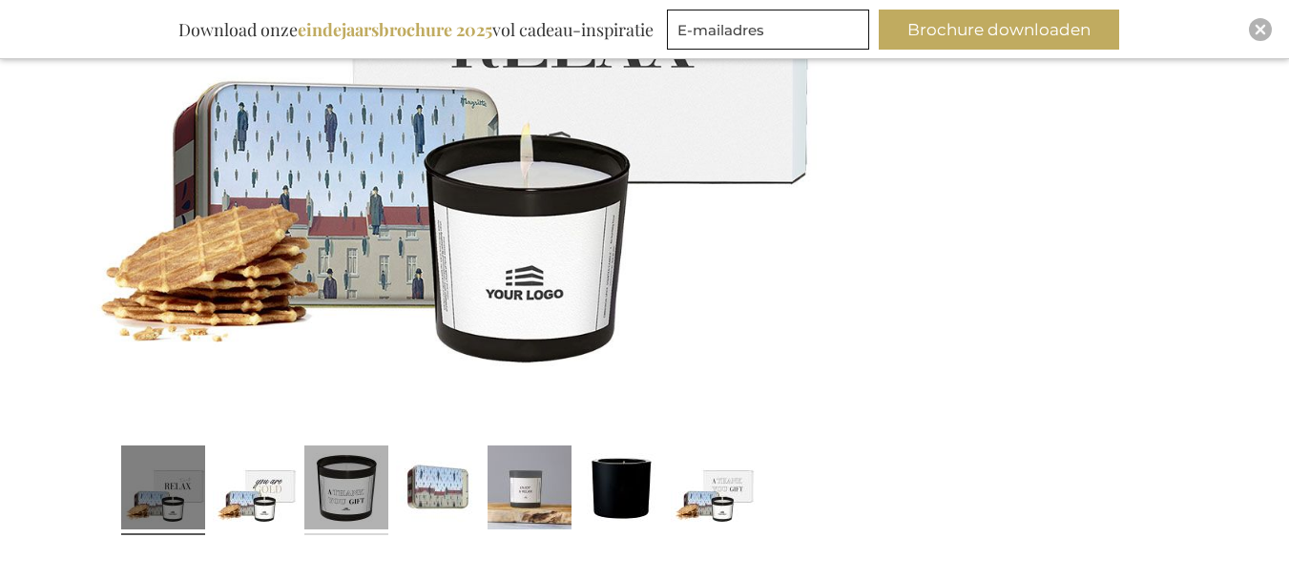
click at [346, 483] on link at bounding box center [346, 490] width 84 height 105
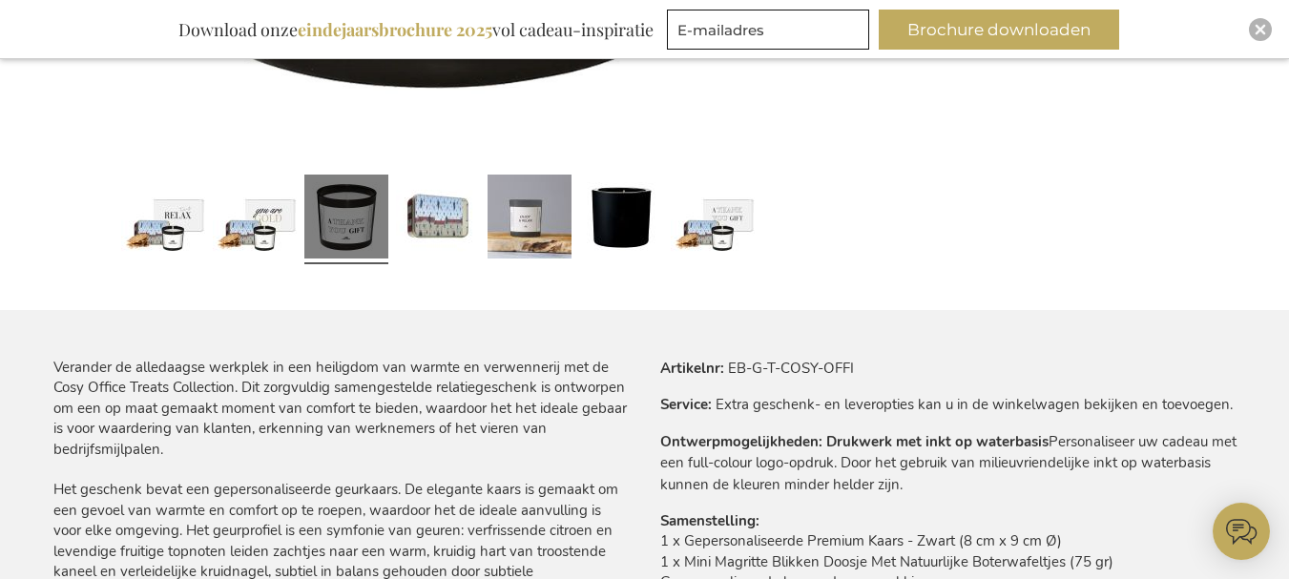
scroll to position [937, 0]
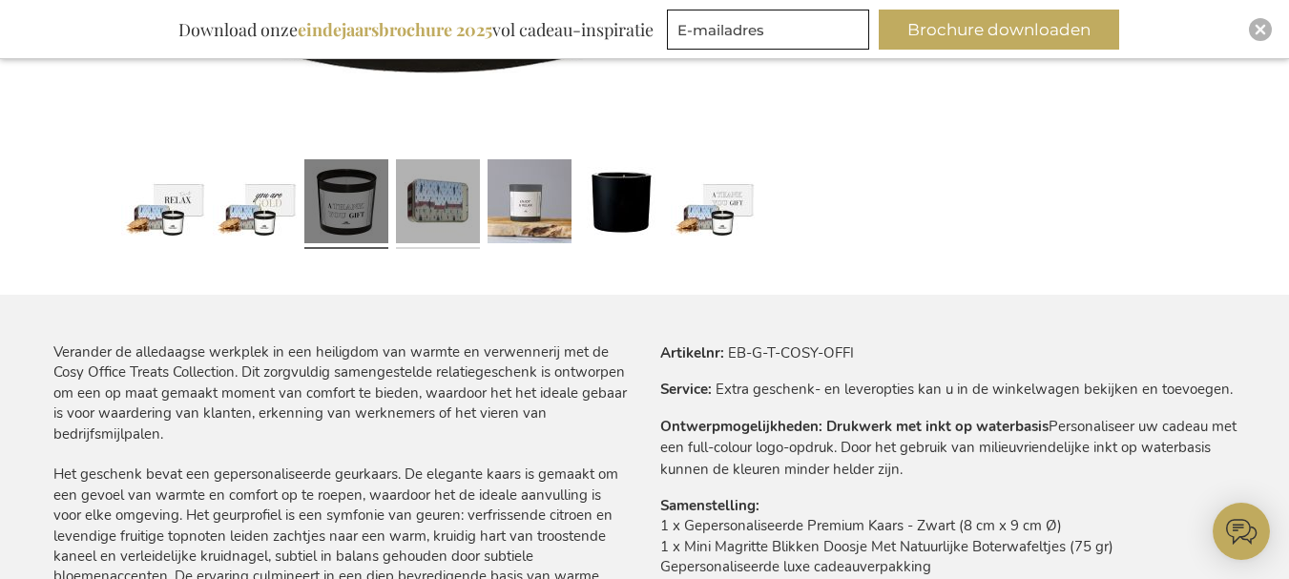
click at [418, 194] on link at bounding box center [438, 204] width 84 height 105
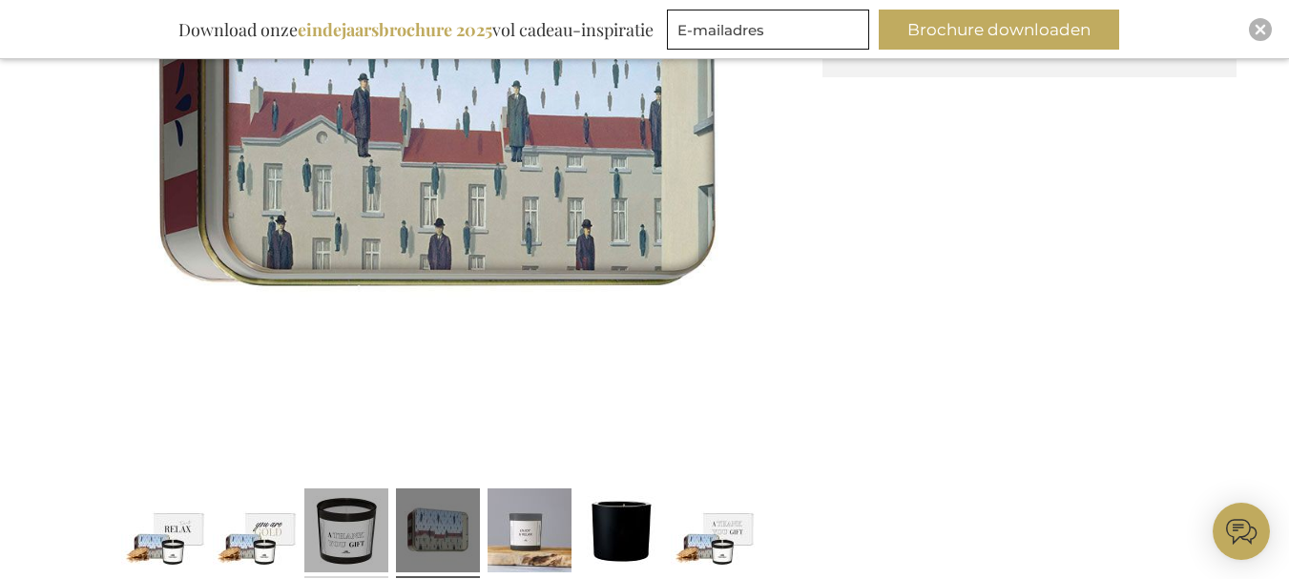
scroll to position [746, 0]
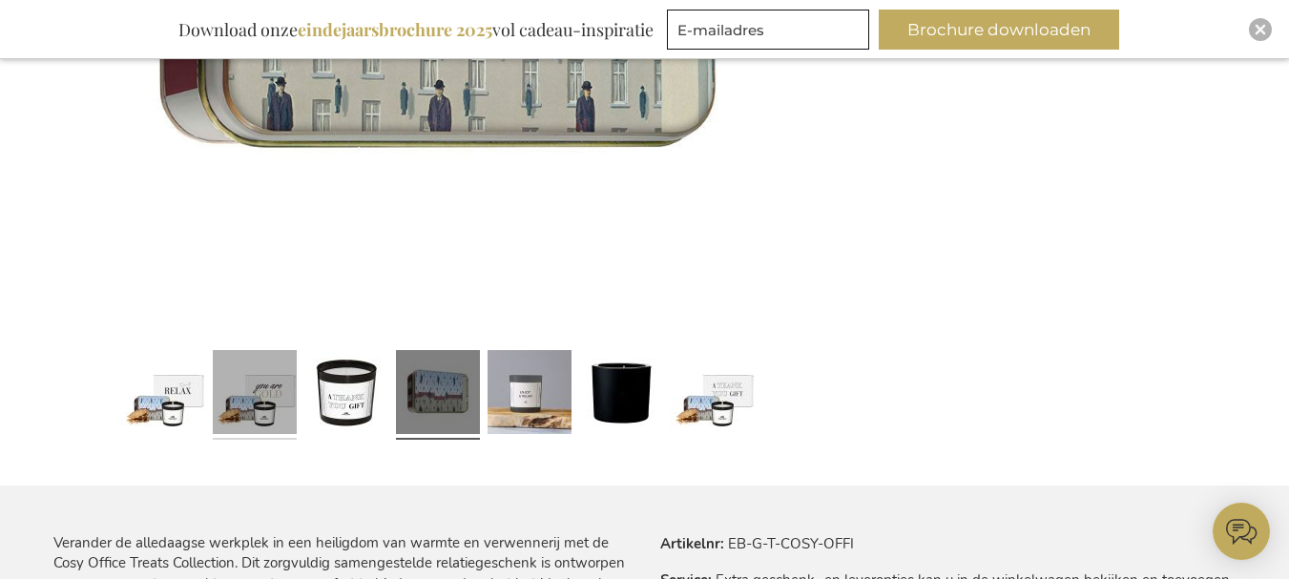
click at [221, 418] on link at bounding box center [255, 395] width 84 height 105
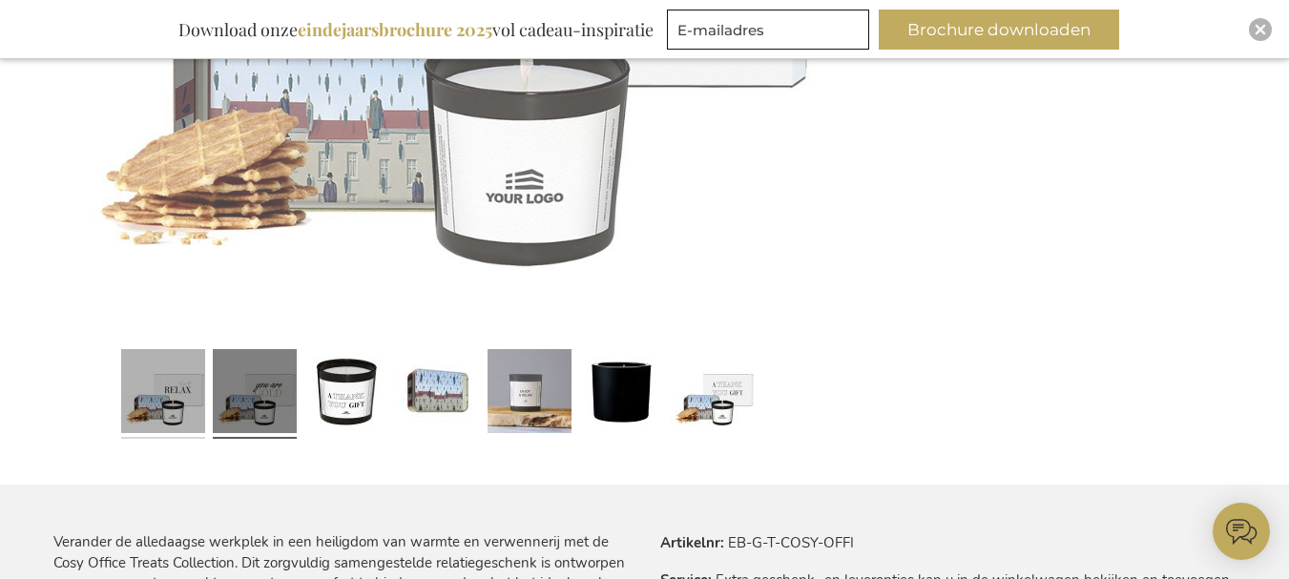
click at [162, 413] on link at bounding box center [163, 394] width 84 height 105
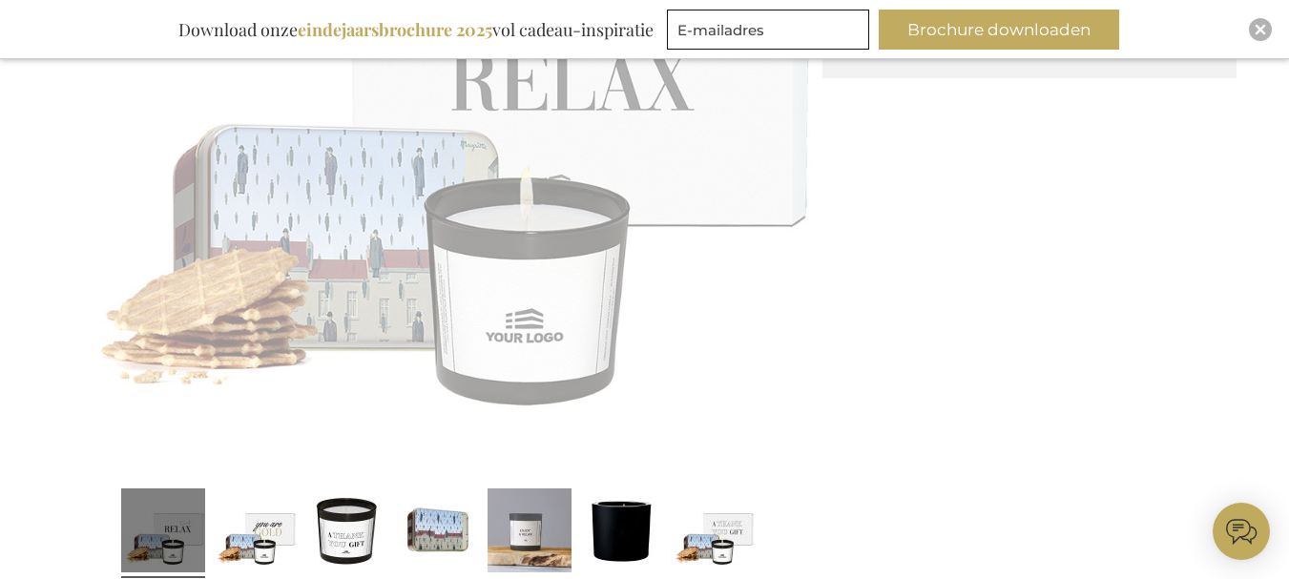
scroll to position [365, 0]
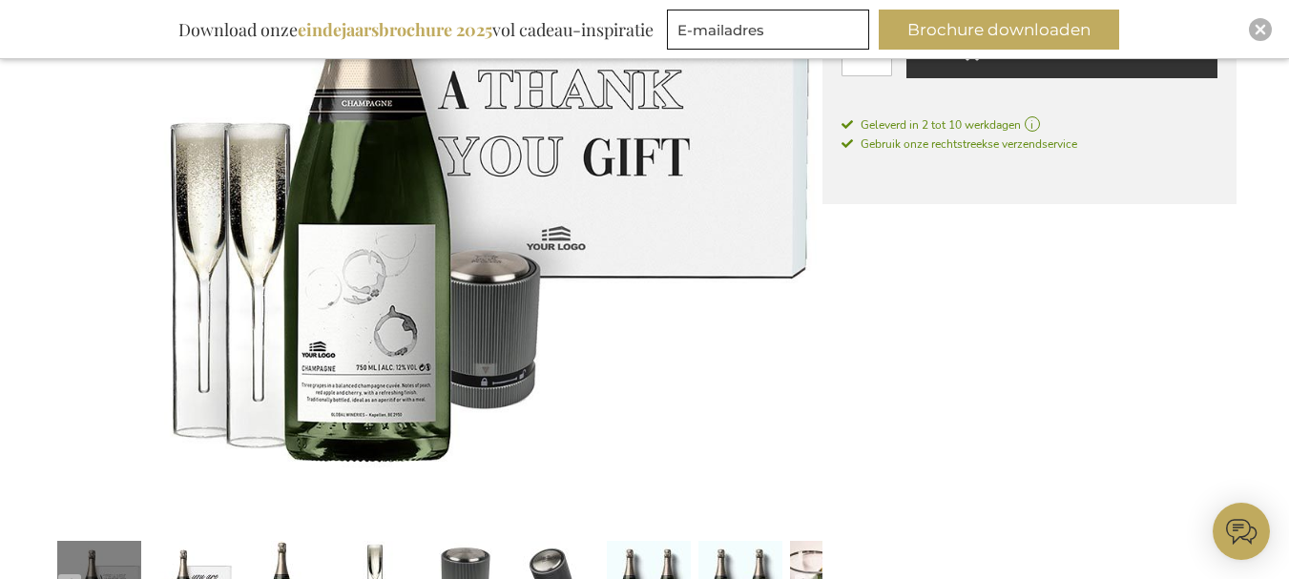
click at [97, 104] on img at bounding box center [437, 144] width 769 height 768
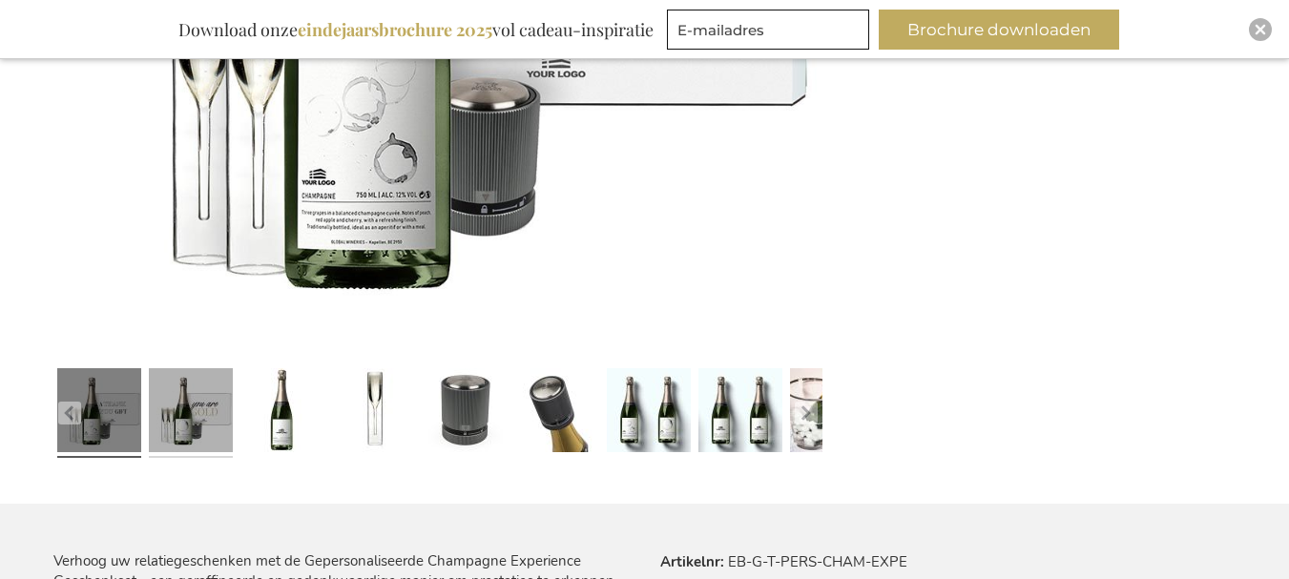
scroll to position [745, 0]
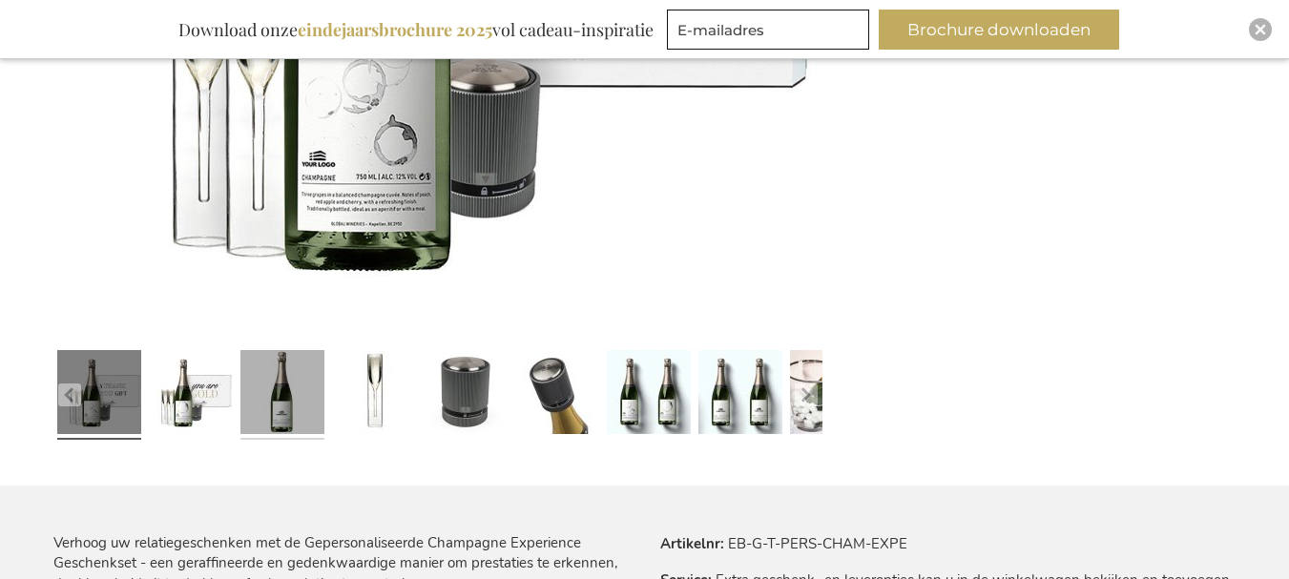
click at [256, 400] on link at bounding box center [282, 395] width 84 height 105
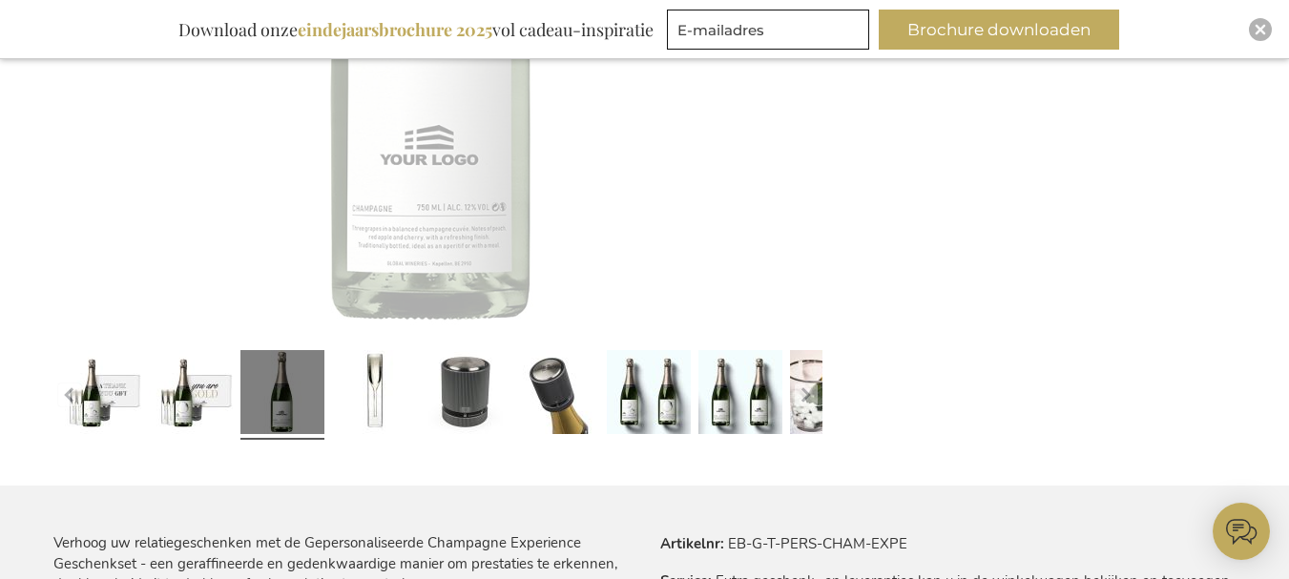
scroll to position [0, 0]
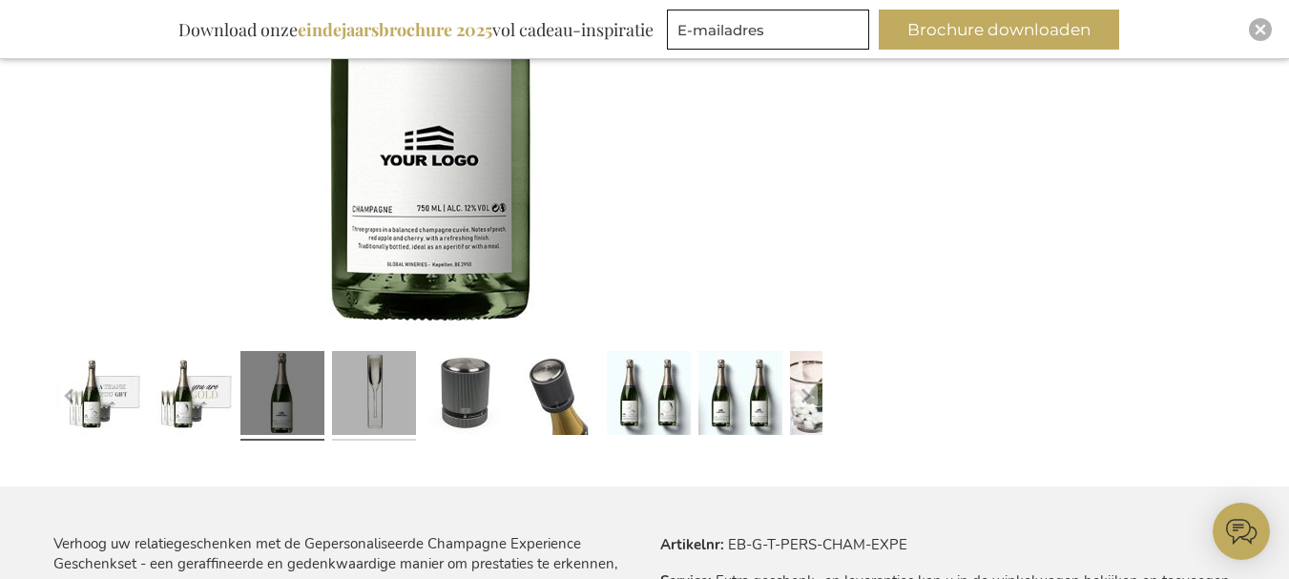
click at [400, 385] on link at bounding box center [374, 396] width 84 height 105
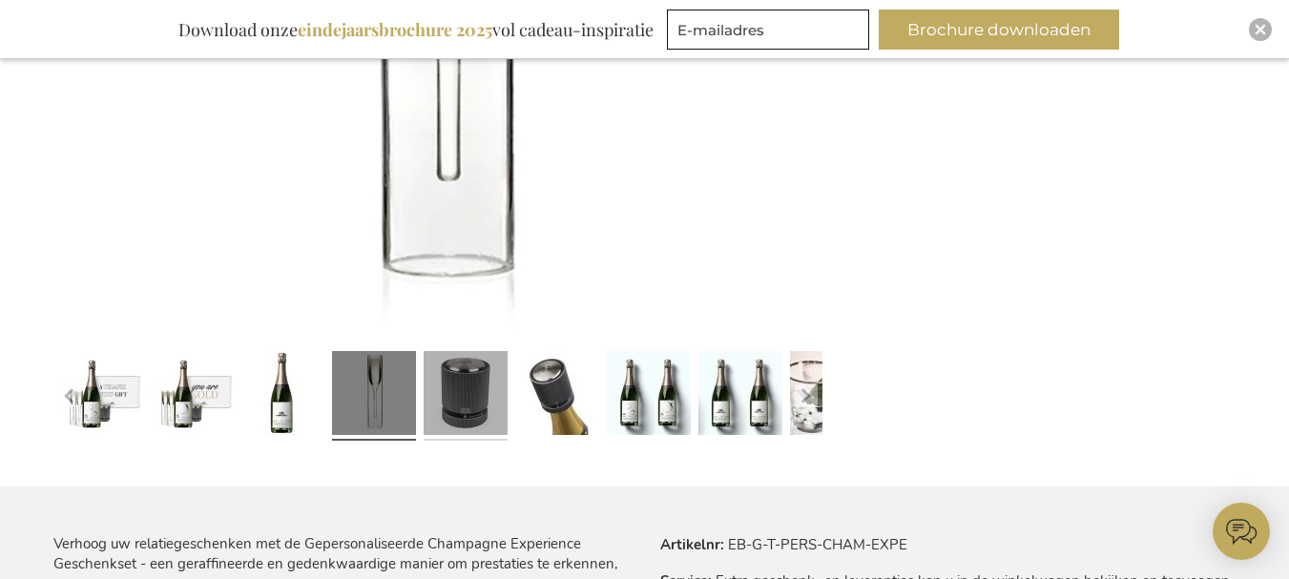
click at [481, 387] on link at bounding box center [466, 396] width 84 height 105
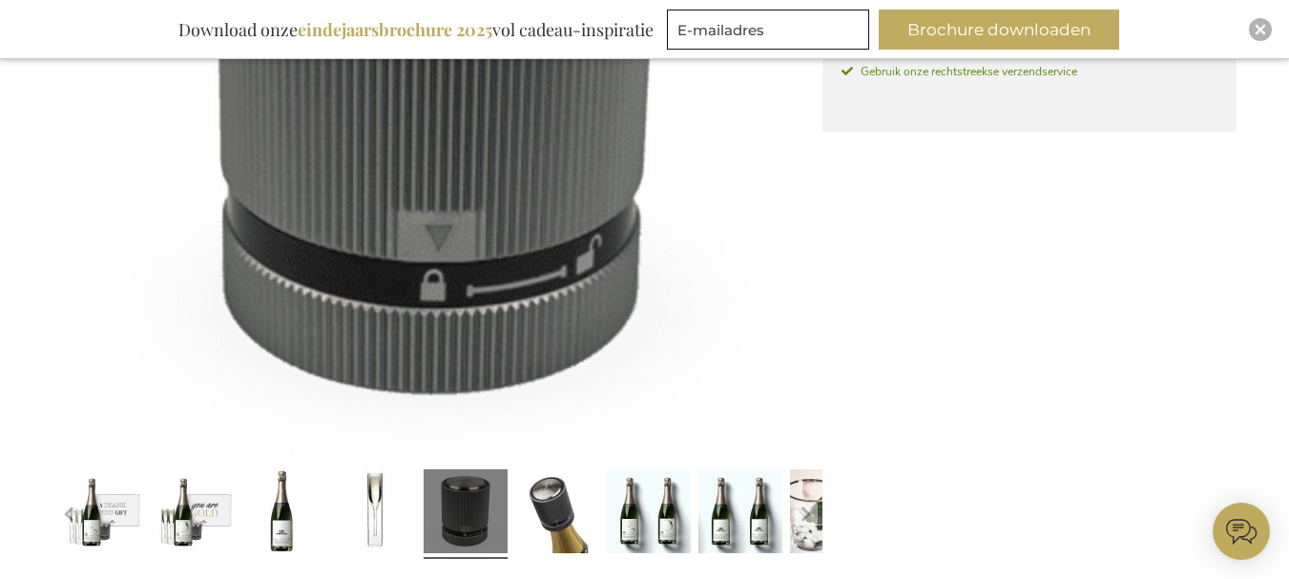
scroll to position [745, 0]
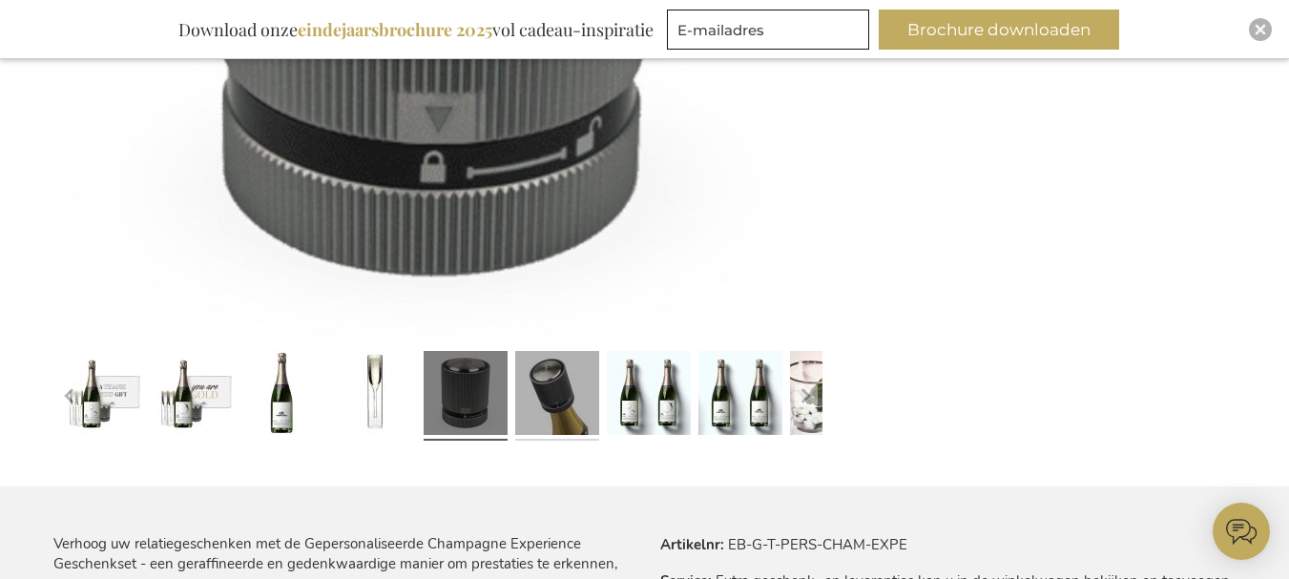
click at [575, 414] on link at bounding box center [557, 396] width 84 height 105
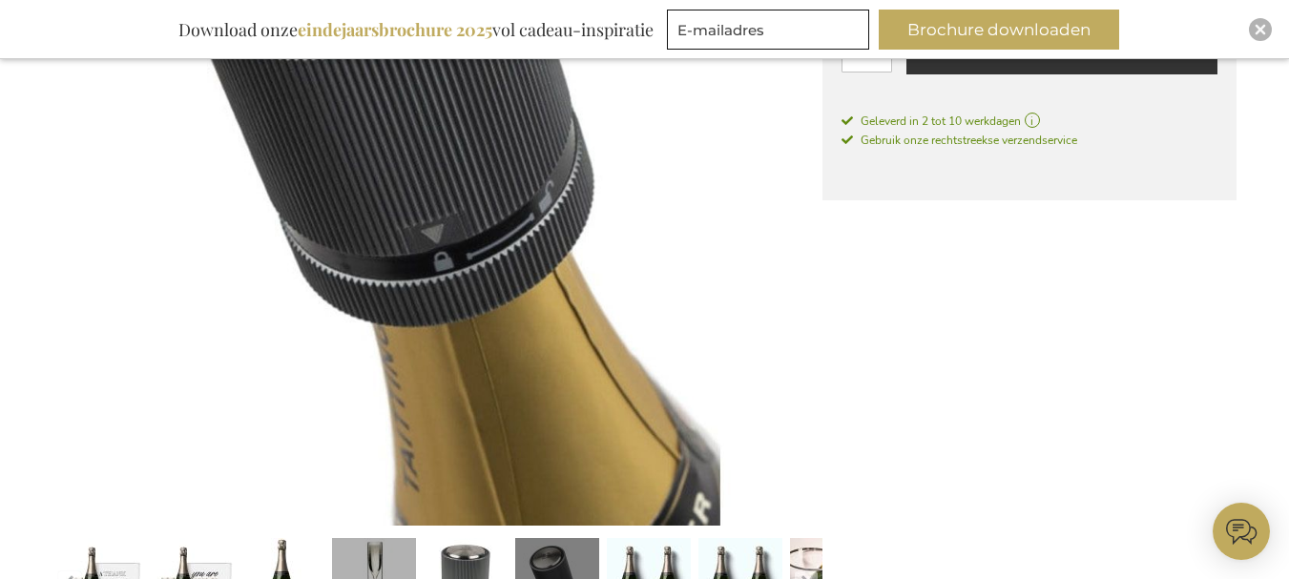
scroll to position [650, 0]
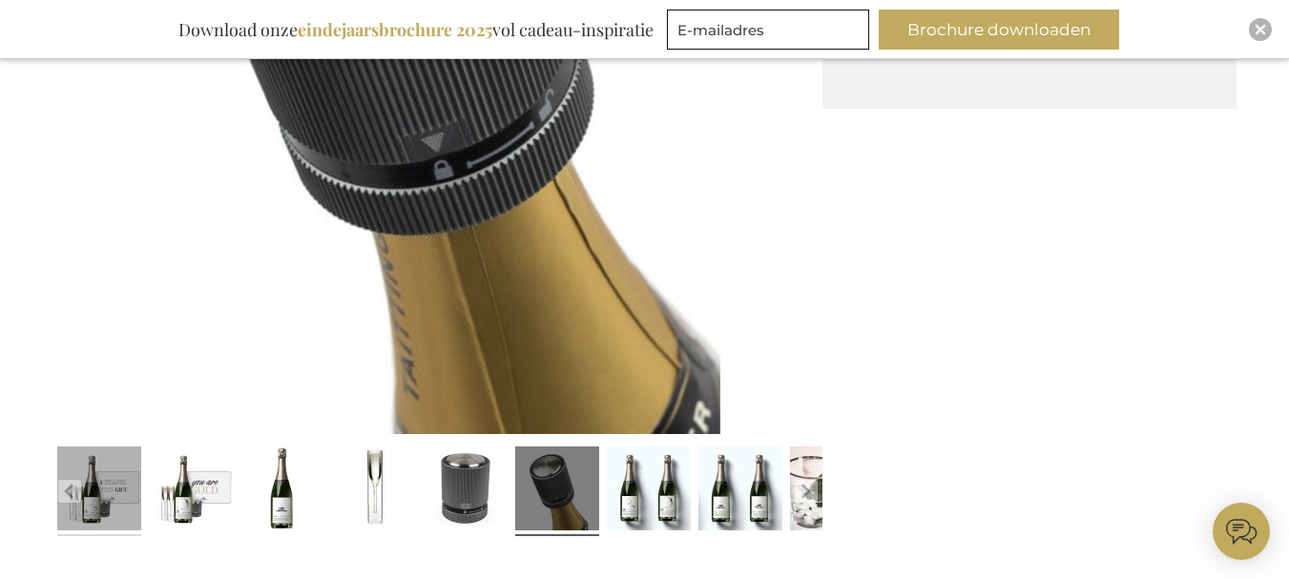
click at [95, 490] on link at bounding box center [99, 491] width 84 height 105
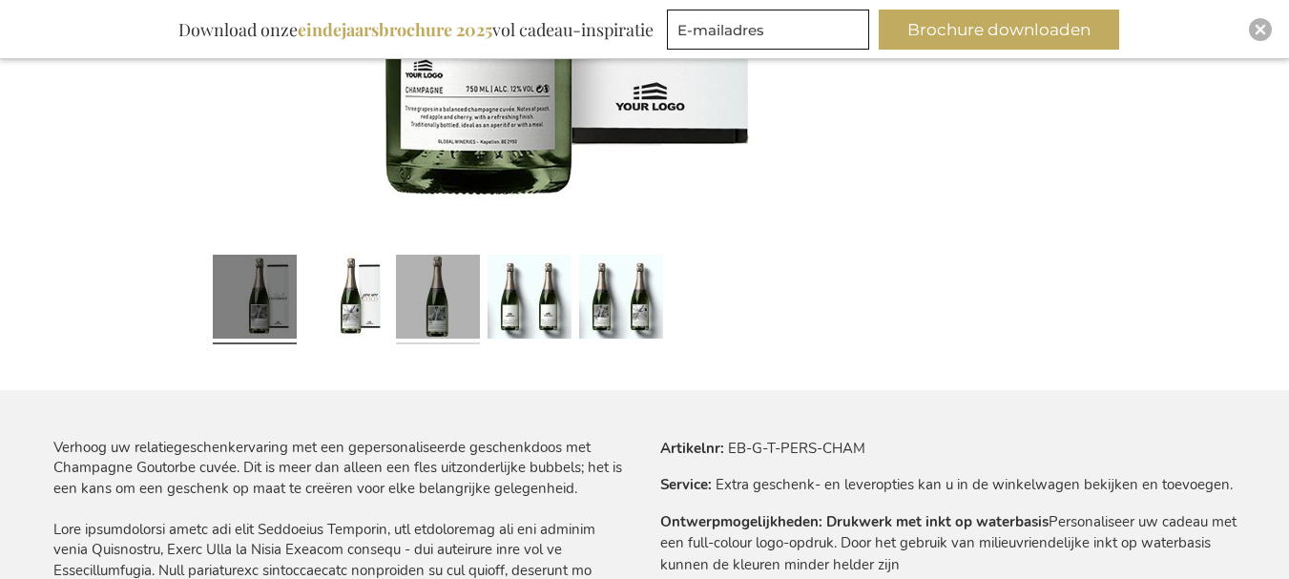
click at [451, 281] on link at bounding box center [438, 299] width 84 height 105
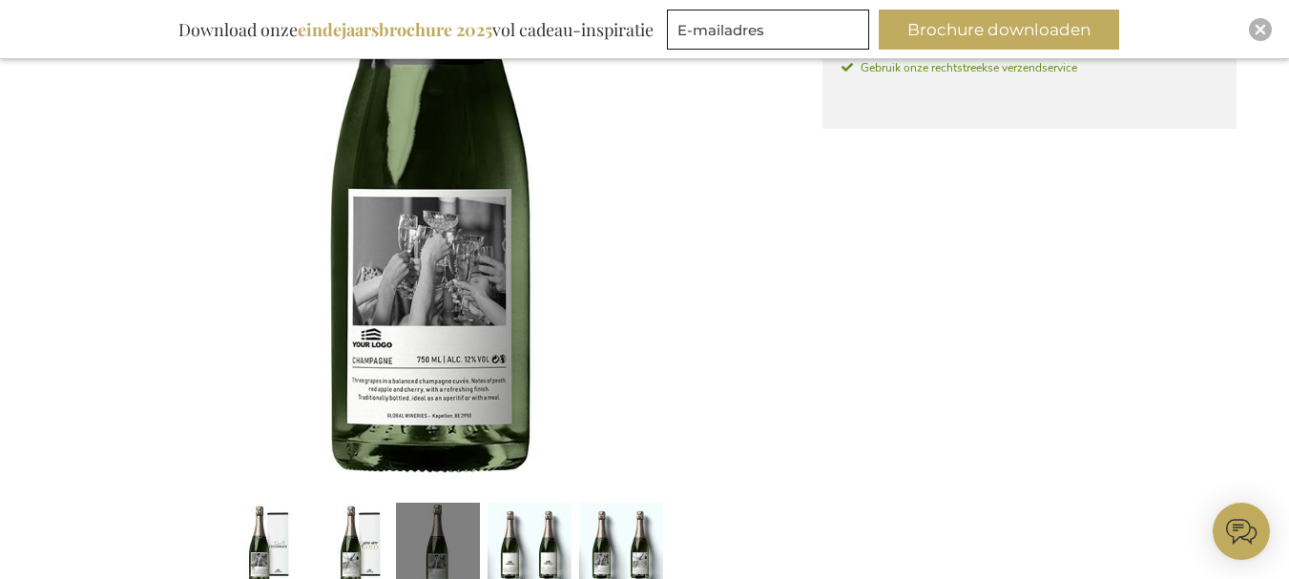
scroll to position [745, 0]
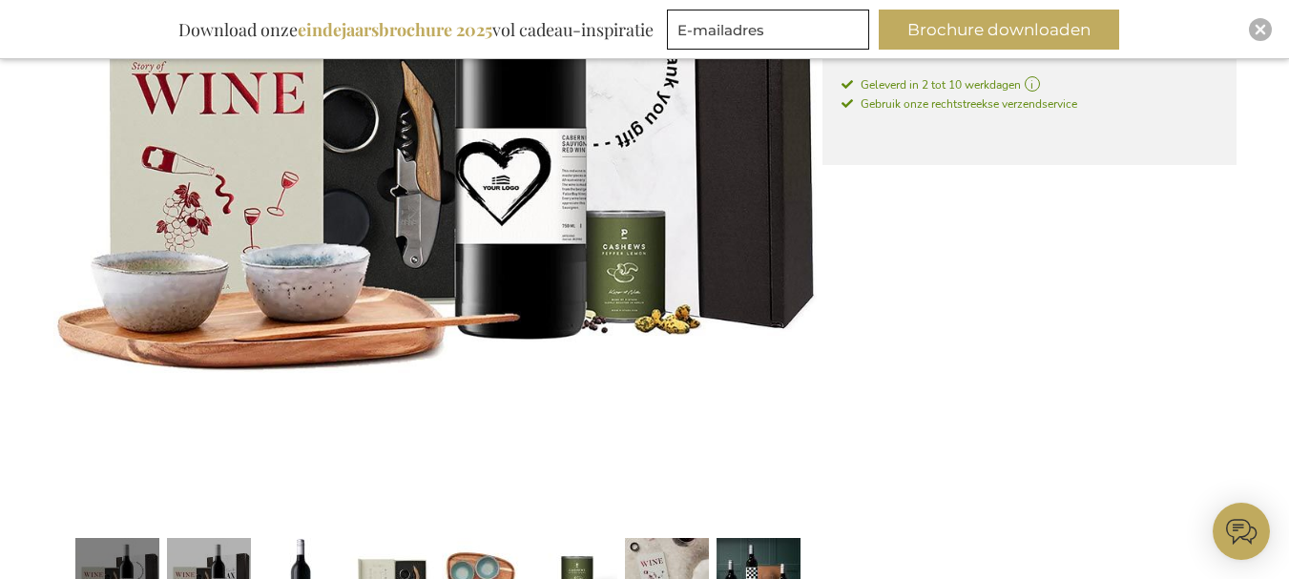
scroll to position [668, 0]
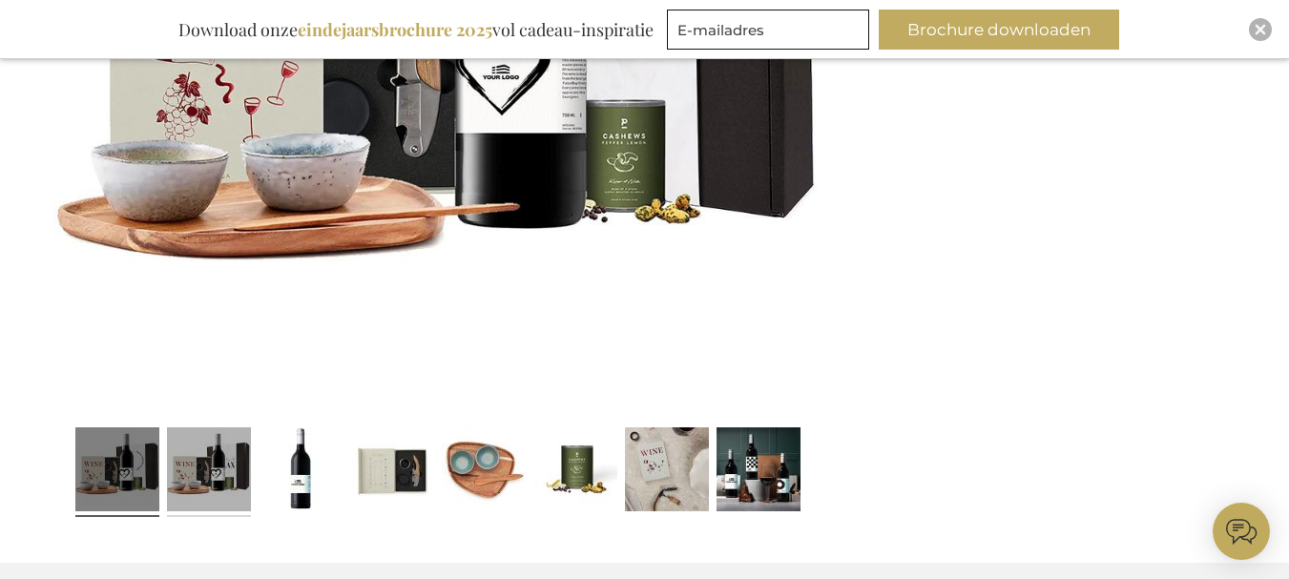
click at [206, 451] on link at bounding box center [209, 472] width 84 height 105
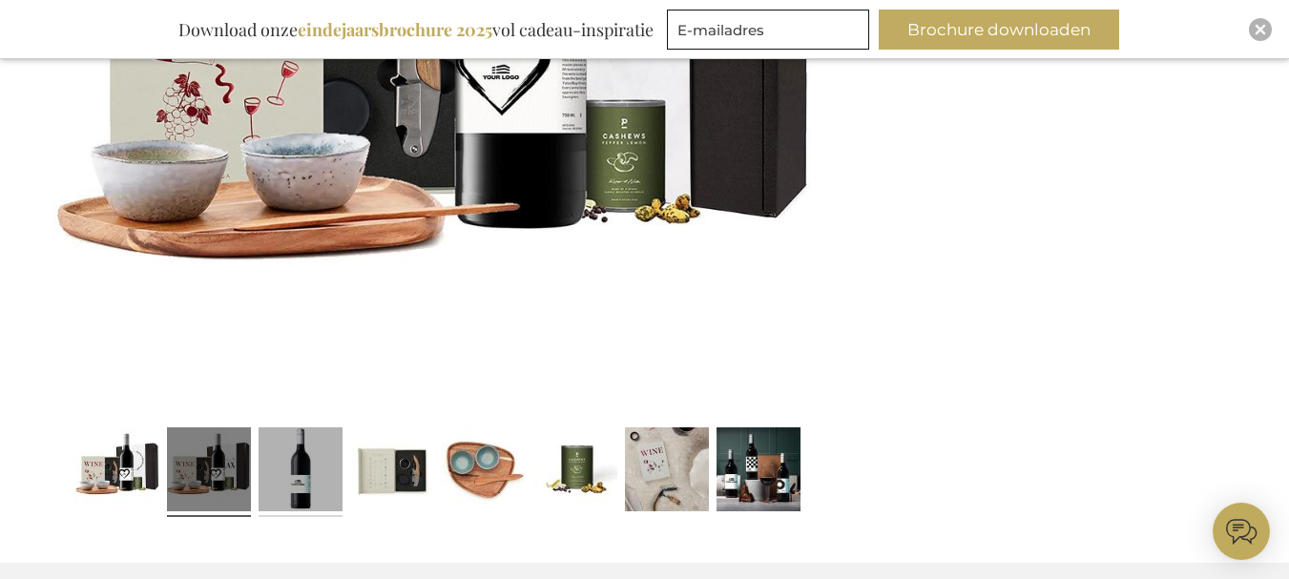
click at [278, 463] on link at bounding box center [301, 472] width 84 height 105
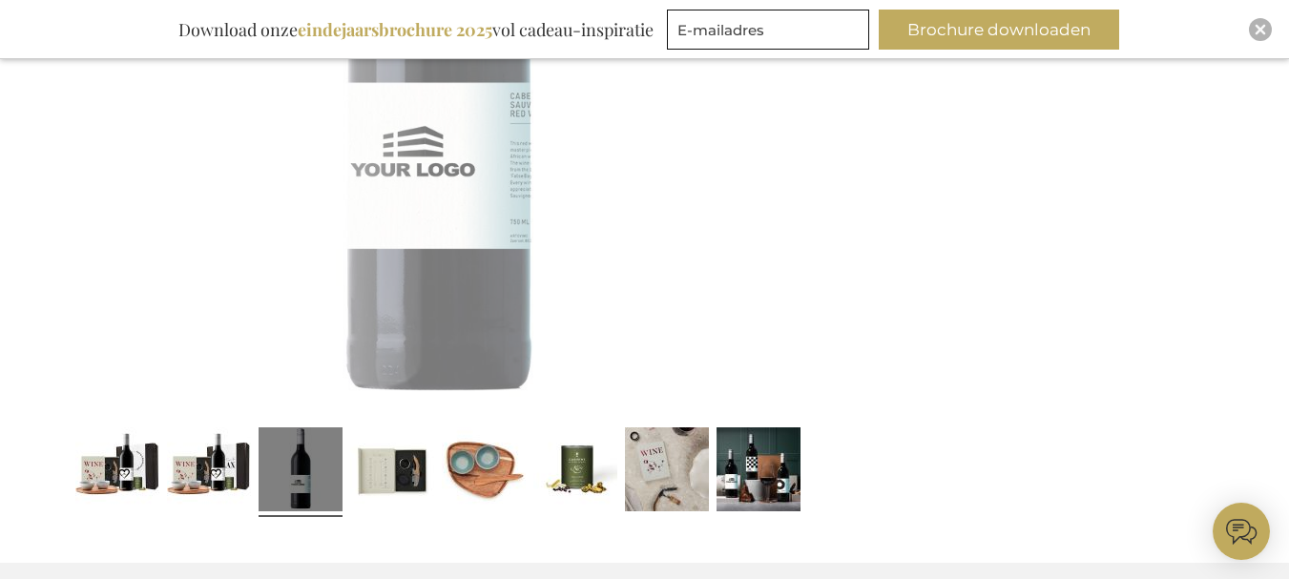
scroll to position [669, 0]
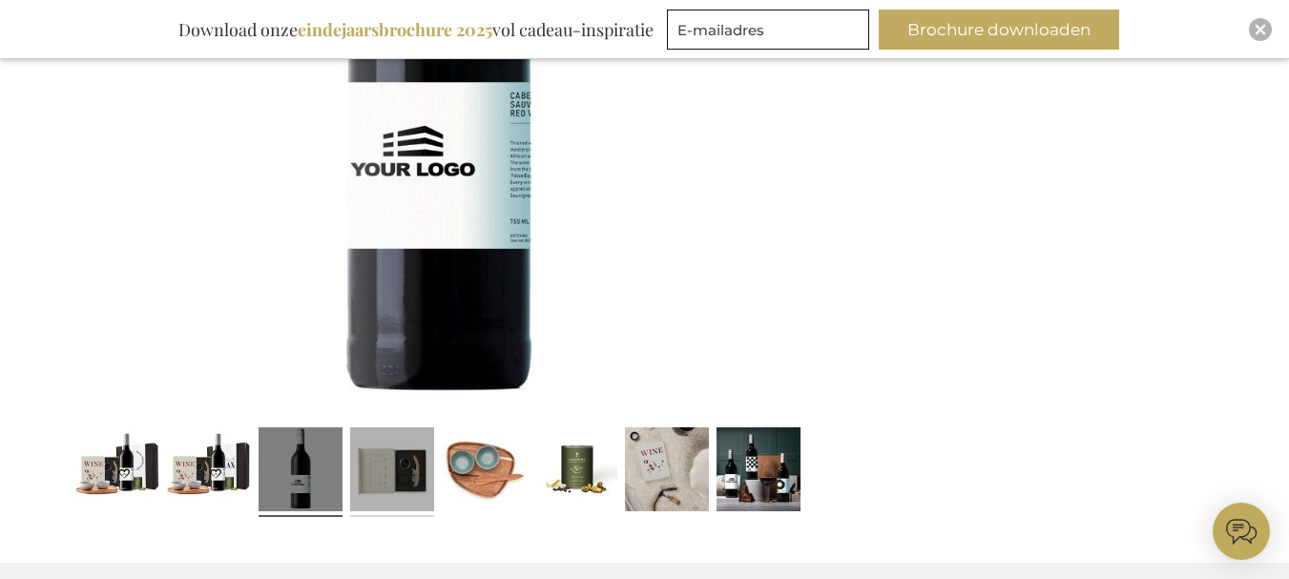
click at [422, 477] on link at bounding box center [392, 472] width 84 height 105
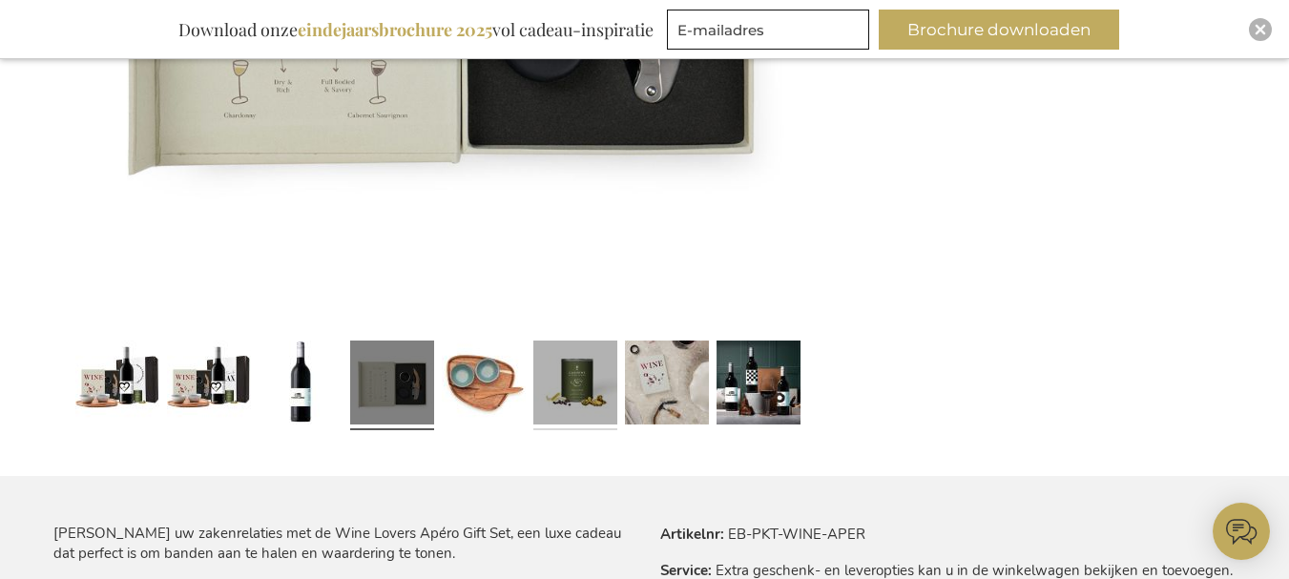
scroll to position [764, 0]
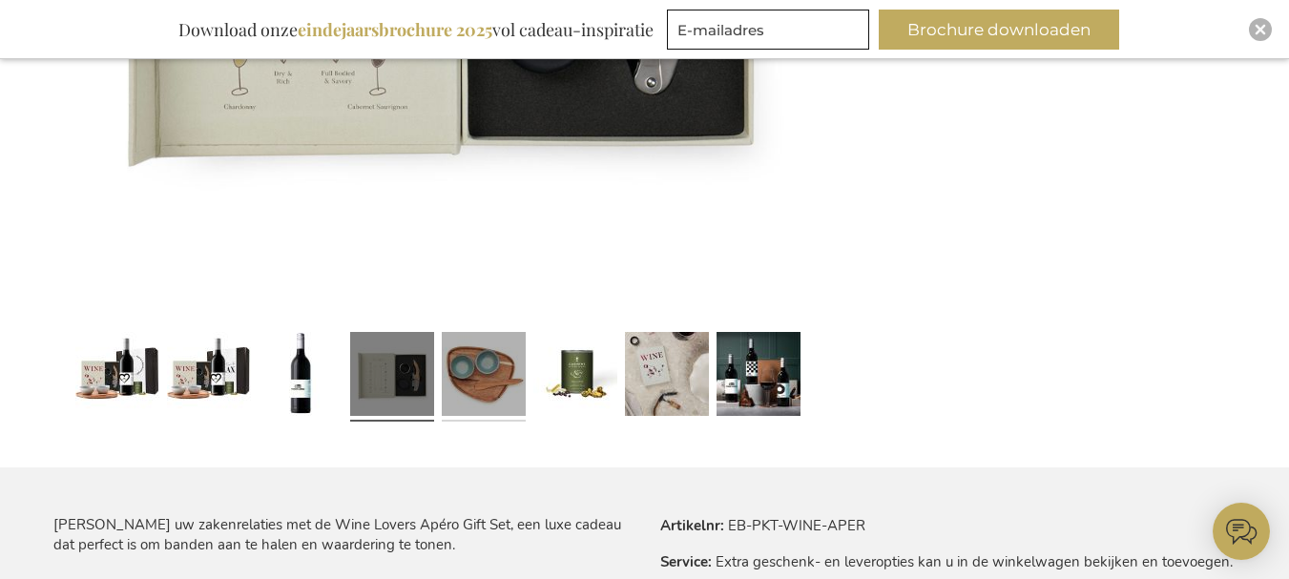
click at [520, 393] on link at bounding box center [484, 376] width 84 height 105
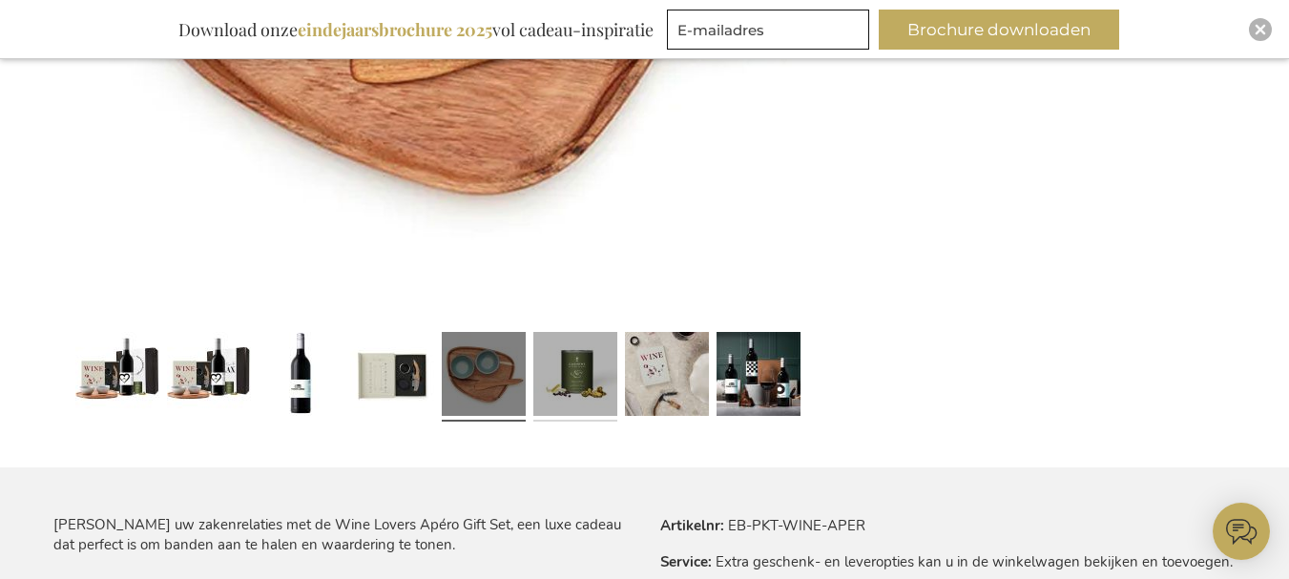
click at [602, 365] on link at bounding box center [575, 376] width 84 height 105
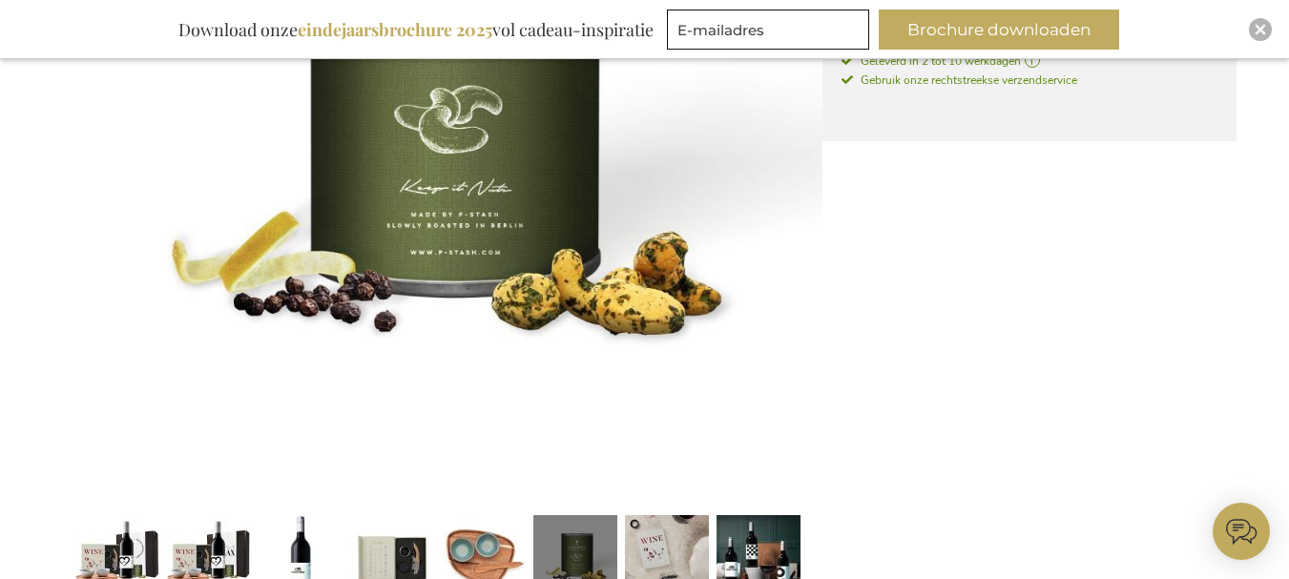
scroll to position [860, 0]
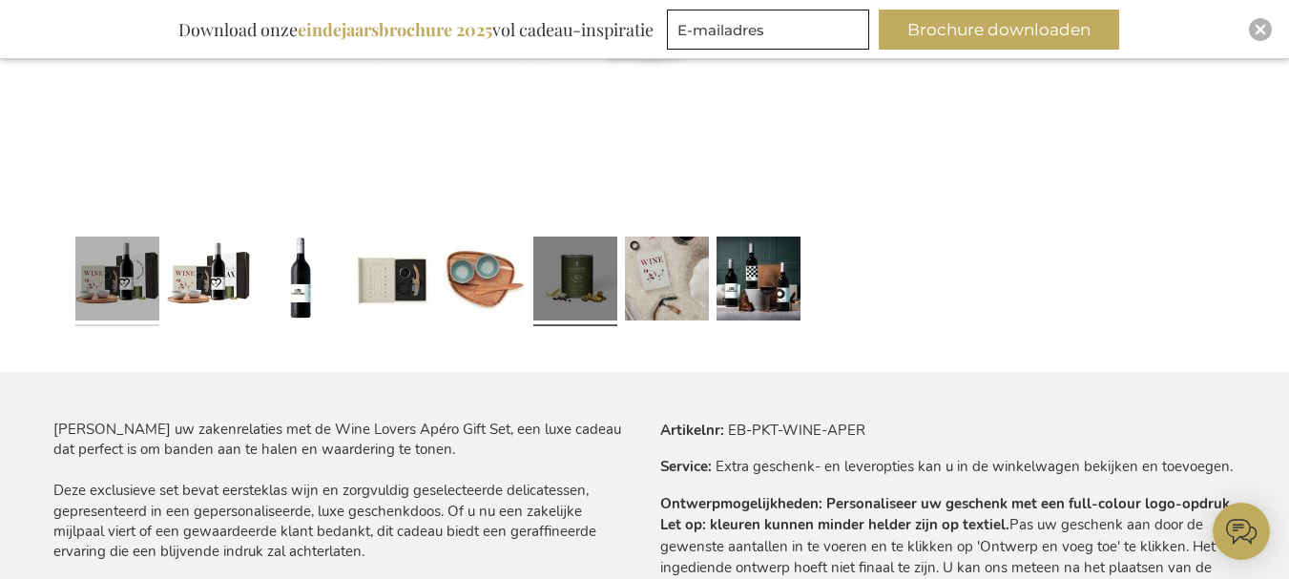
click at [105, 303] on link at bounding box center [117, 281] width 84 height 105
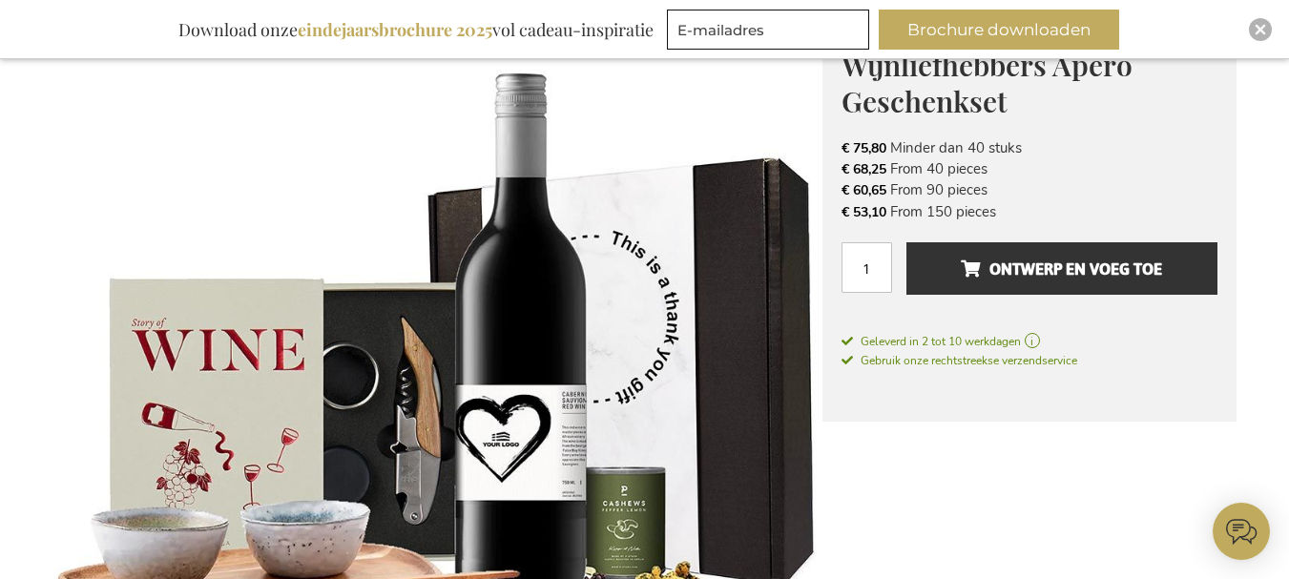
scroll to position [383, 0]
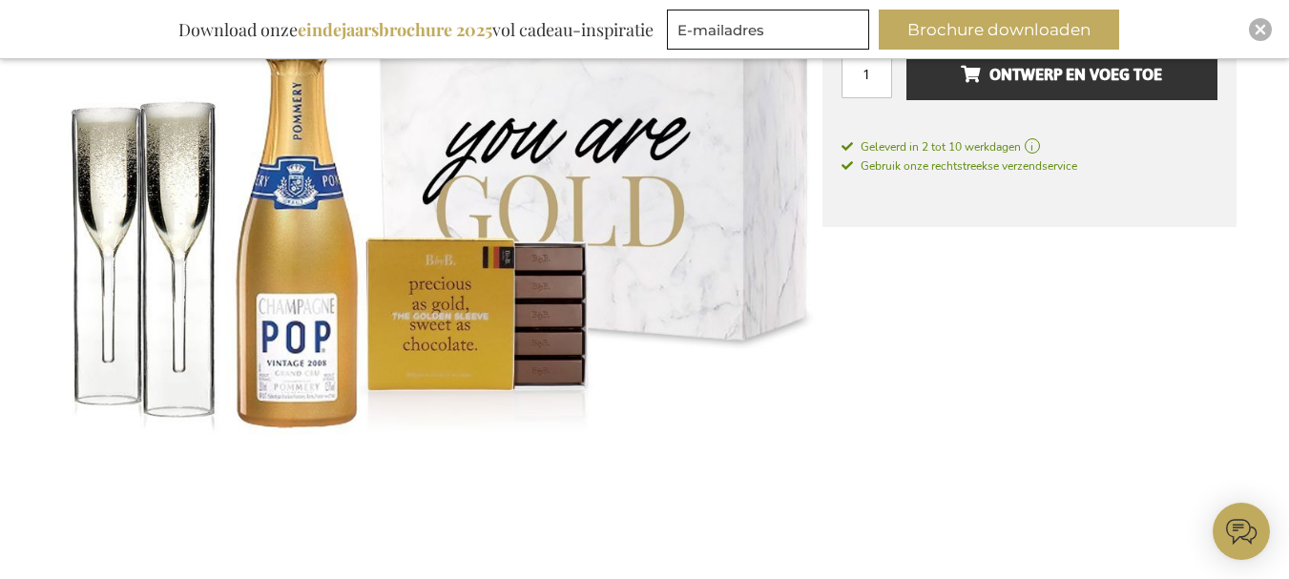
scroll to position [877, 0]
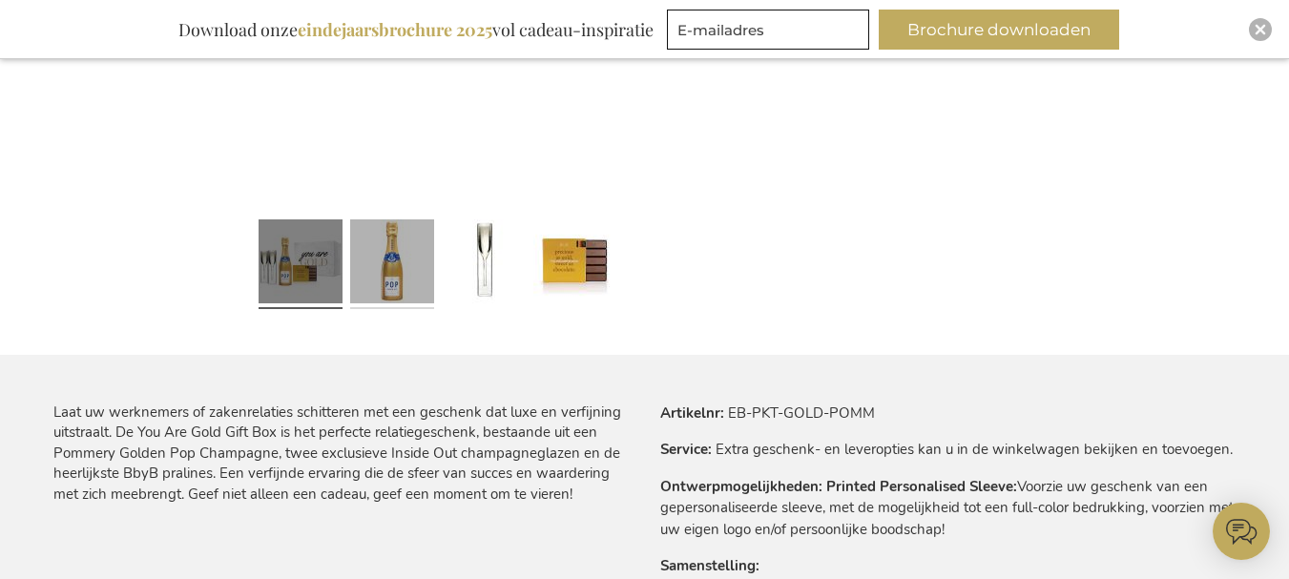
click at [414, 249] on link at bounding box center [392, 264] width 84 height 105
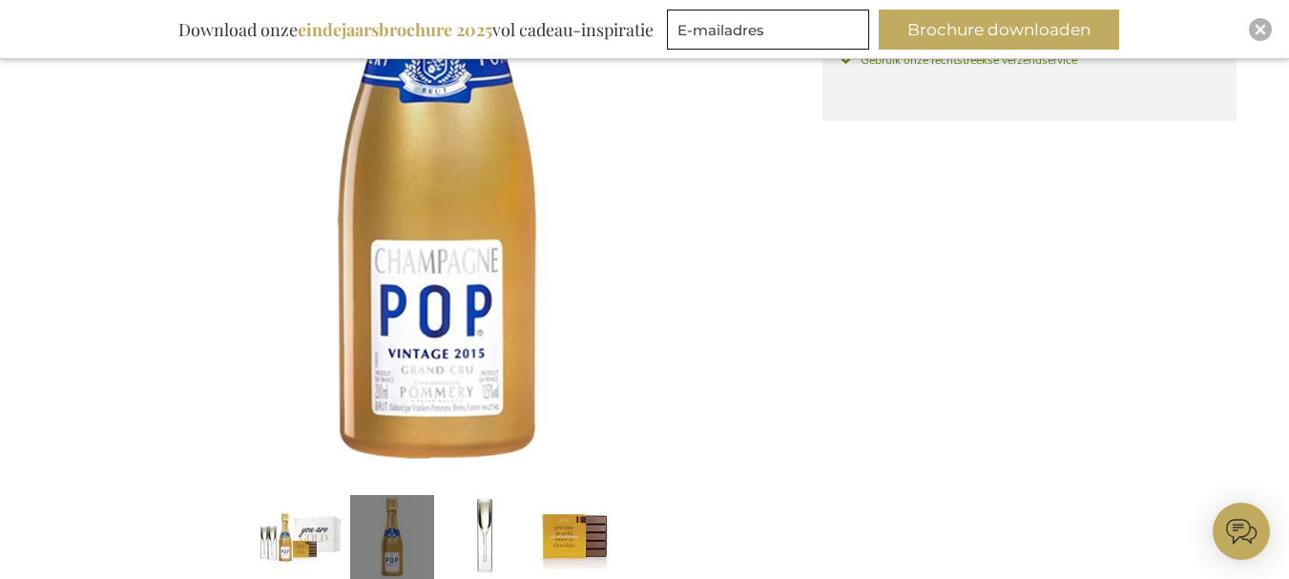
scroll to position [591, 0]
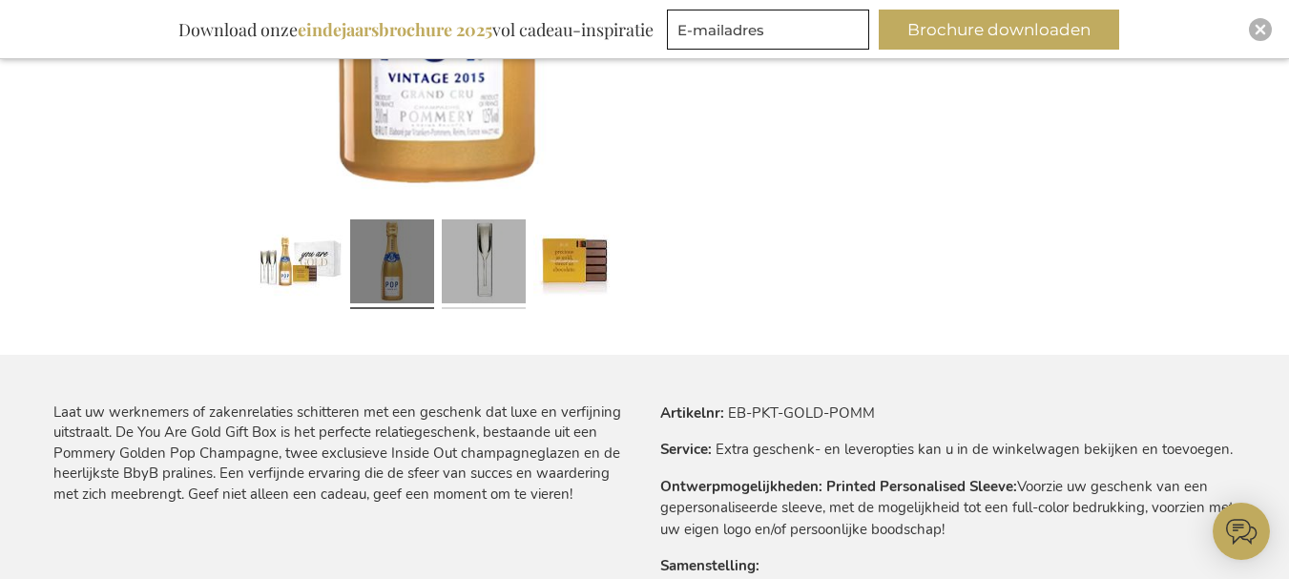
click at [489, 270] on link at bounding box center [484, 264] width 84 height 105
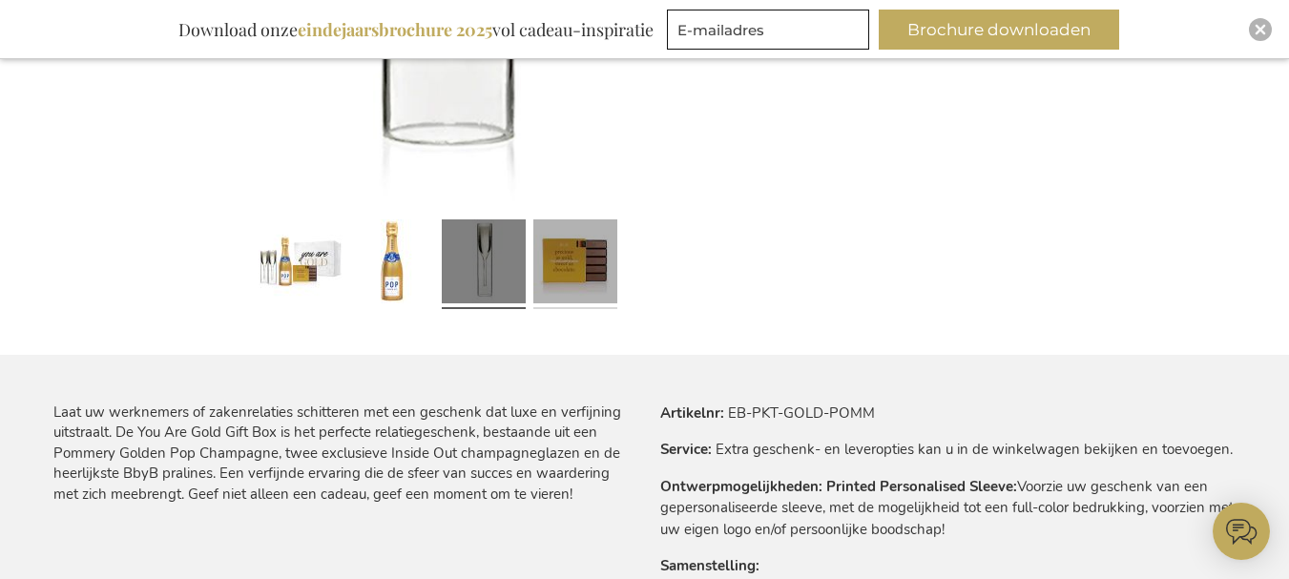
click at [584, 271] on link at bounding box center [575, 264] width 84 height 105
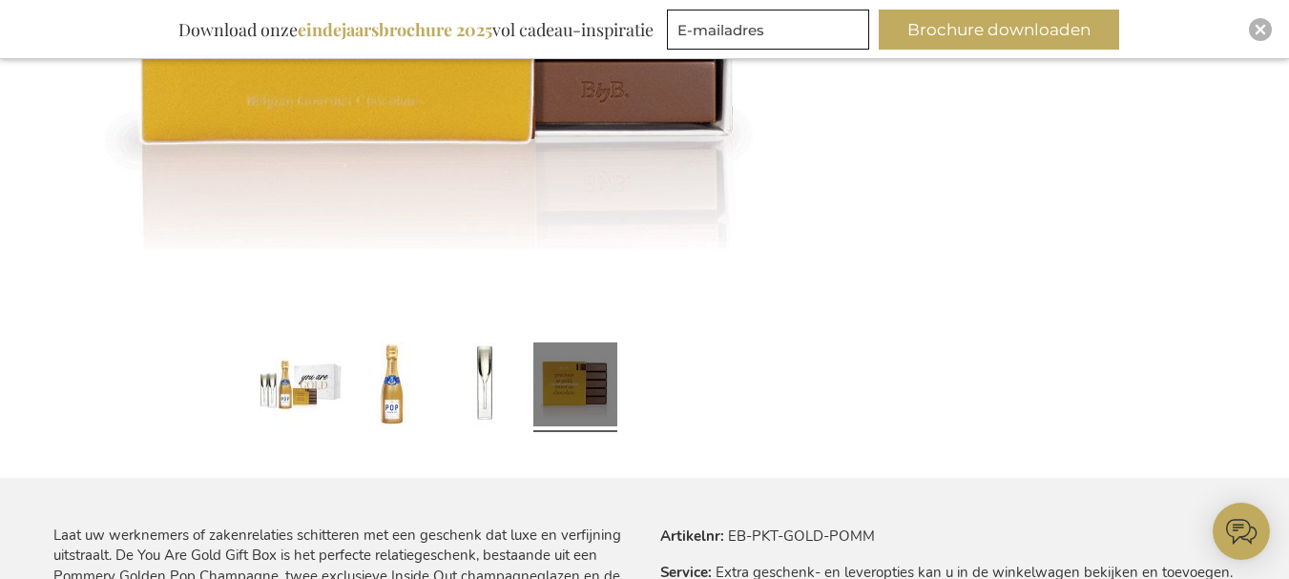
scroll to position [782, 0]
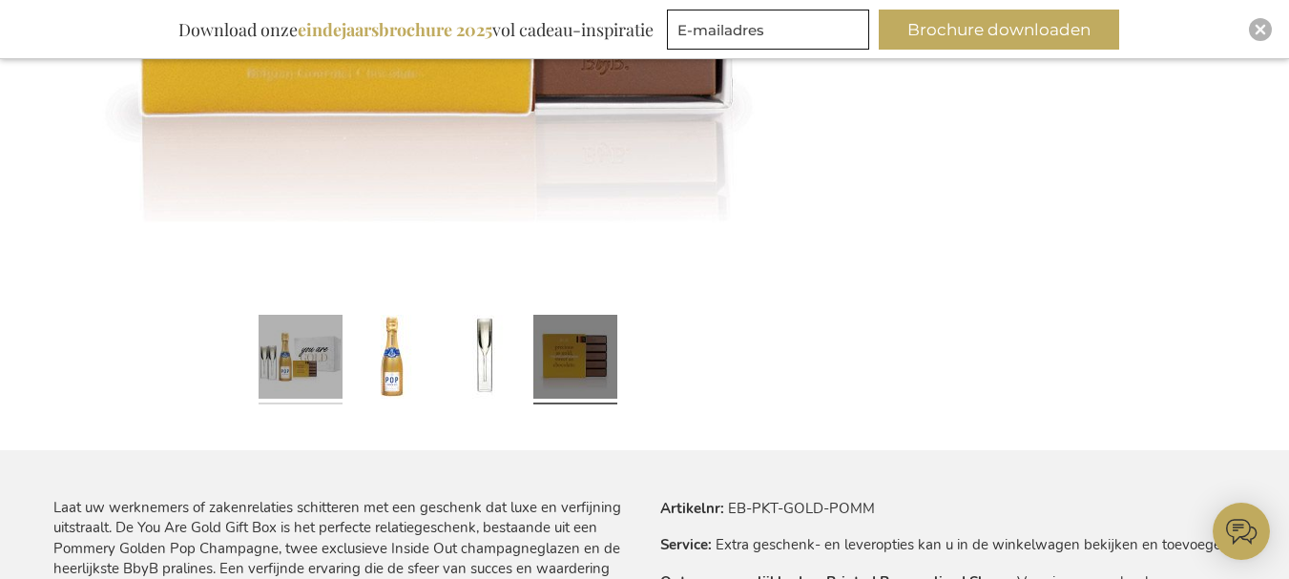
click at [301, 383] on link at bounding box center [301, 359] width 84 height 105
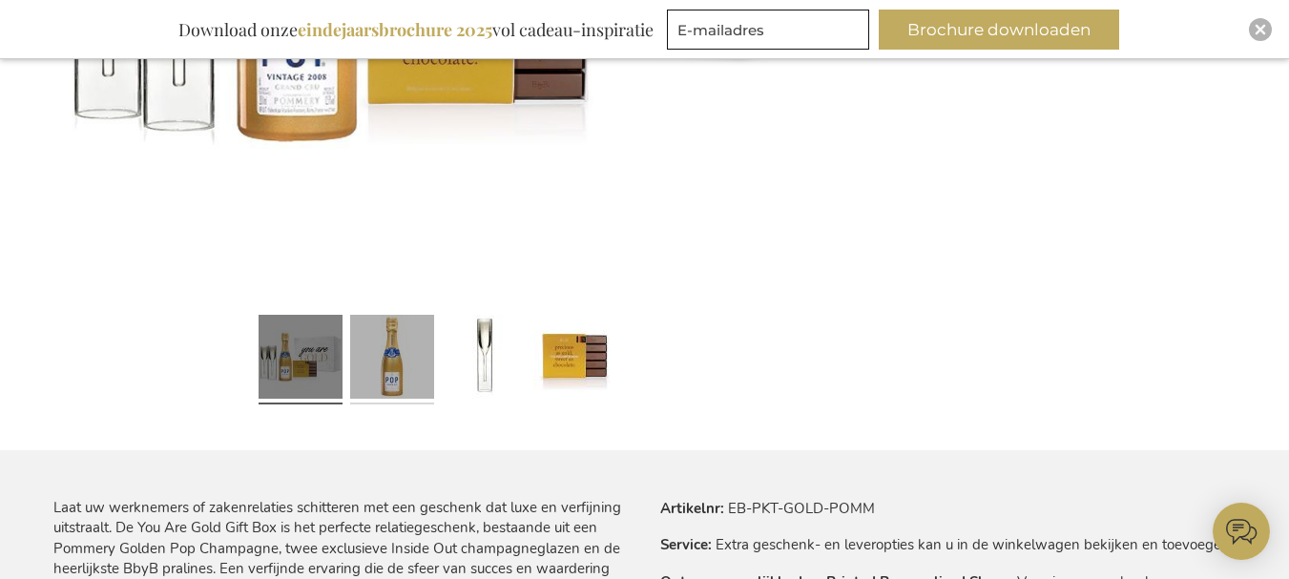
click at [394, 367] on link at bounding box center [392, 359] width 84 height 105
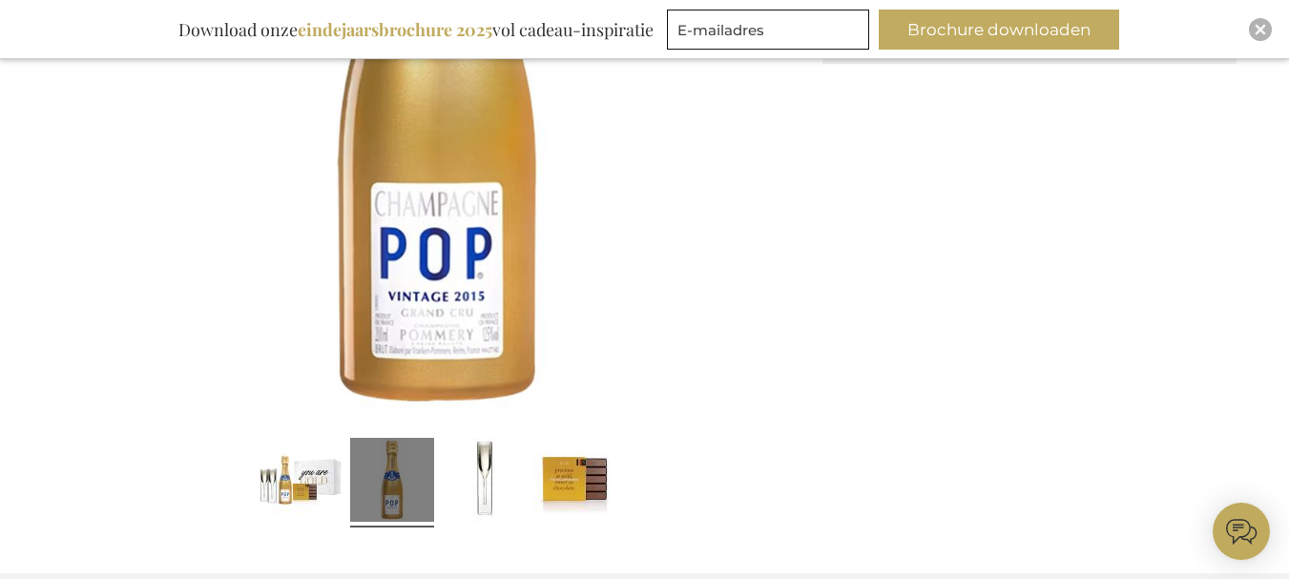
scroll to position [495, 0]
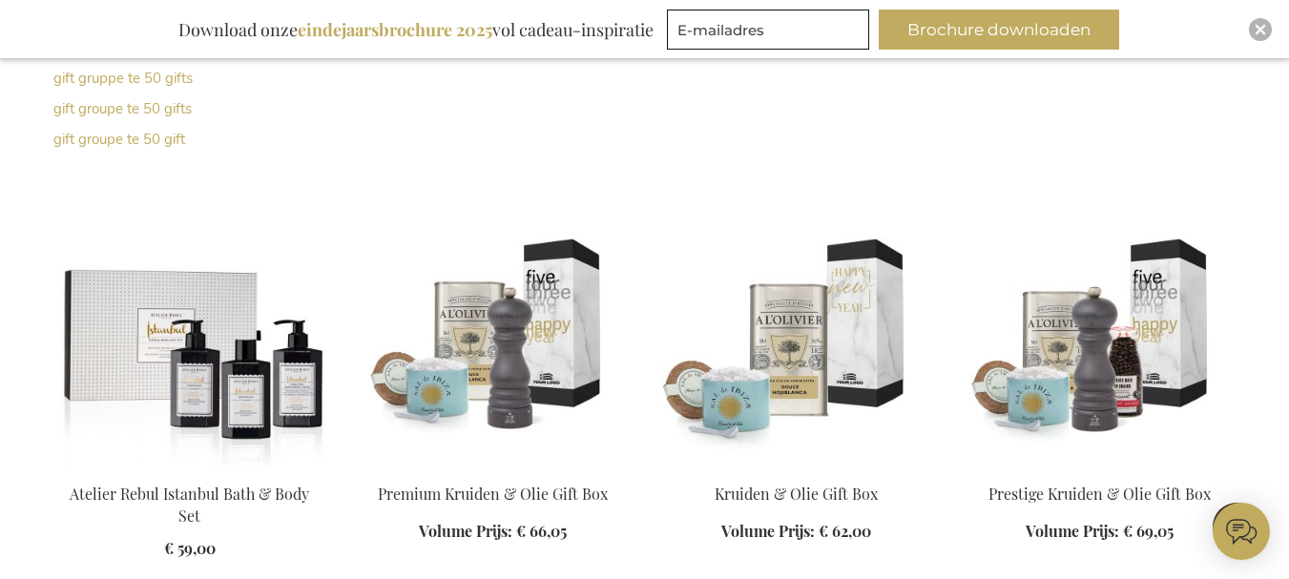
scroll to position [763, 0]
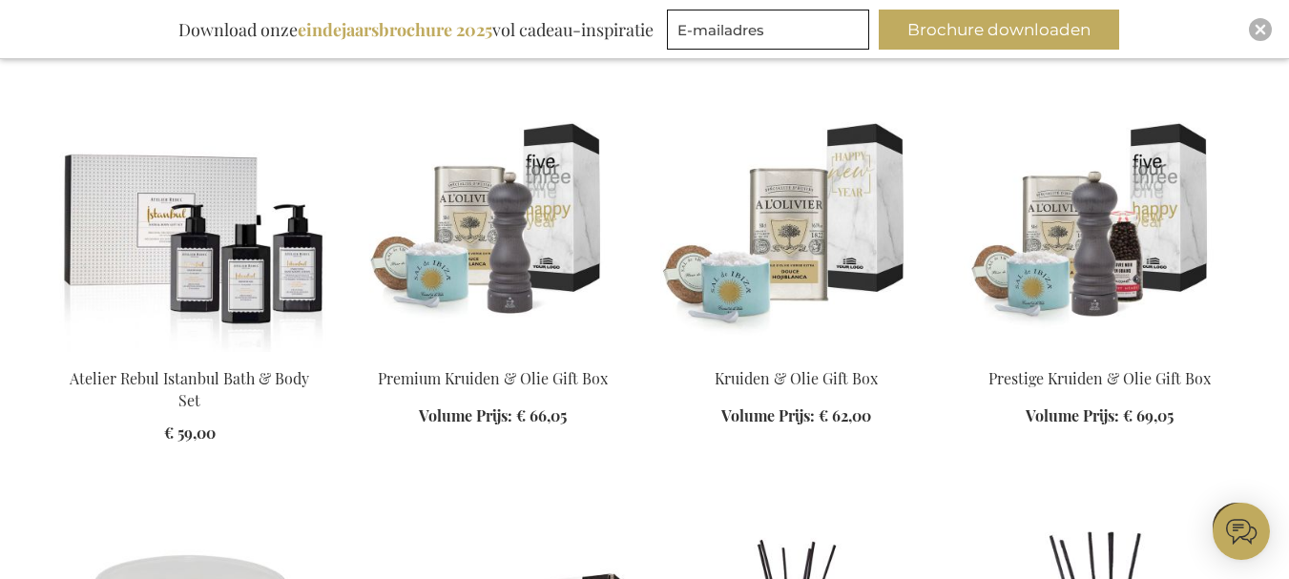
click at [564, 232] on img at bounding box center [493, 218] width 273 height 267
